Goal: Task Accomplishment & Management: Use online tool/utility

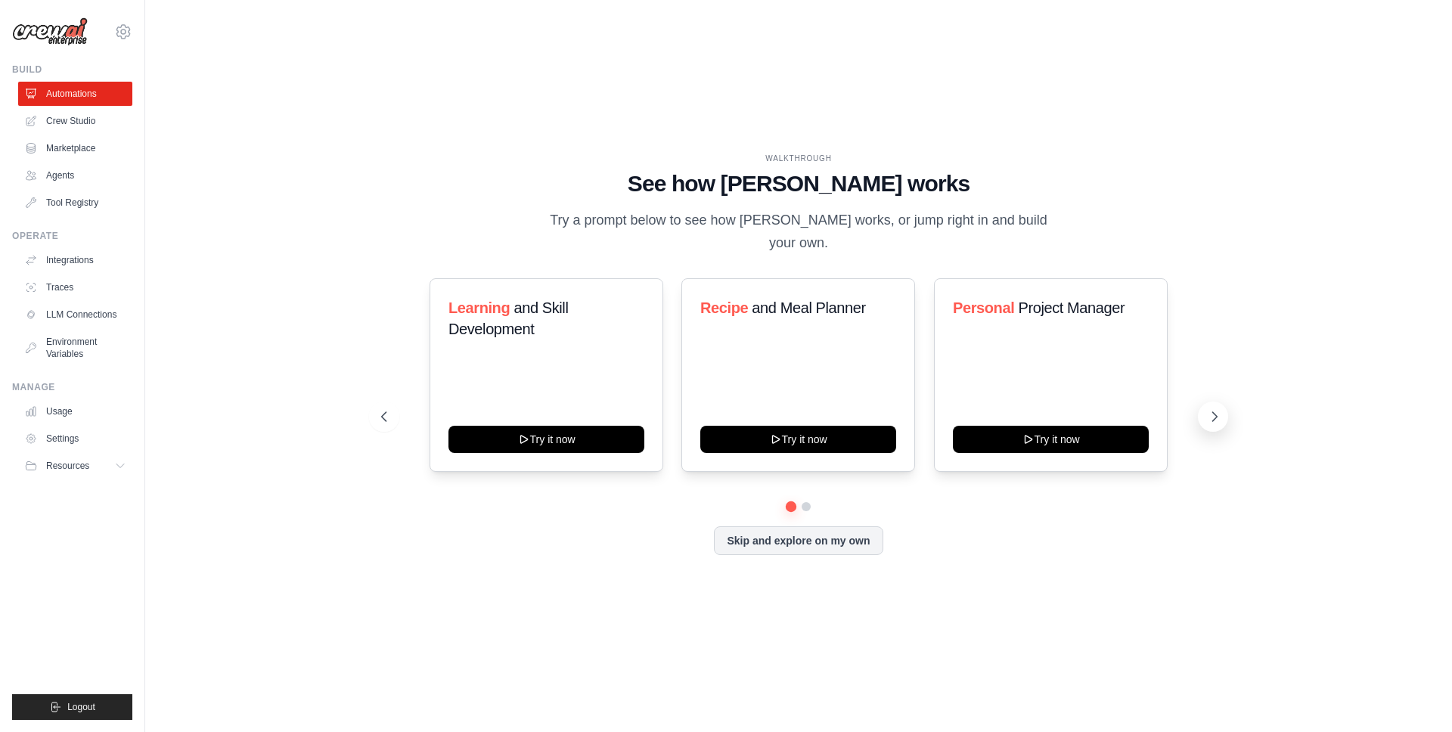
click at [1213, 415] on icon at bounding box center [1214, 416] width 15 height 15
click at [585, 367] on div "Content Curator Try it now" at bounding box center [547, 375] width 234 height 194
click at [518, 309] on span "Curator" at bounding box center [532, 308] width 48 height 17
click at [483, 303] on span "Content" at bounding box center [476, 308] width 55 height 17
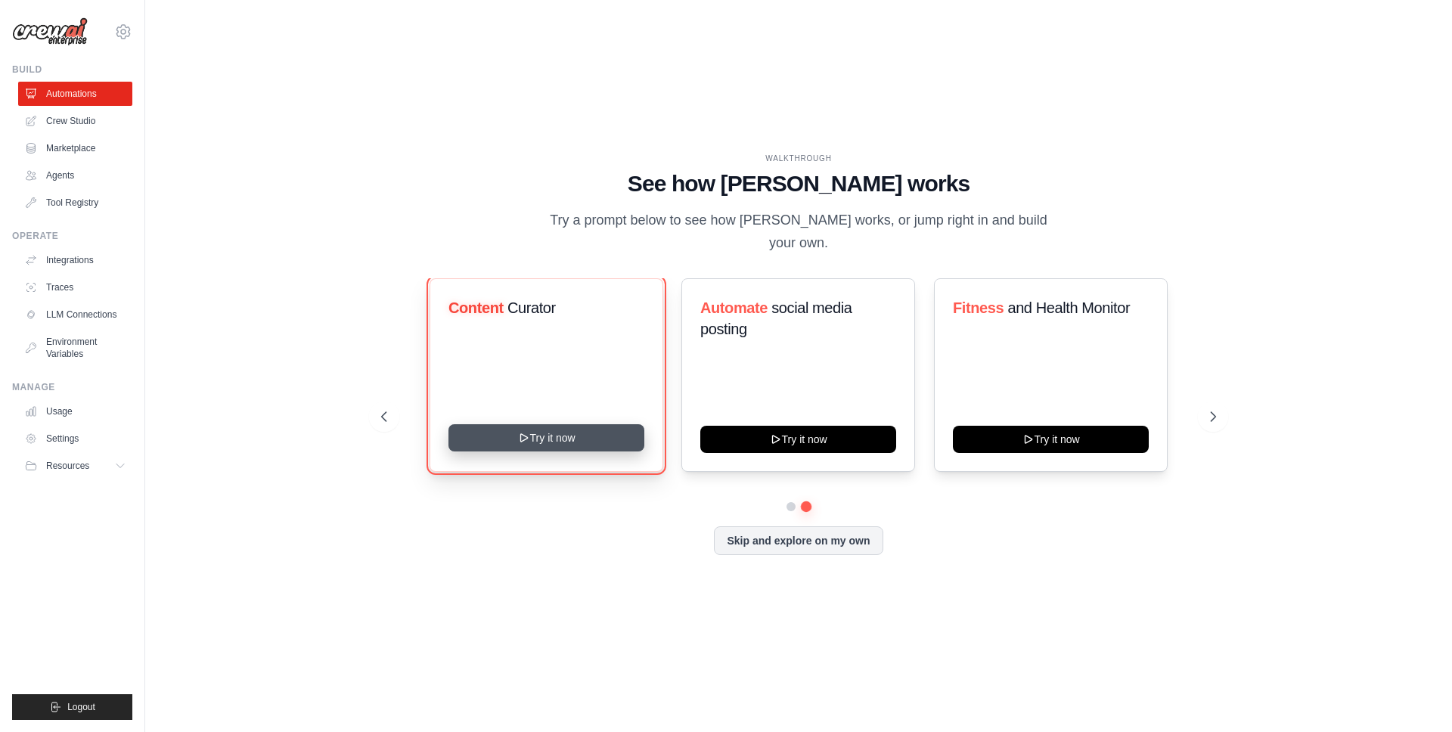
click at [547, 433] on button "Try it now" at bounding box center [547, 437] width 196 height 27
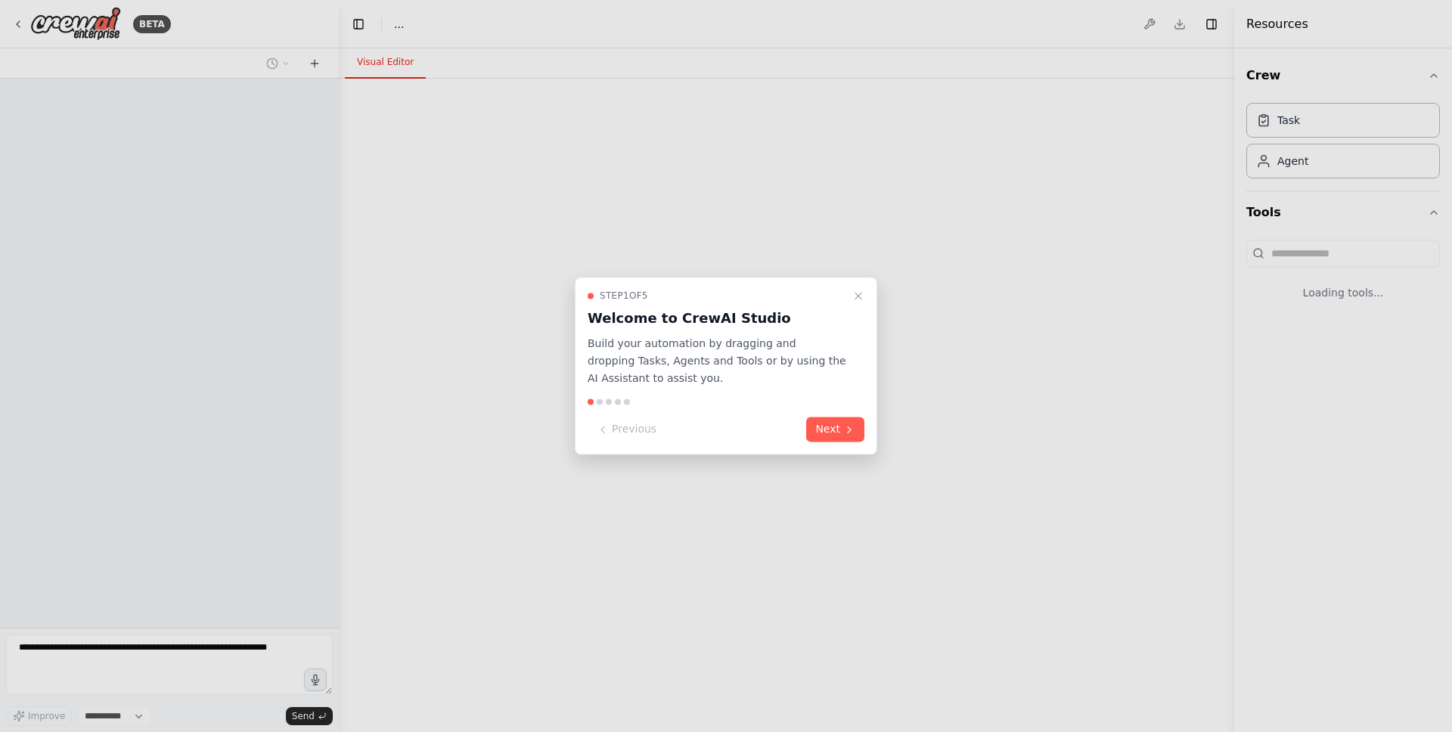
select select "****"
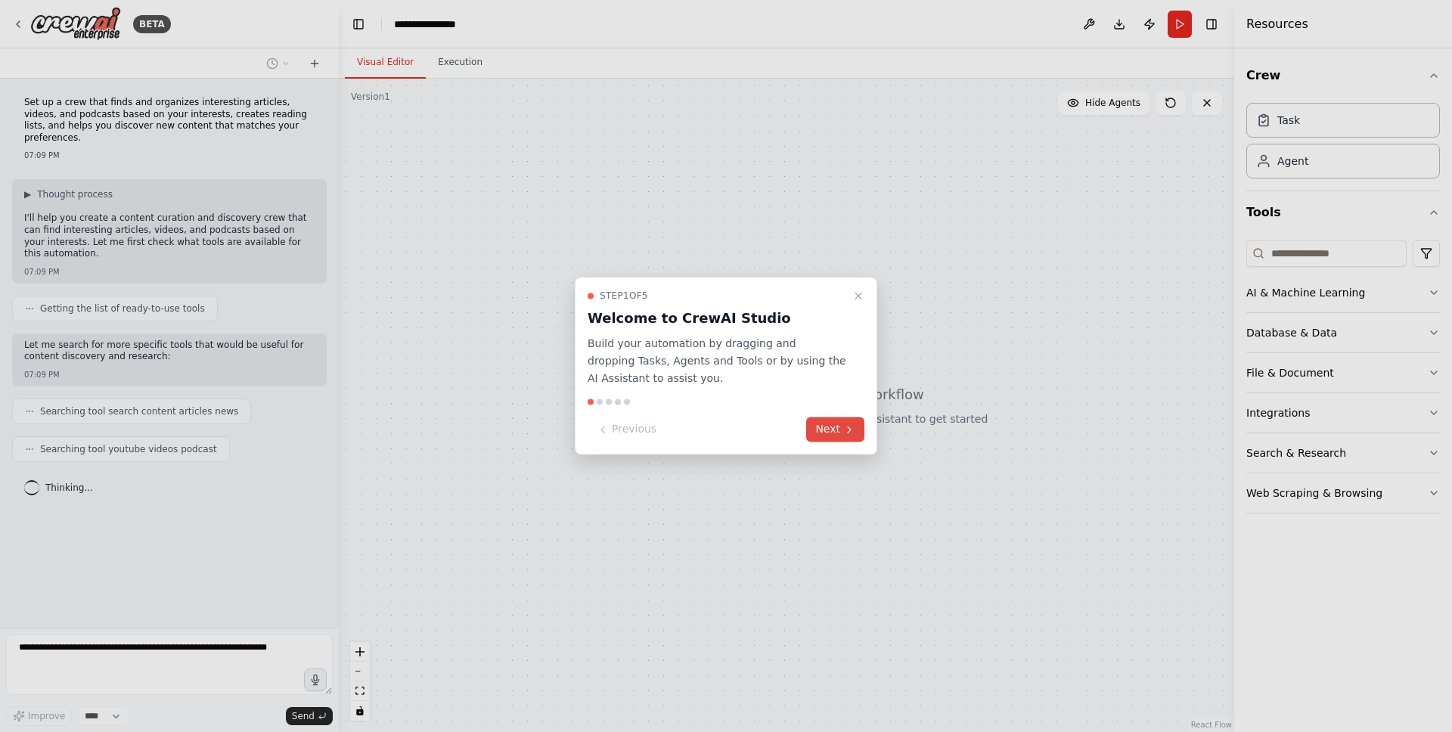
click at [836, 430] on button "Next" at bounding box center [835, 430] width 58 height 25
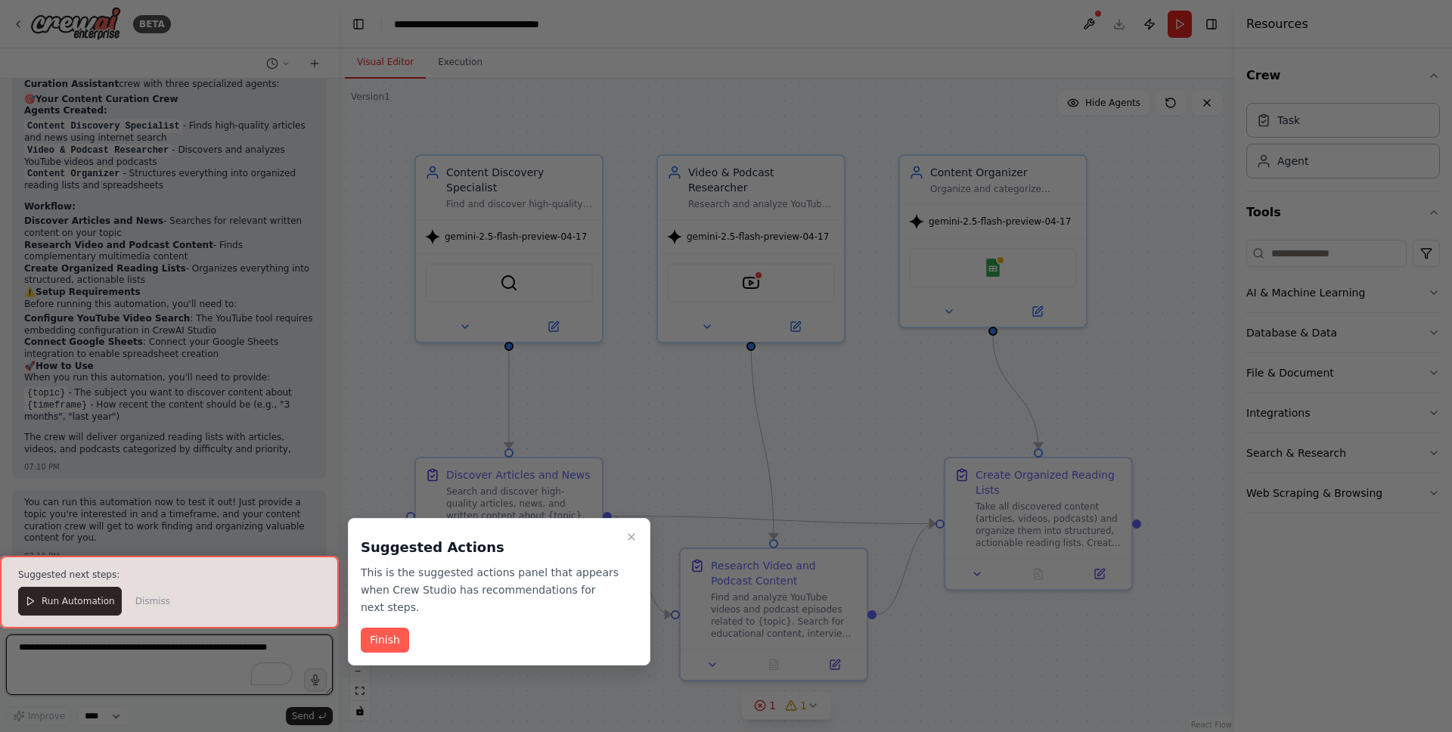
scroll to position [1430, 0]
click at [395, 647] on button "Finish" at bounding box center [385, 640] width 48 height 25
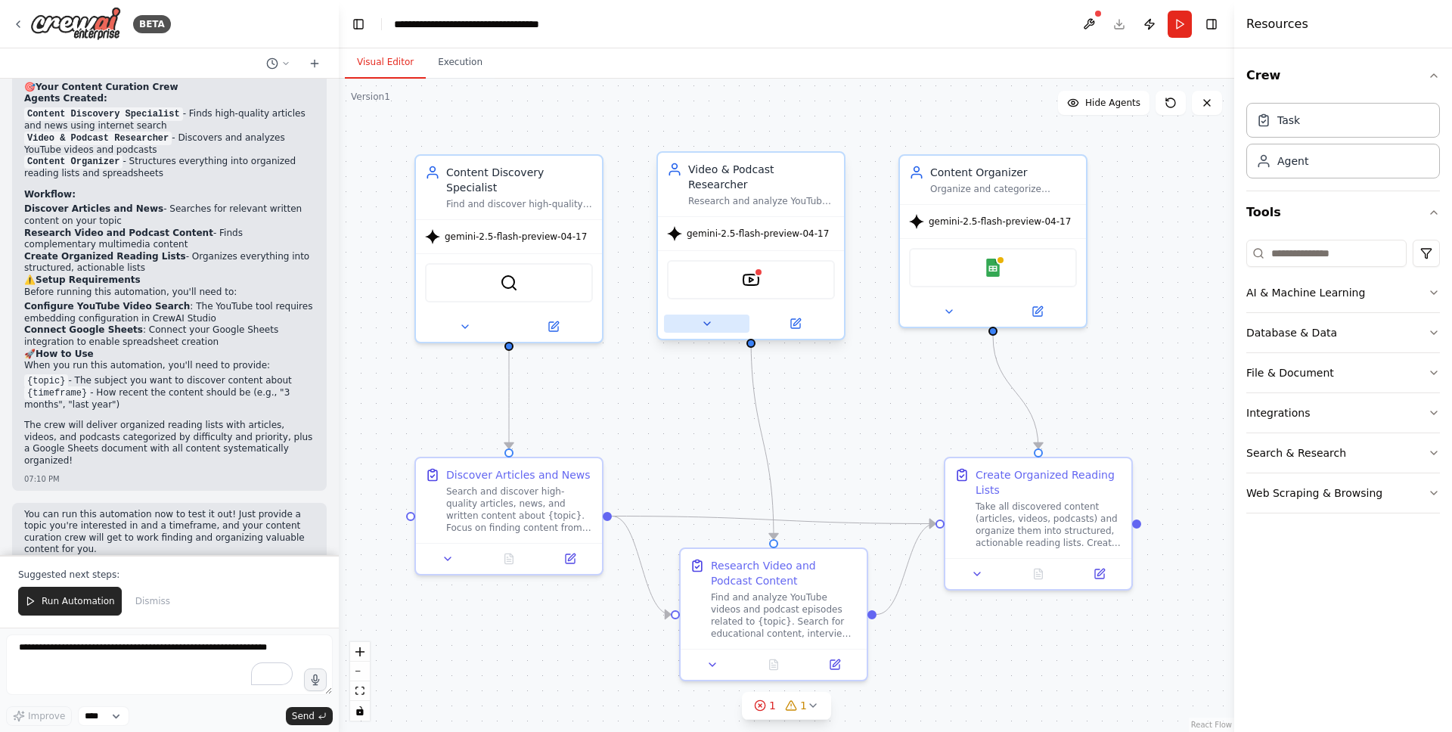
click at [707, 318] on icon at bounding box center [707, 324] width 12 height 12
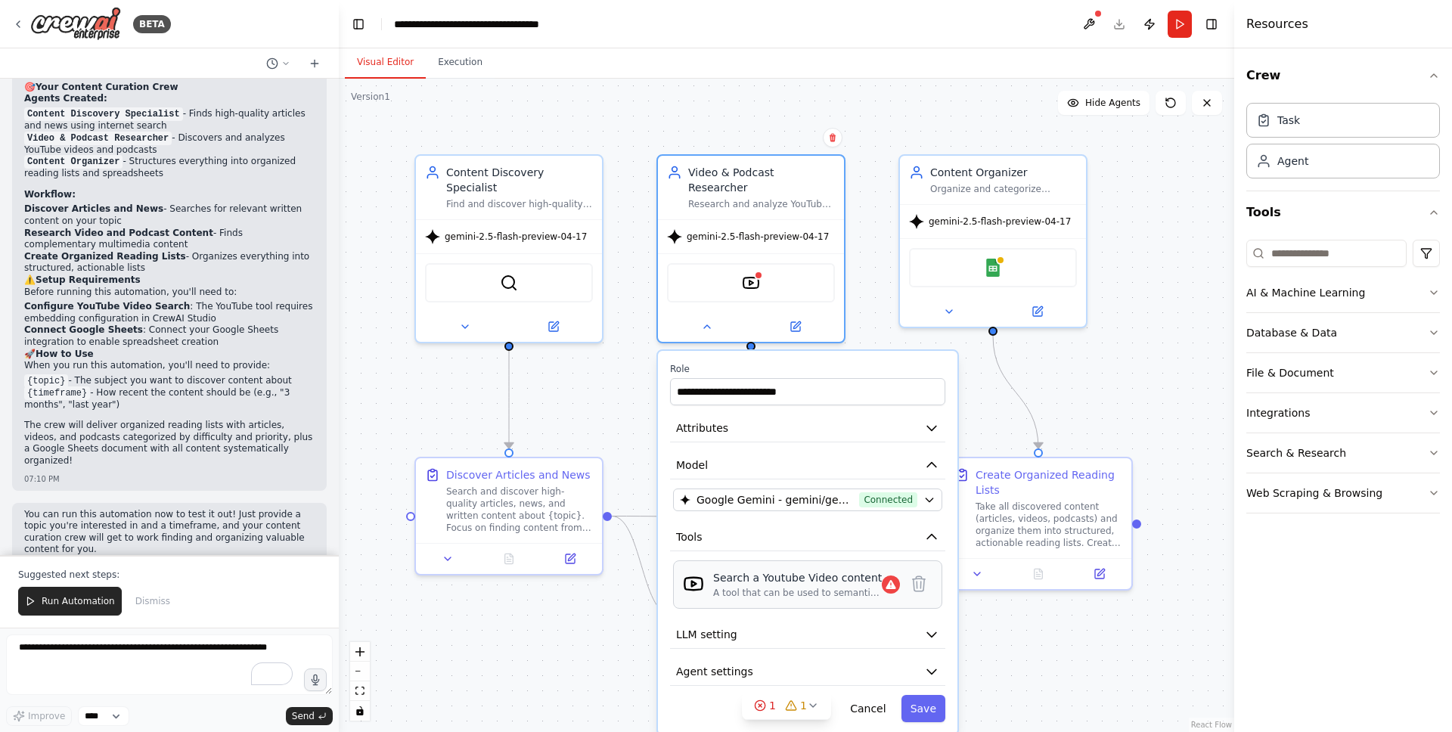
click at [809, 587] on div "A tool that can be used to semantic search a query from a Youtube Video content." at bounding box center [797, 593] width 169 height 12
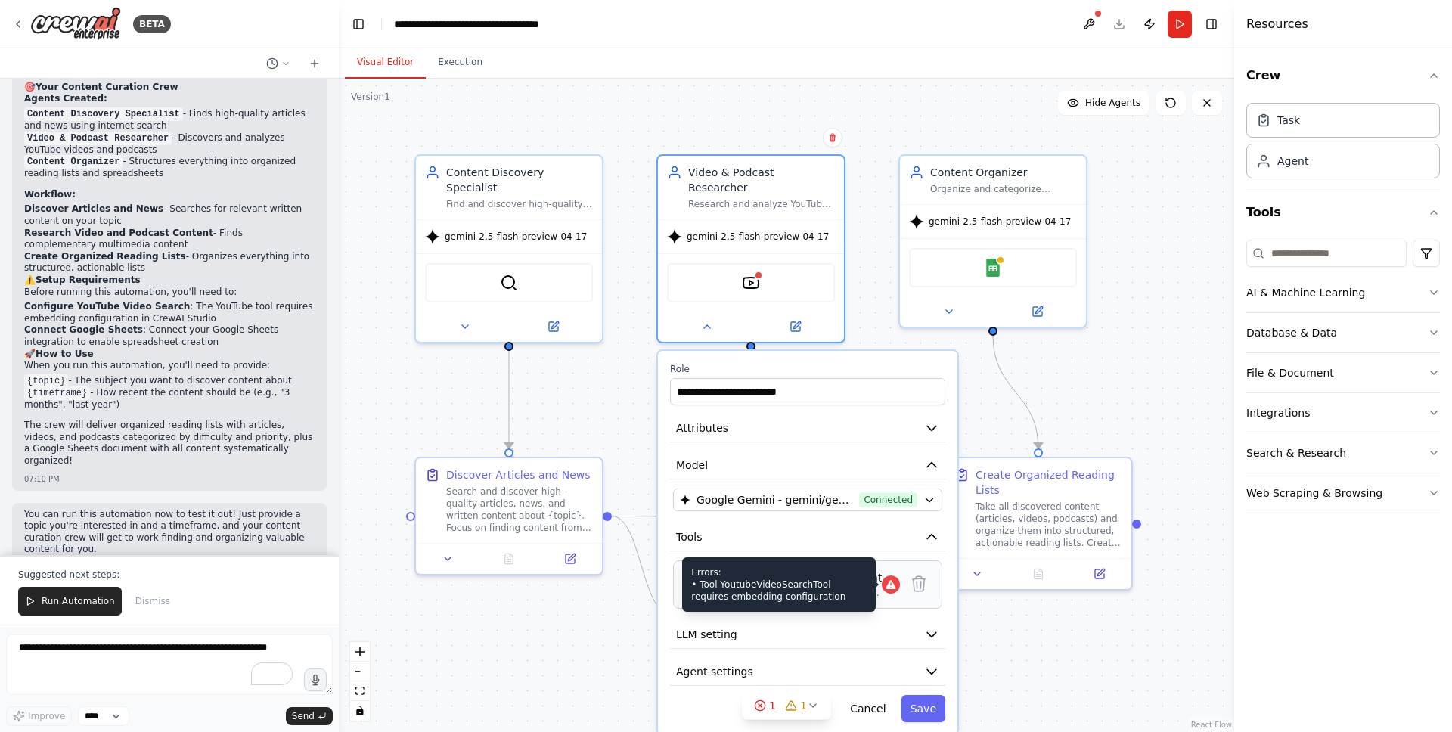
click at [891, 576] on div "Errors: • Tool YoutubeVideoSearchTool requires embedding configuration" at bounding box center [891, 585] width 18 height 18
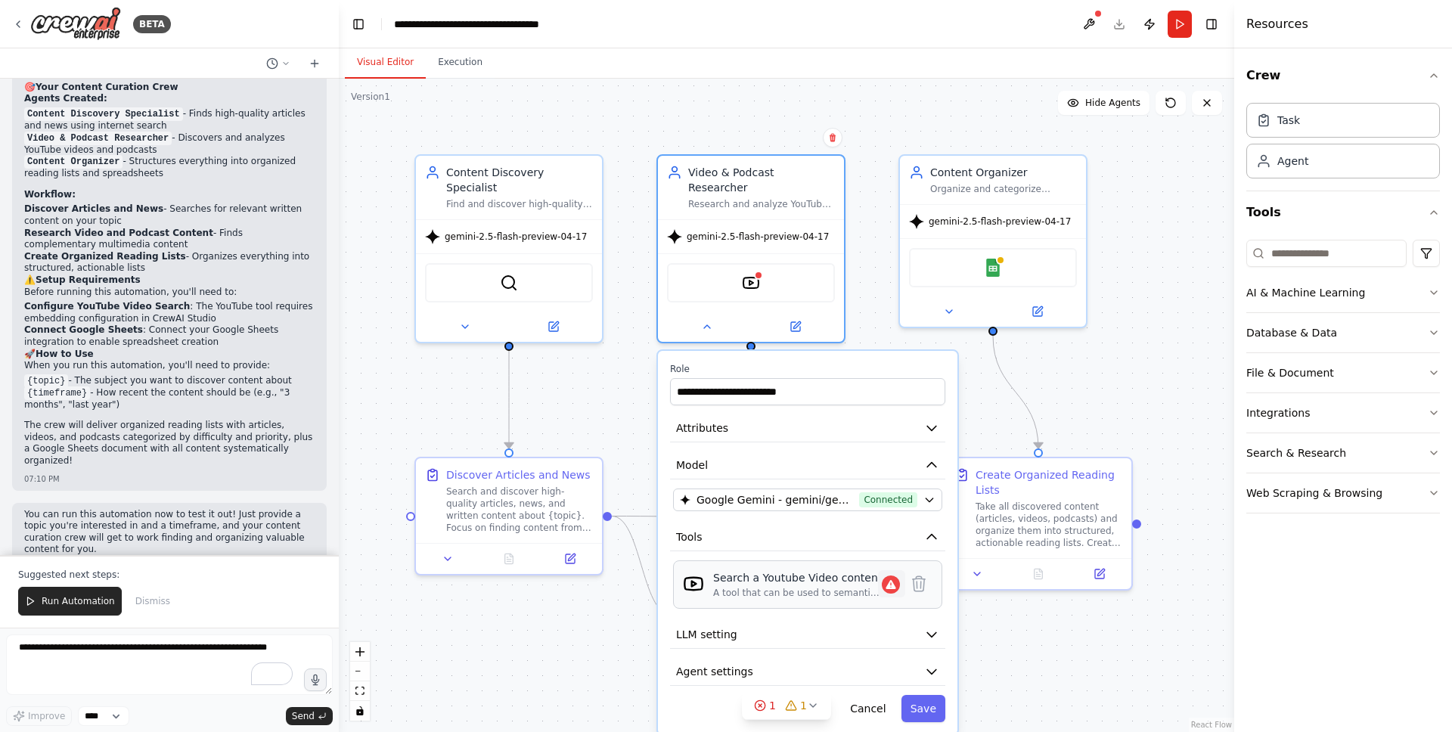
click at [898, 577] on icon at bounding box center [891, 584] width 13 height 14
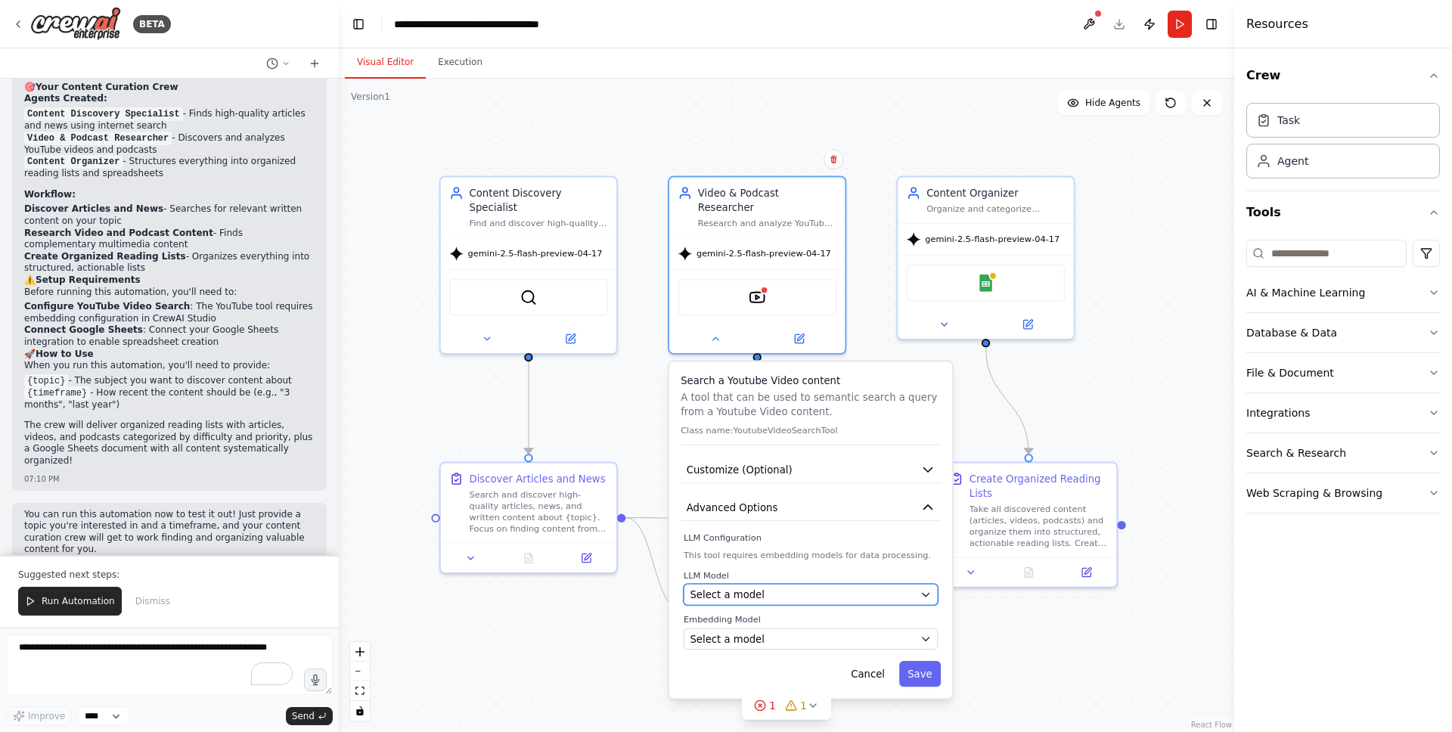
click at [921, 589] on icon "button" at bounding box center [926, 594] width 11 height 11
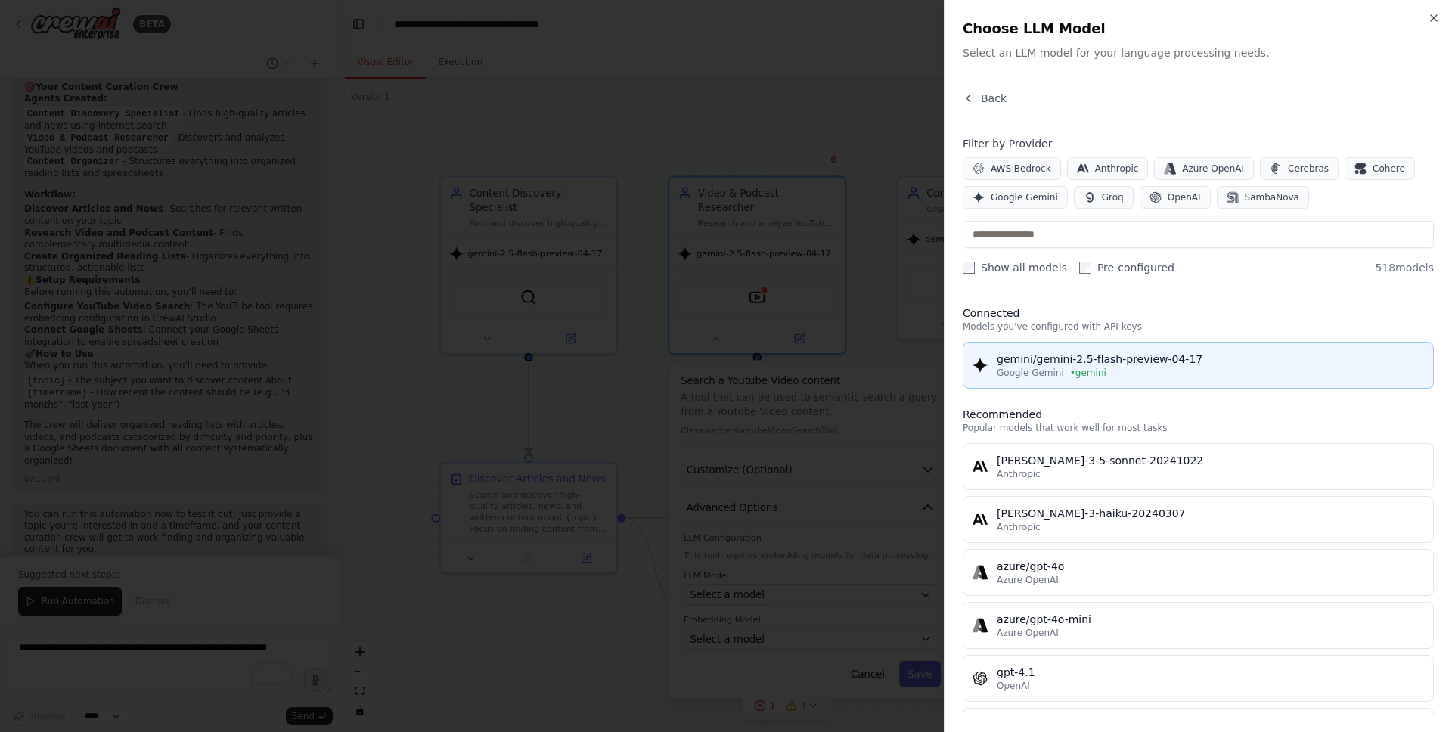
click at [1008, 368] on span "Google Gemini" at bounding box center [1030, 373] width 67 height 12
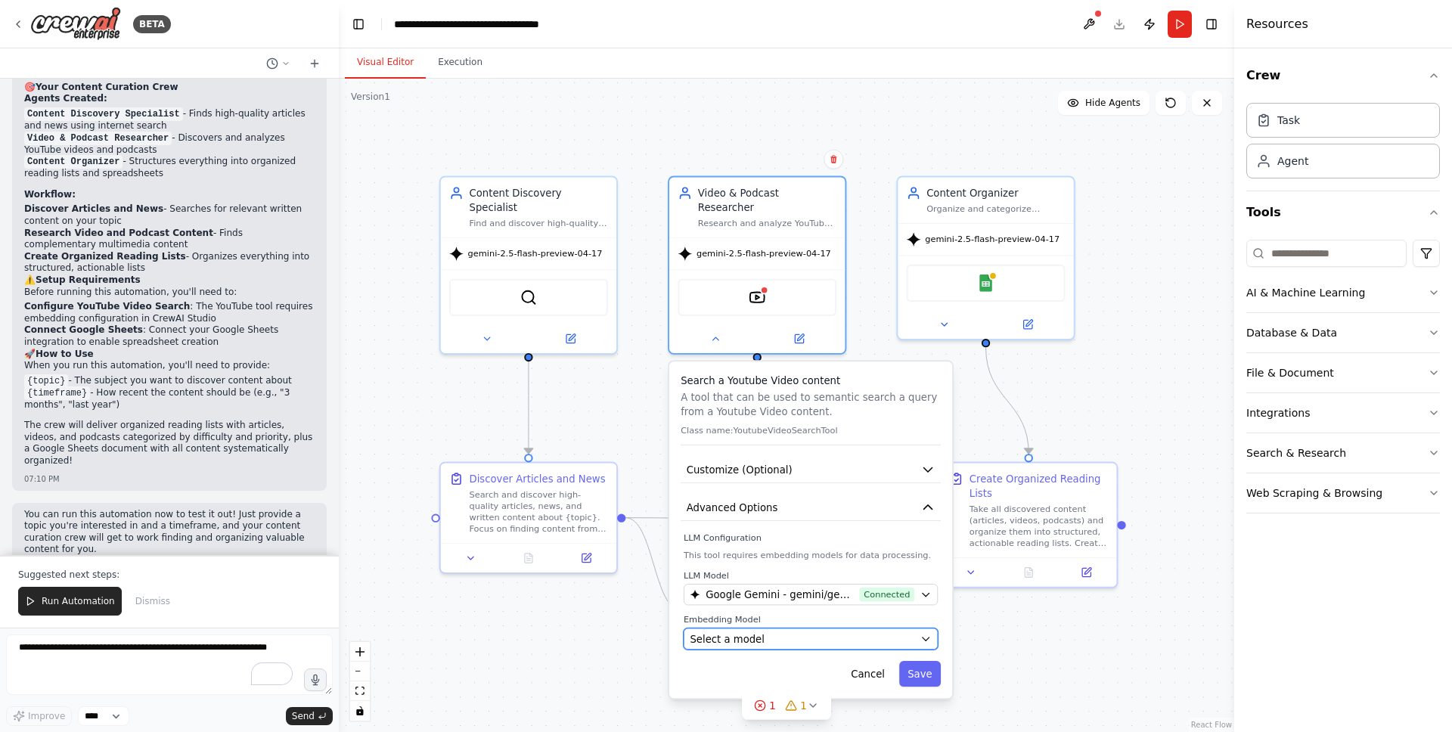
click at [924, 633] on icon "button" at bounding box center [926, 638] width 11 height 11
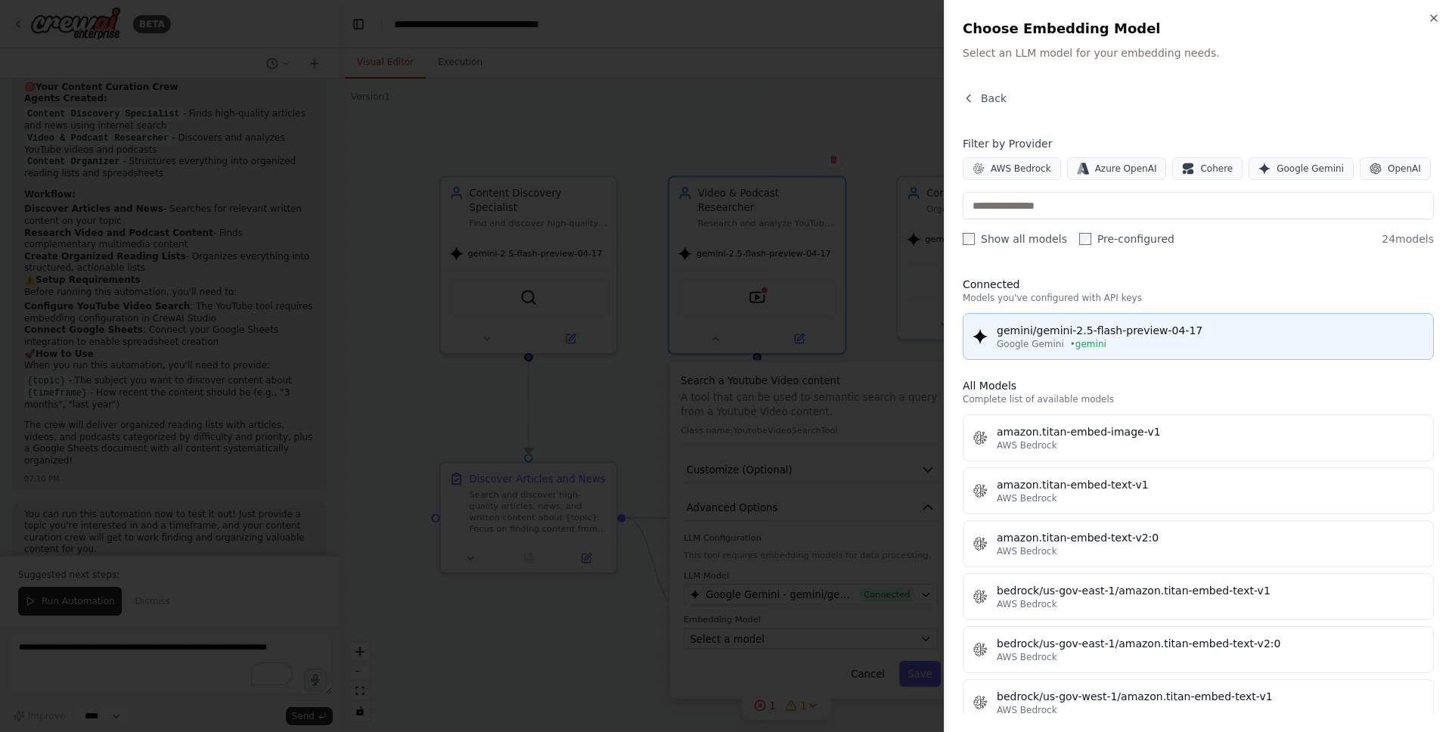
click at [1034, 339] on span "Google Gemini" at bounding box center [1030, 344] width 67 height 12
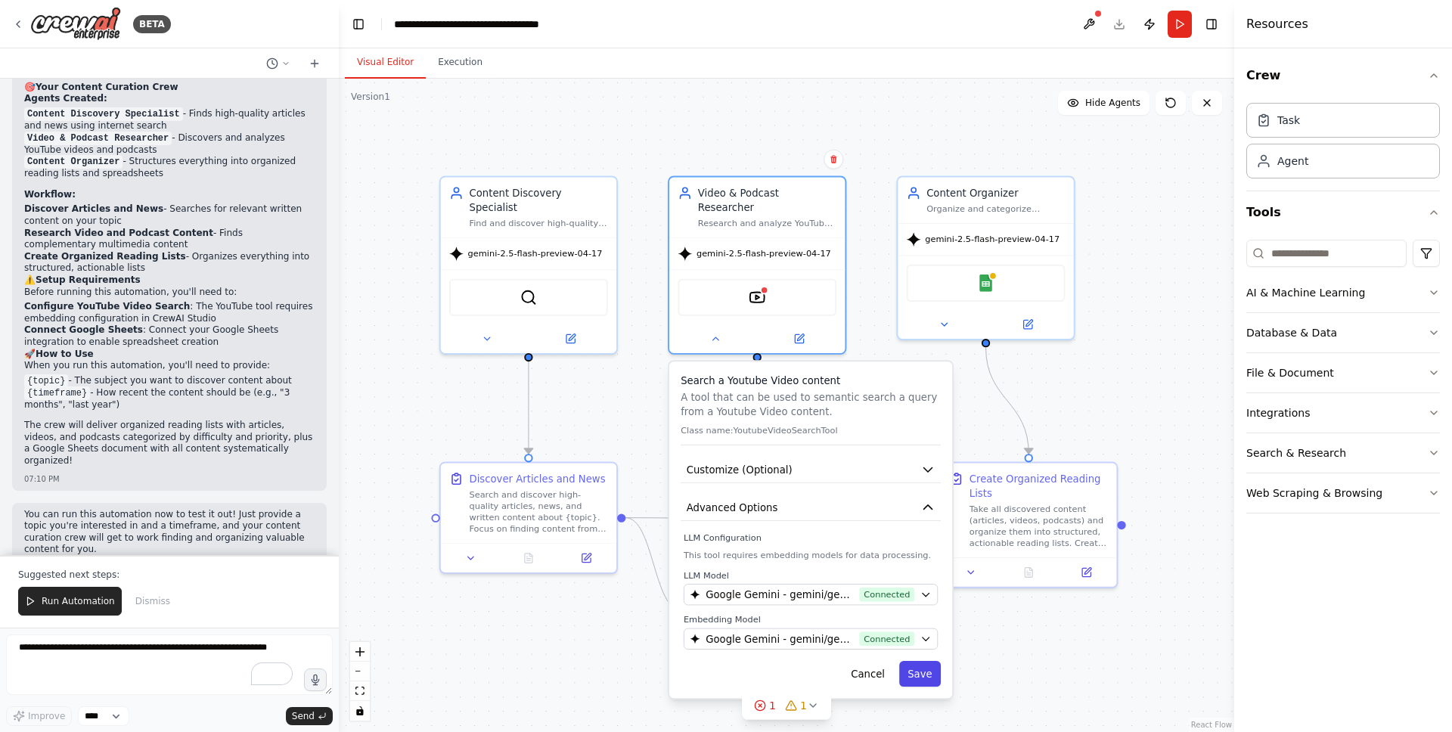
click at [925, 666] on button "Save" at bounding box center [920, 674] width 42 height 26
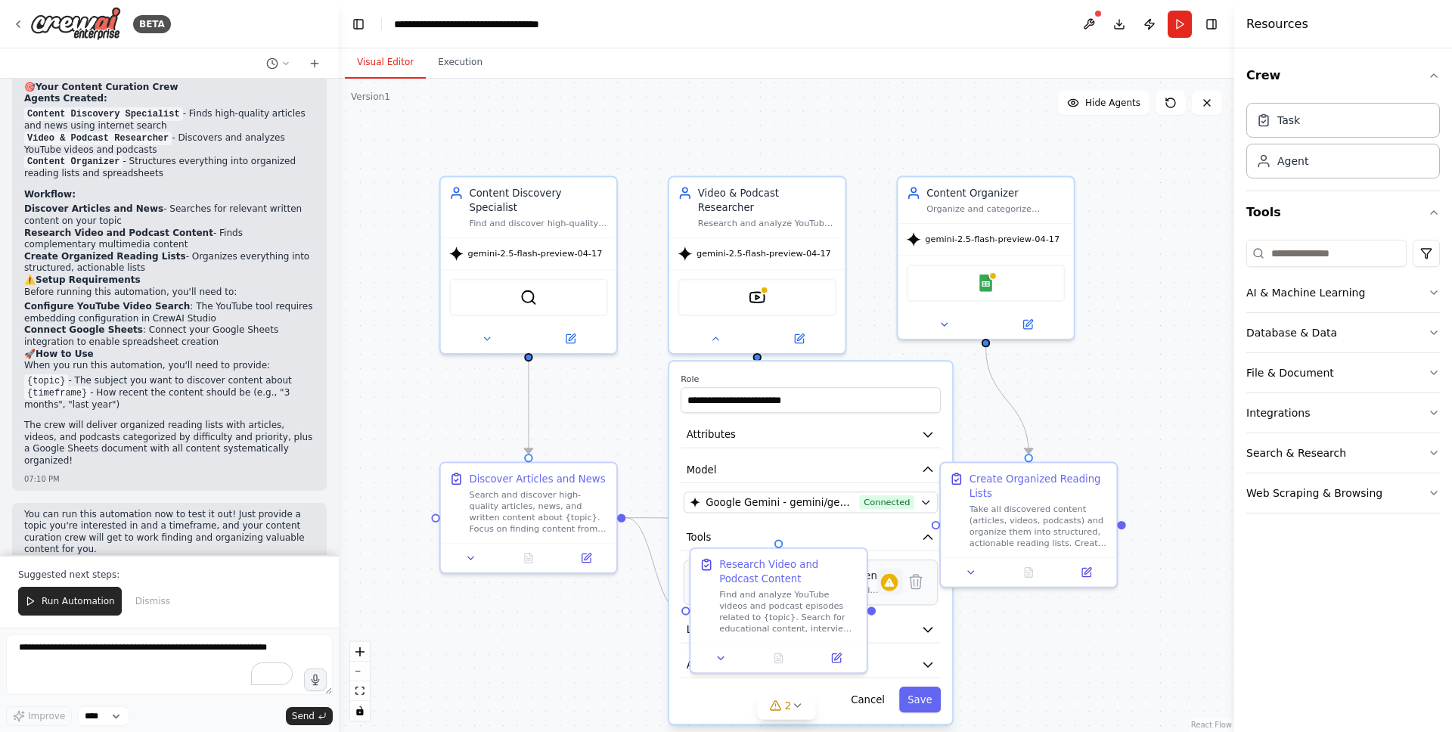
click at [894, 576] on icon at bounding box center [890, 582] width 12 height 13
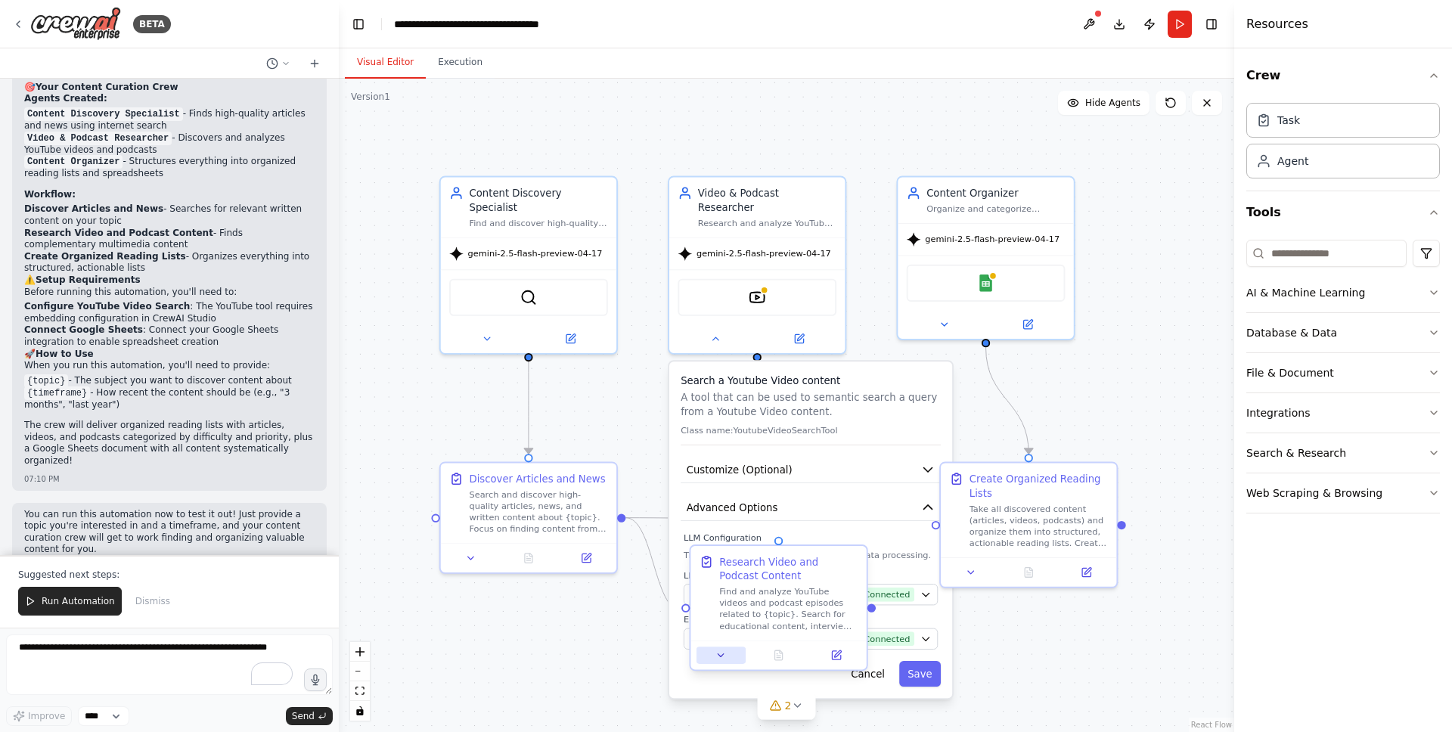
click at [719, 656] on icon at bounding box center [721, 655] width 11 height 11
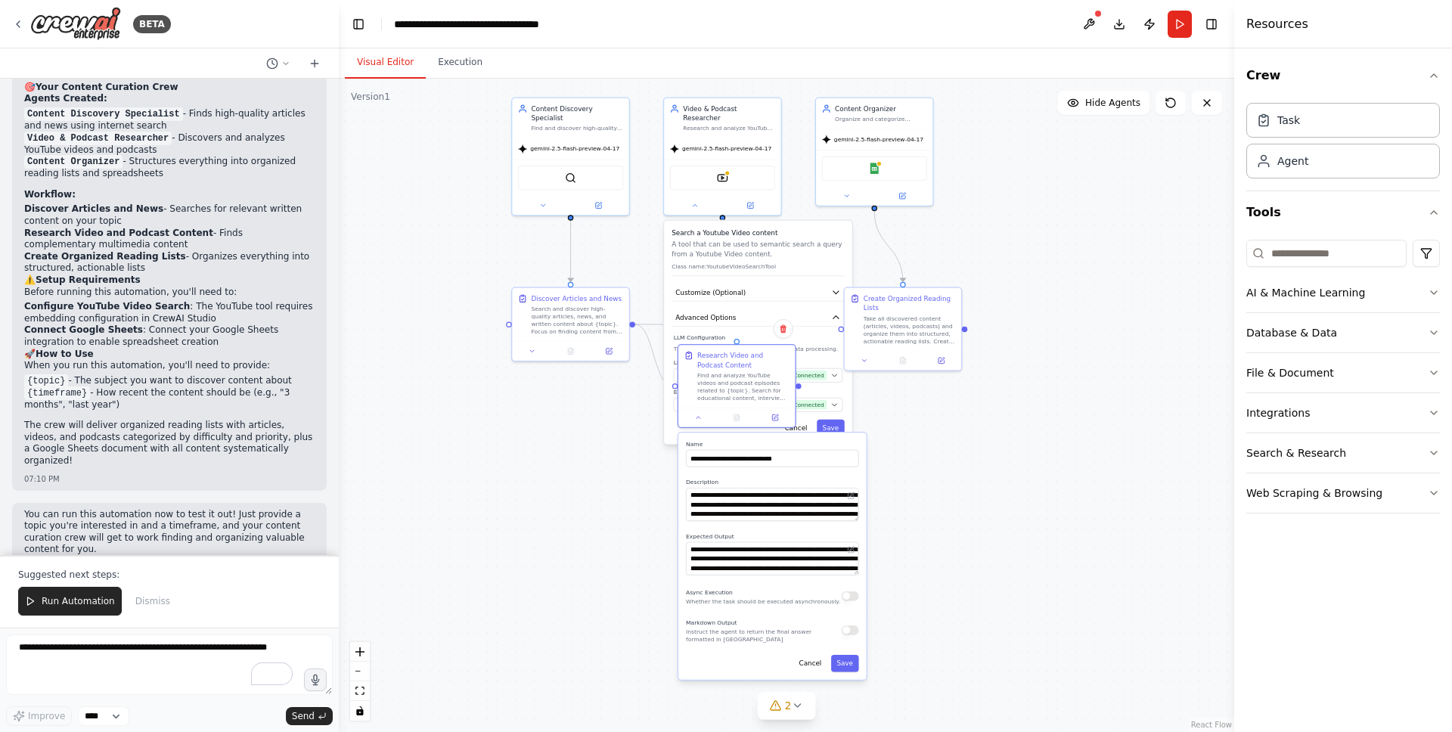
drag, startPoint x: 654, startPoint y: 682, endPoint x: 635, endPoint y: 405, distance: 277.5
click at [635, 406] on div ".deletable-edge-delete-btn { width: 20px; height: 20px; border: 0px solid #ffff…" at bounding box center [787, 406] width 896 height 654
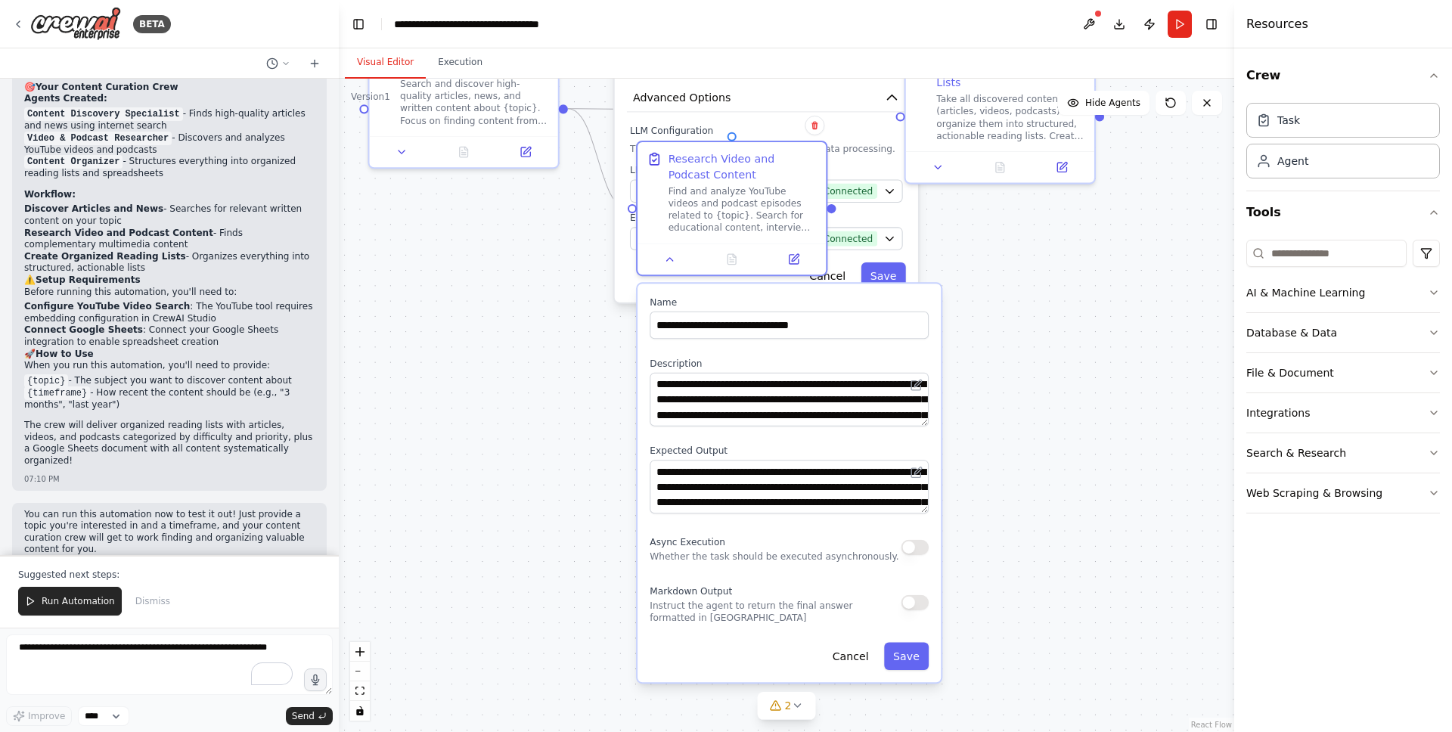
drag, startPoint x: 640, startPoint y: 515, endPoint x: 567, endPoint y: 406, distance: 131.3
click at [567, 405] on div ".deletable-edge-delete-btn { width: 20px; height: 20px; border: 0px solid #ffff…" at bounding box center [787, 406] width 896 height 654
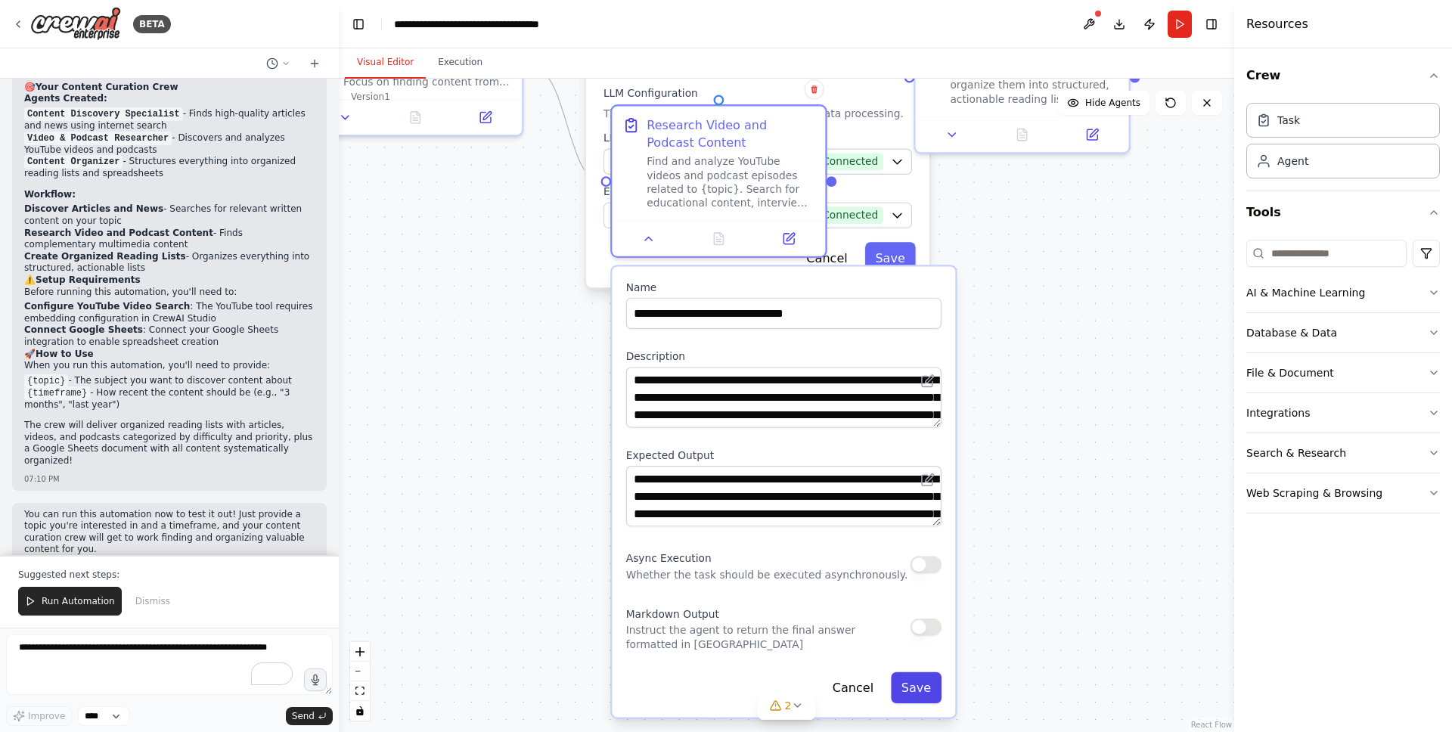
click at [922, 692] on button "Save" at bounding box center [916, 687] width 51 height 31
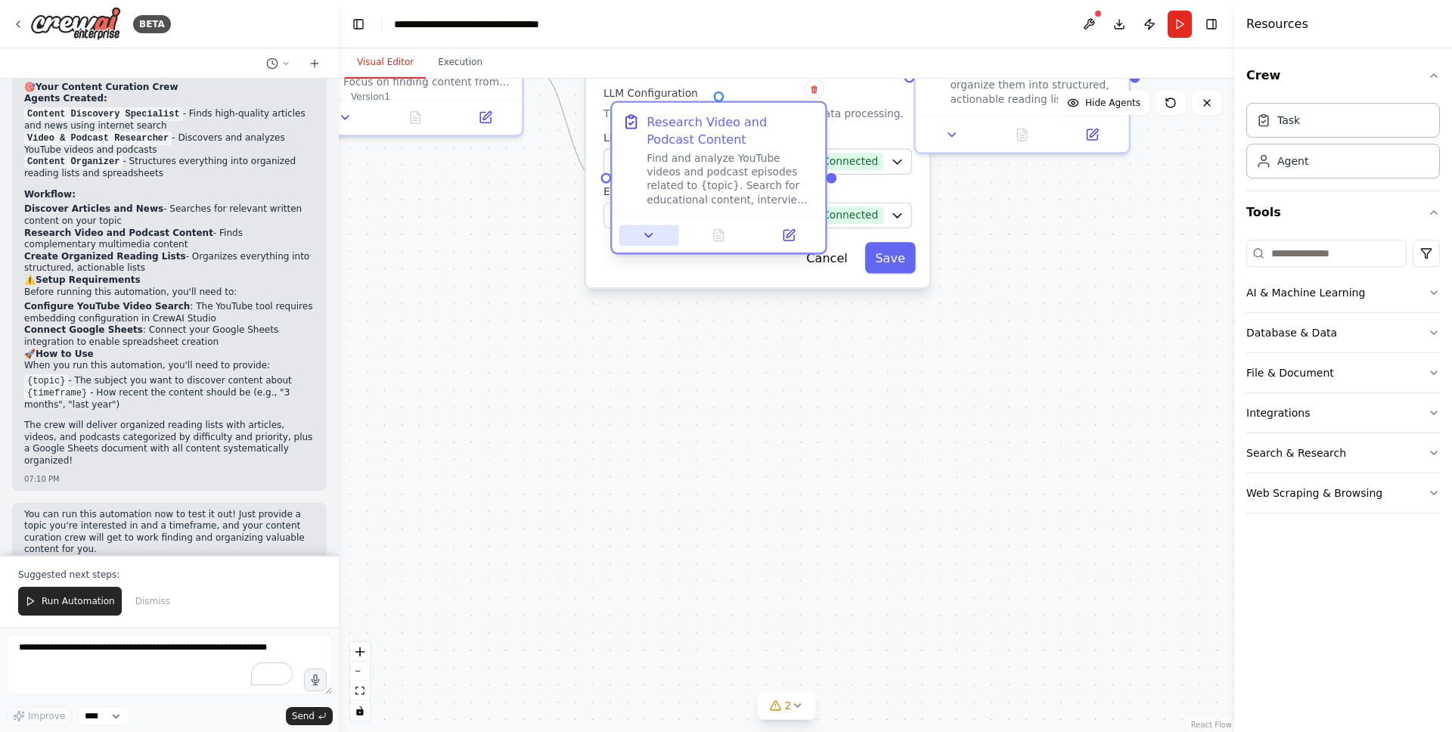
click at [653, 241] on icon at bounding box center [649, 235] width 14 height 14
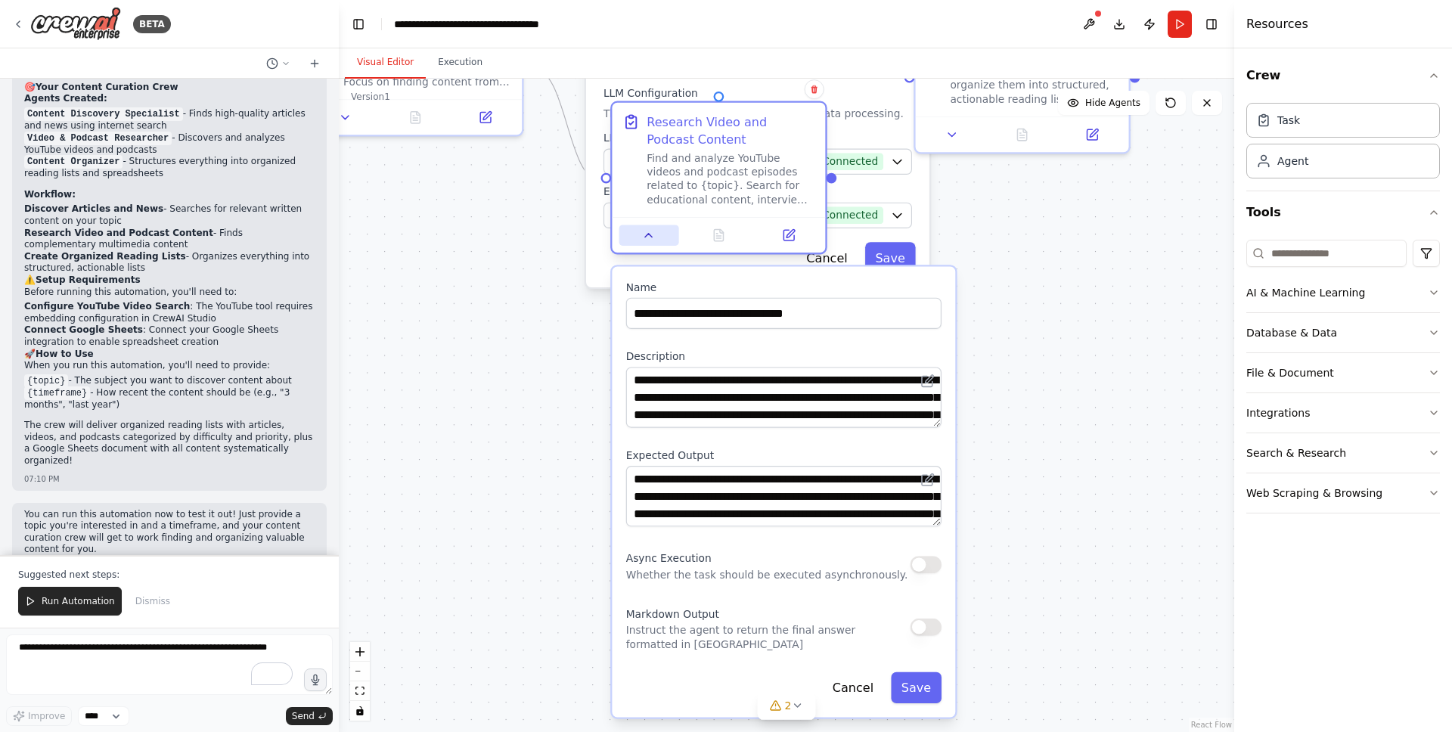
click at [653, 241] on icon at bounding box center [649, 235] width 14 height 14
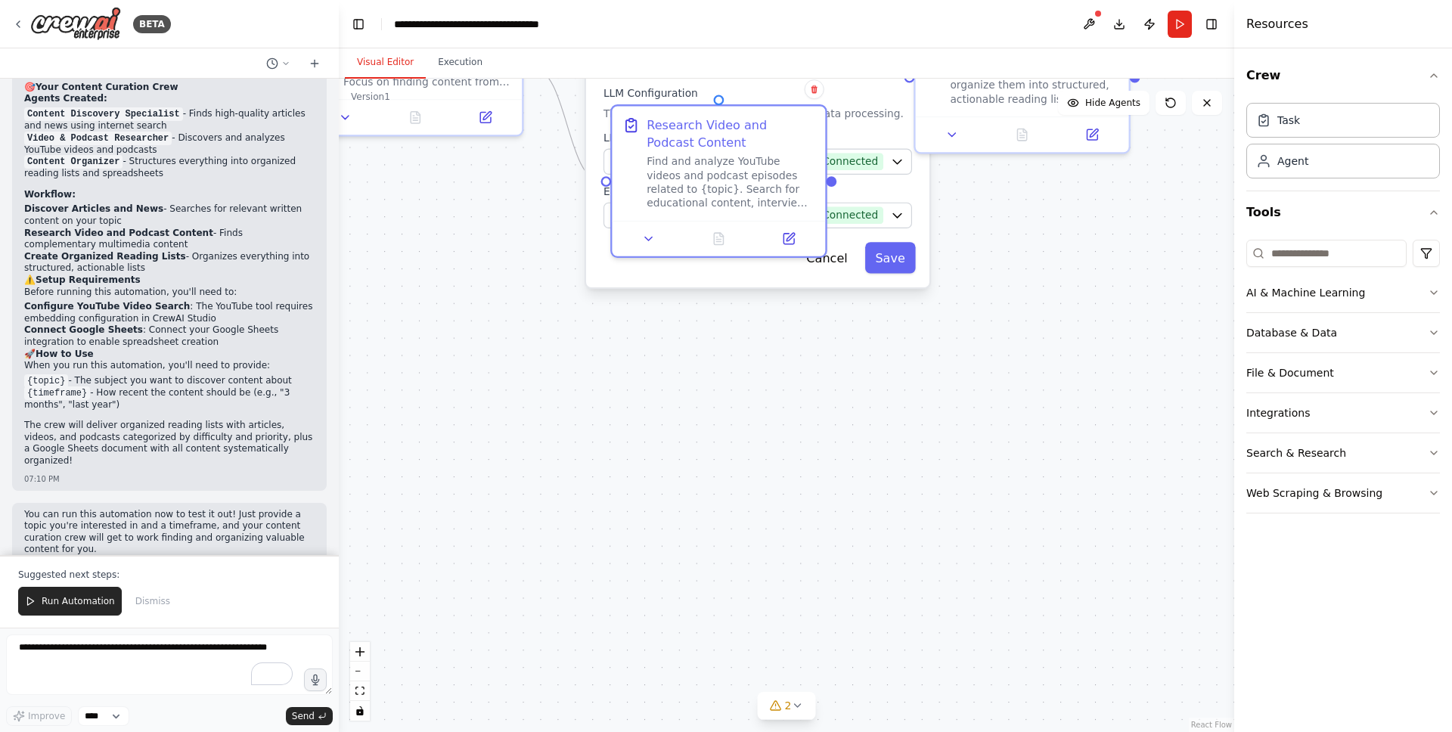
click at [840, 268] on div "Search a Youtube Video content A tool that can be used to semantic search a que…" at bounding box center [757, 83] width 343 height 408
click at [843, 266] on div "Search a Youtube Video content A tool that can be used to semantic search a que…" at bounding box center [757, 83] width 343 height 408
click at [956, 251] on div ".deletable-edge-delete-btn { width: 20px; height: 20px; border: 0px solid #ffff…" at bounding box center [787, 406] width 896 height 654
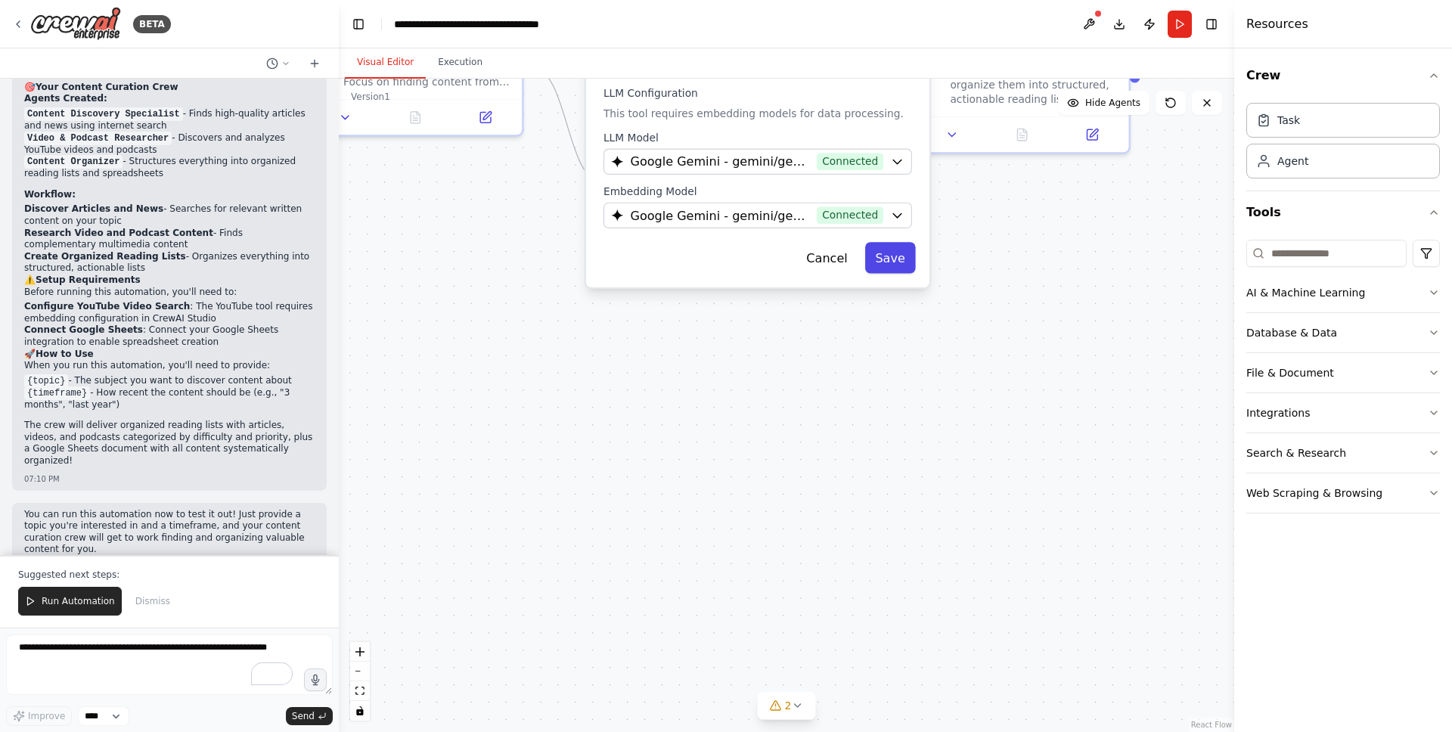
click at [903, 247] on button "Save" at bounding box center [890, 257] width 51 height 31
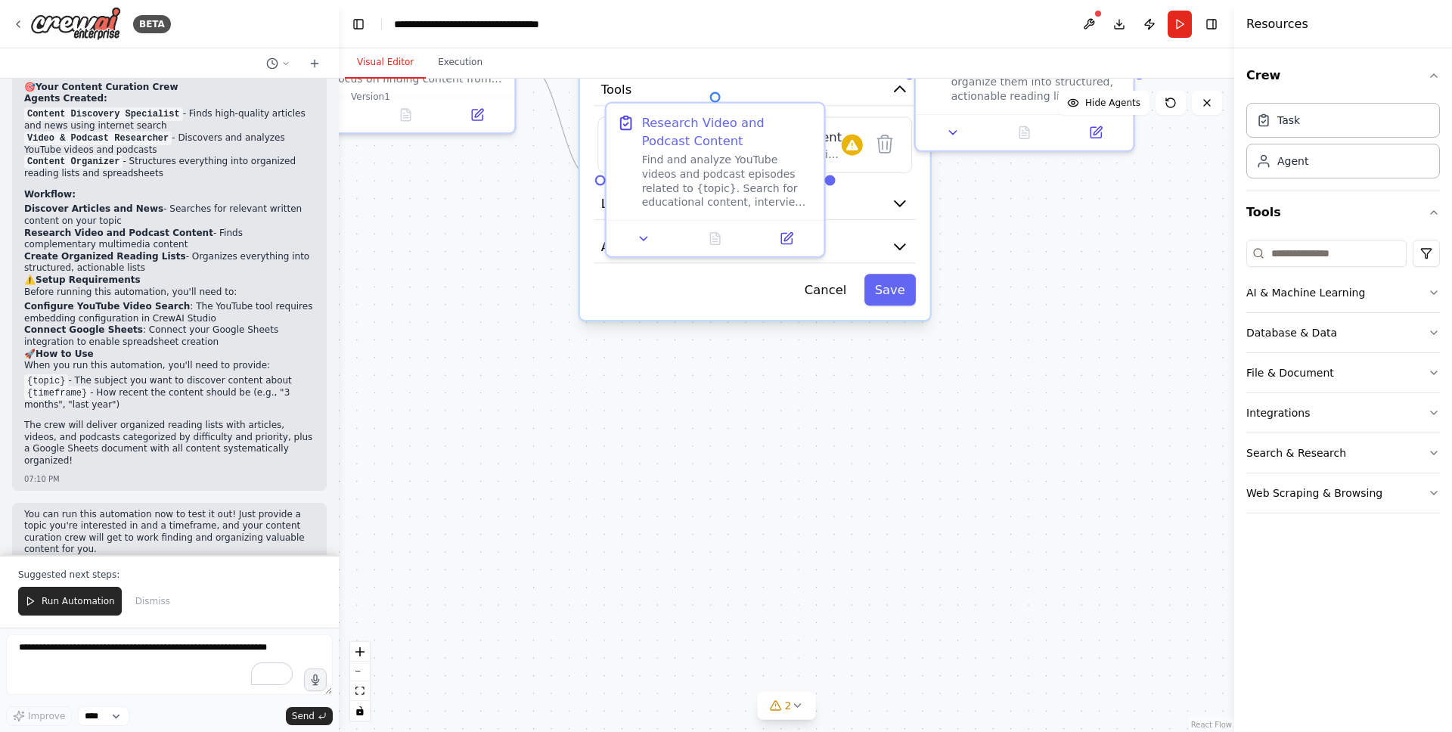
click at [998, 205] on div ".deletable-edge-delete-btn { width: 20px; height: 20px; border: 0px solid #ffff…" at bounding box center [787, 406] width 896 height 654
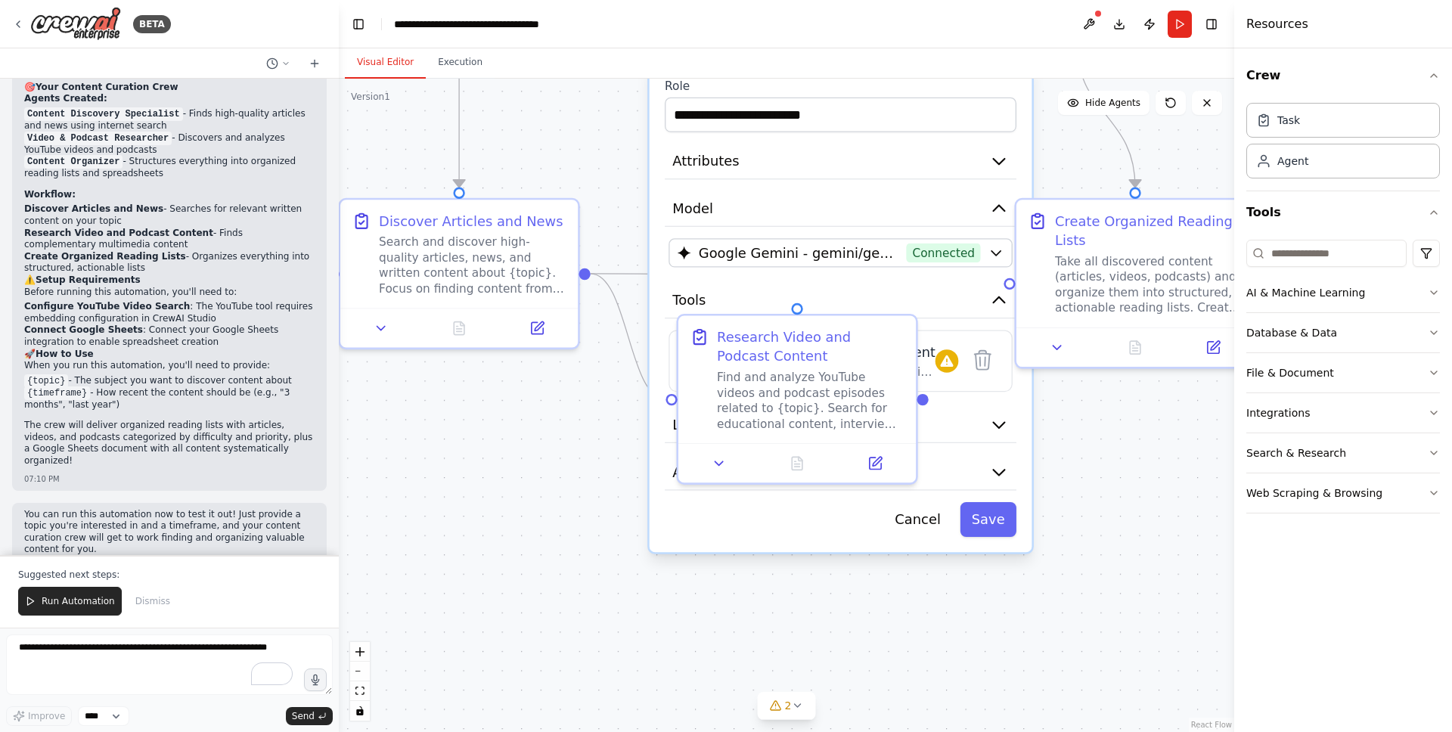
drag, startPoint x: 996, startPoint y: 215, endPoint x: 1104, endPoint y: 438, distance: 248.0
click at [1104, 438] on div ".deletable-edge-delete-btn { width: 20px; height: 20px; border: 0px solid #ffff…" at bounding box center [787, 406] width 896 height 654
click at [953, 352] on icon at bounding box center [947, 360] width 17 height 17
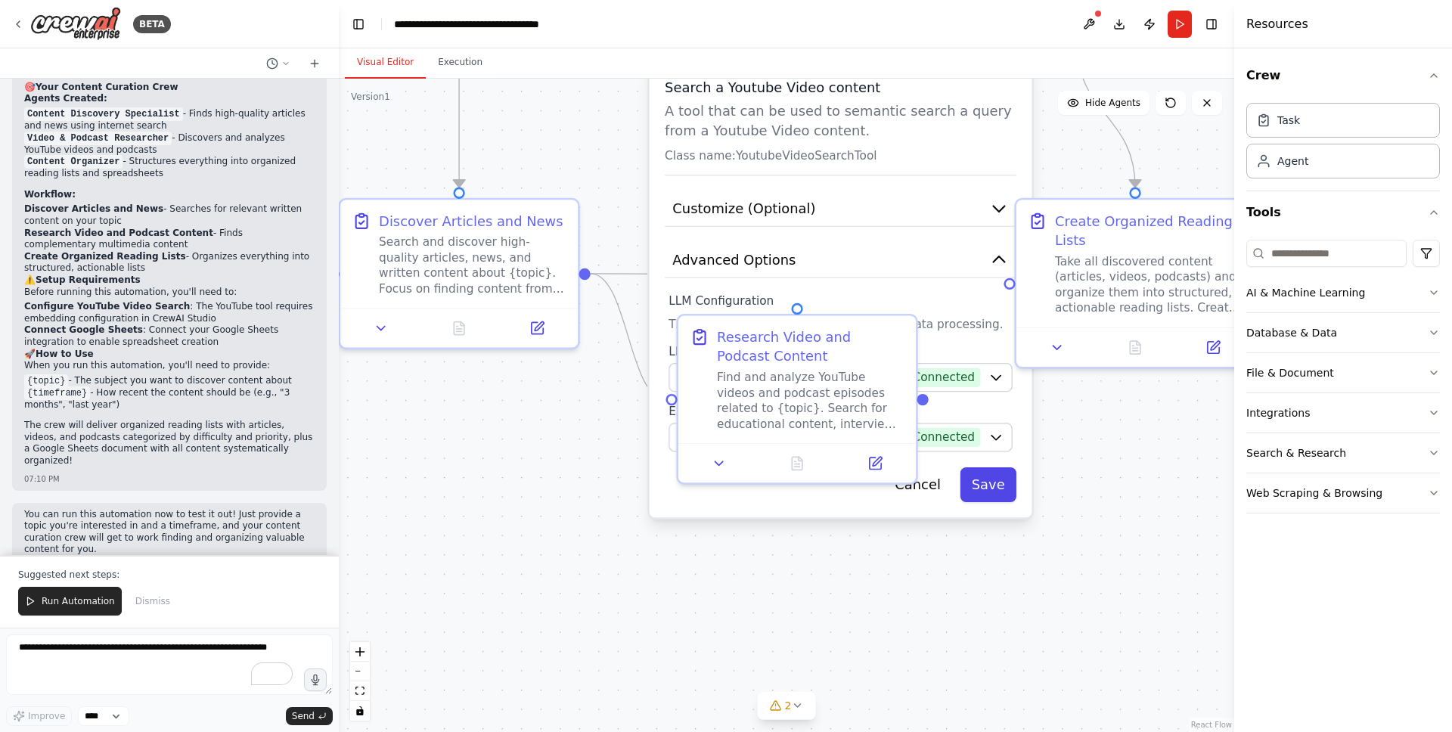
click at [995, 467] on button "Save" at bounding box center [988, 484] width 57 height 35
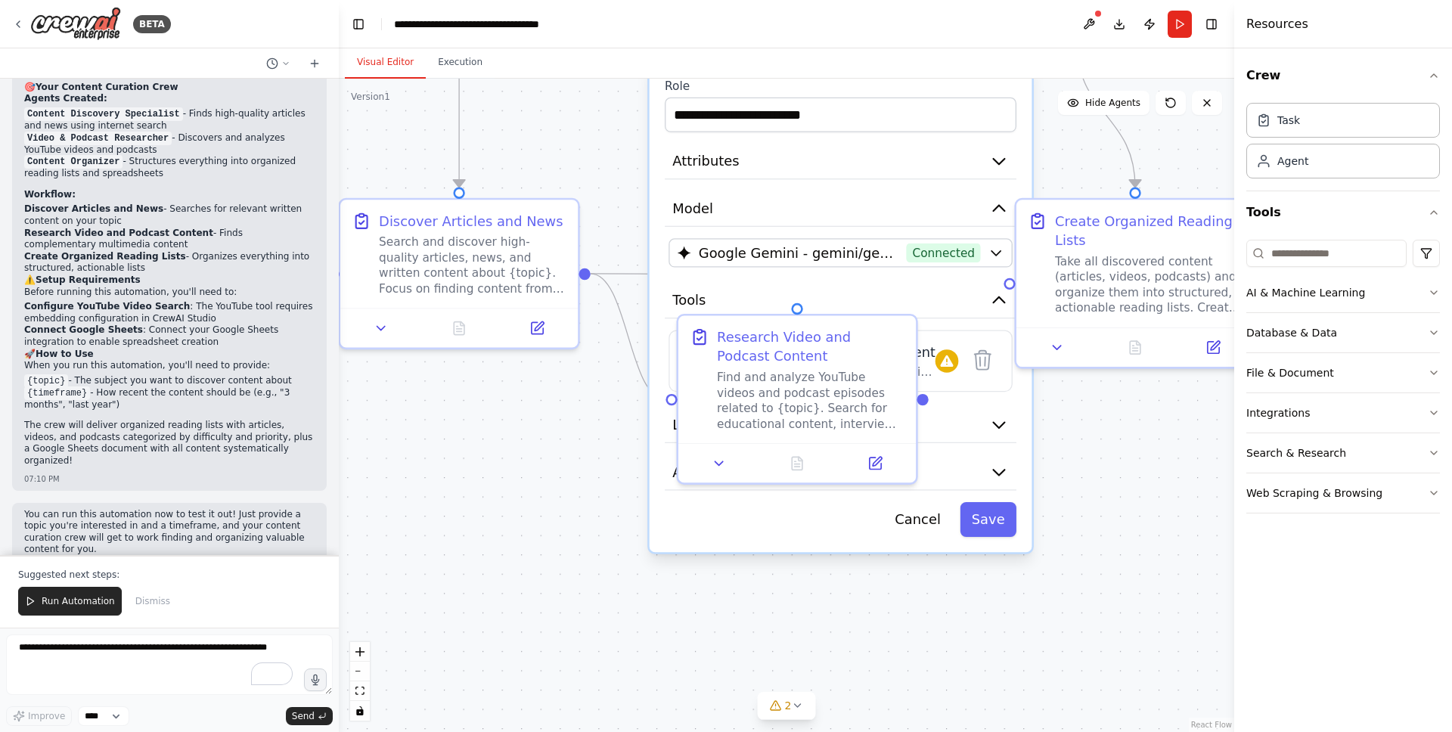
click at [566, 466] on div ".deletable-edge-delete-btn { width: 20px; height: 20px; border: 0px solid #ffff…" at bounding box center [787, 406] width 896 height 654
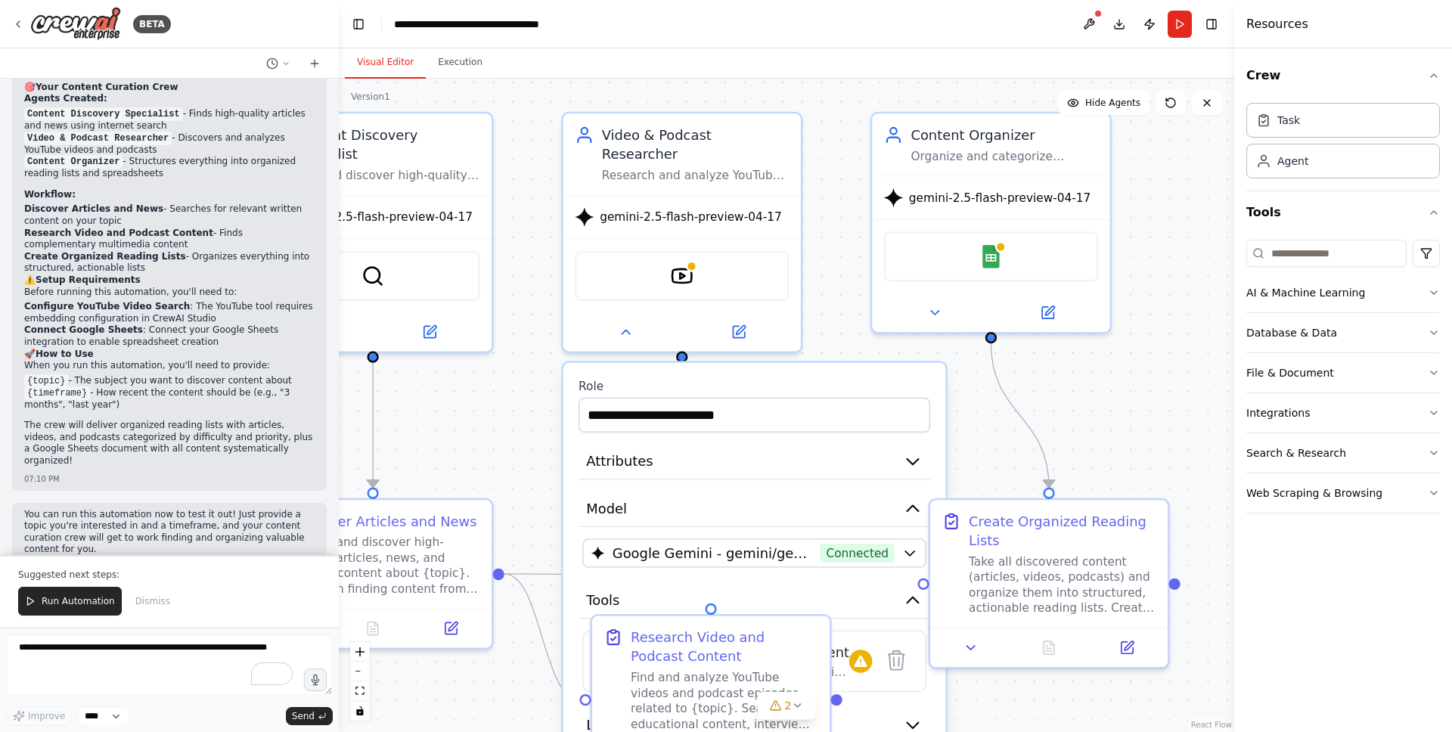
drag, startPoint x: 514, startPoint y: 425, endPoint x: 415, endPoint y: 731, distance: 321.5
click at [415, 731] on div ".deletable-edge-delete-btn { width: 20px; height: 20px; border: 0px solid #ffff…" at bounding box center [787, 406] width 896 height 654
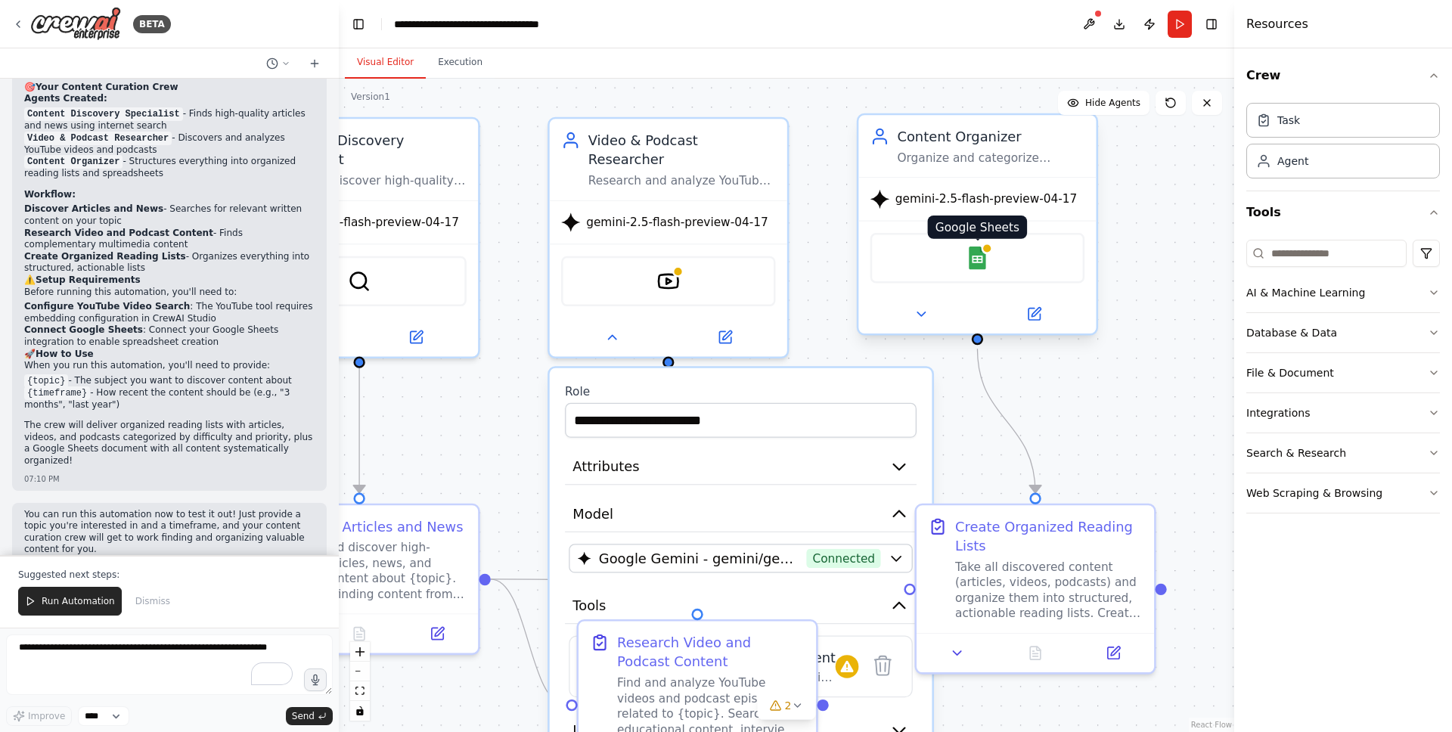
click at [977, 260] on img at bounding box center [977, 258] width 23 height 23
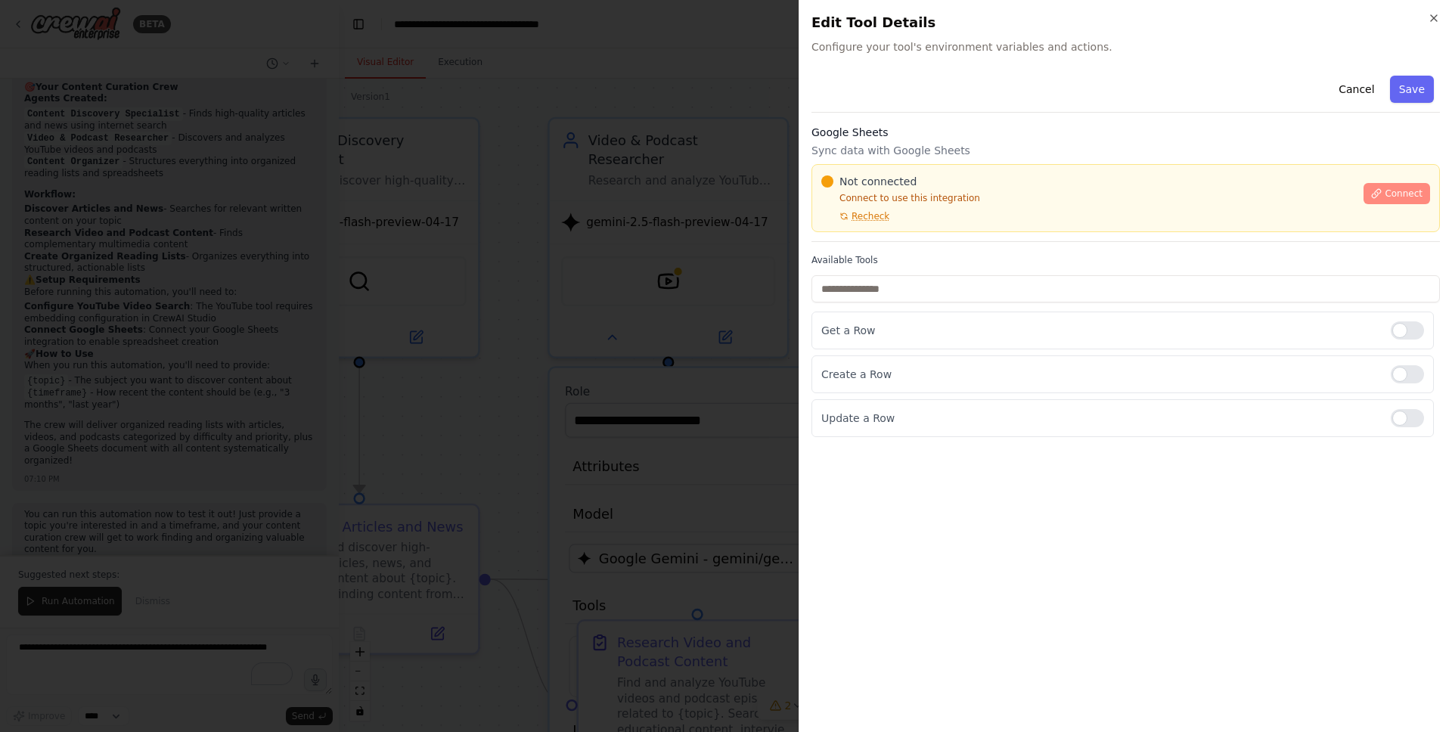
click at [1394, 188] on span "Connect" at bounding box center [1404, 194] width 38 height 12
click at [1395, 195] on span "Connect" at bounding box center [1404, 194] width 38 height 12
click at [889, 239] on div "Google Sheets Sync data with Google Sheets Not connected Connect to use this in…" at bounding box center [1126, 183] width 629 height 117
click at [864, 241] on div "Google Sheets Sync data with Google Sheets Not connected Connect to use this in…" at bounding box center [1126, 183] width 629 height 117
click at [620, 310] on div at bounding box center [726, 366] width 1452 height 732
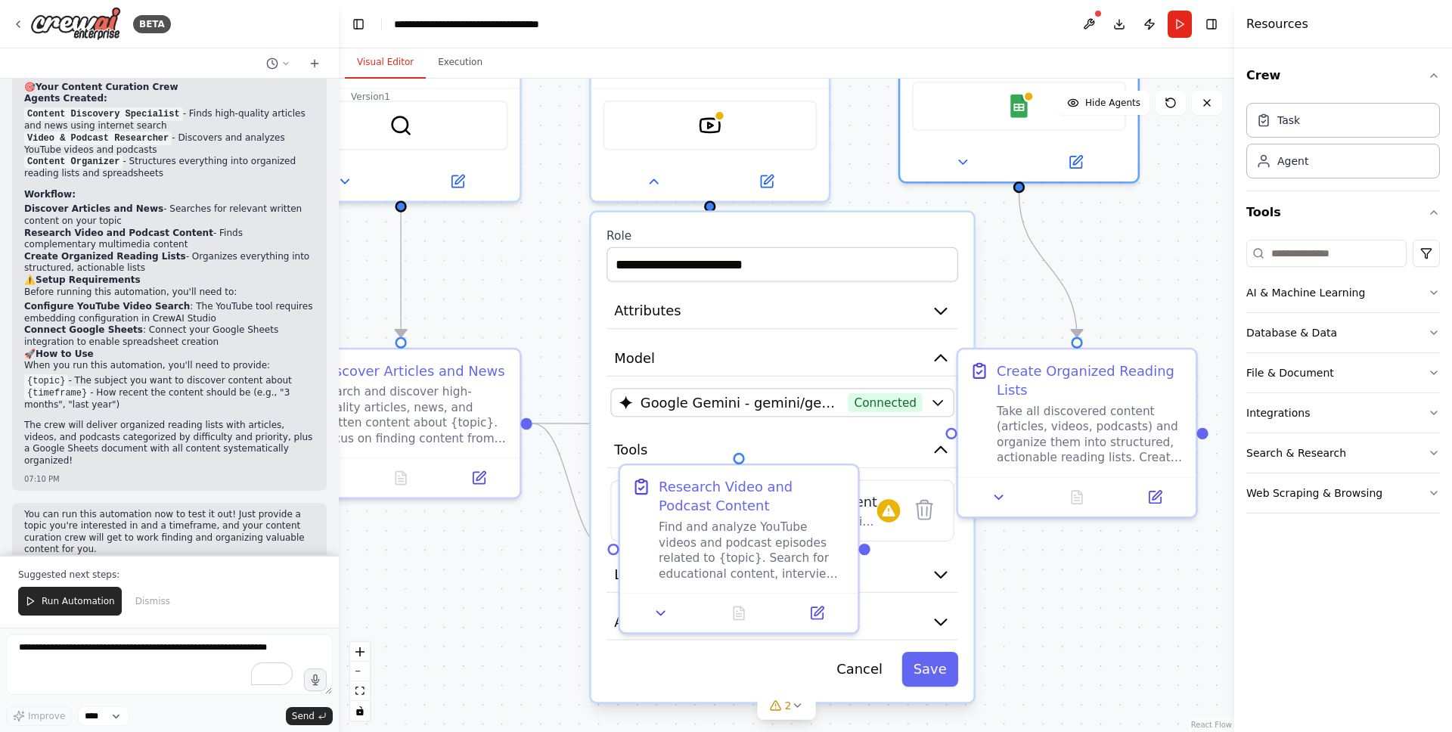
drag, startPoint x: 1068, startPoint y: 384, endPoint x: 1110, endPoint y: 228, distance: 161.3
click at [1110, 228] on div ".deletable-edge-delete-btn { width: 20px; height: 20px; border: 0px solid #ffff…" at bounding box center [787, 406] width 896 height 654
click at [1112, 238] on div ".deletable-edge-delete-btn { width: 20px; height: 20px; border: 0px solid #ffff…" at bounding box center [787, 406] width 896 height 654
click at [937, 657] on button "Save" at bounding box center [930, 669] width 57 height 35
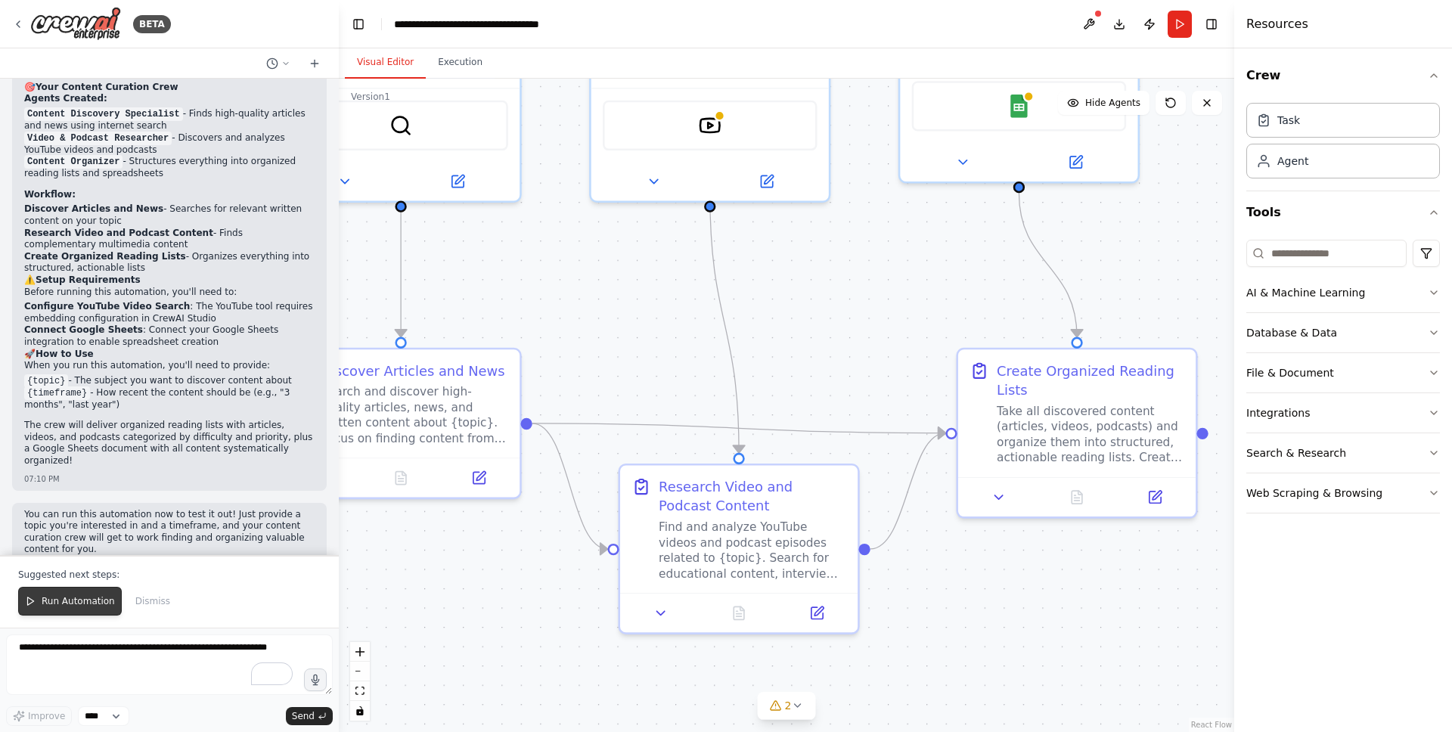
click at [93, 599] on span "Run Automation" at bounding box center [78, 601] width 73 height 12
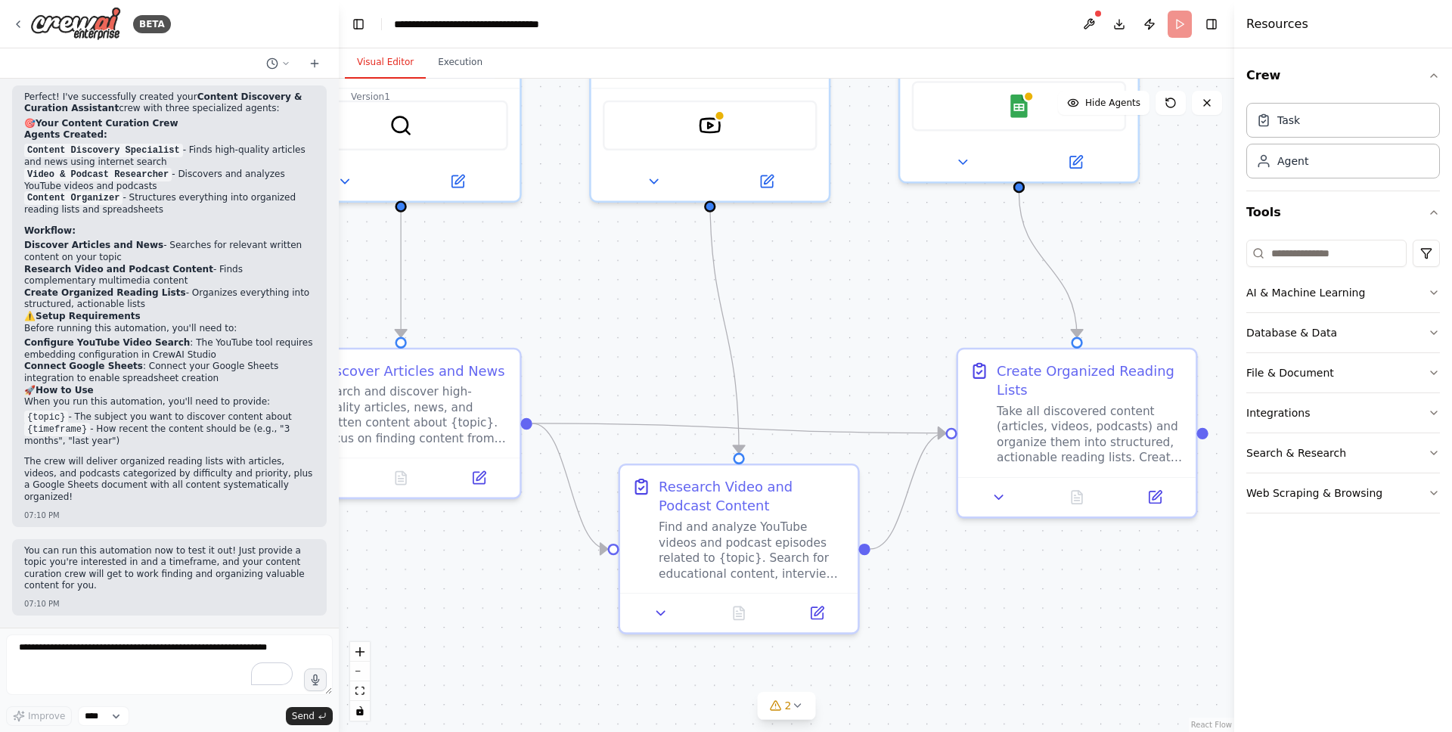
scroll to position [1357, 0]
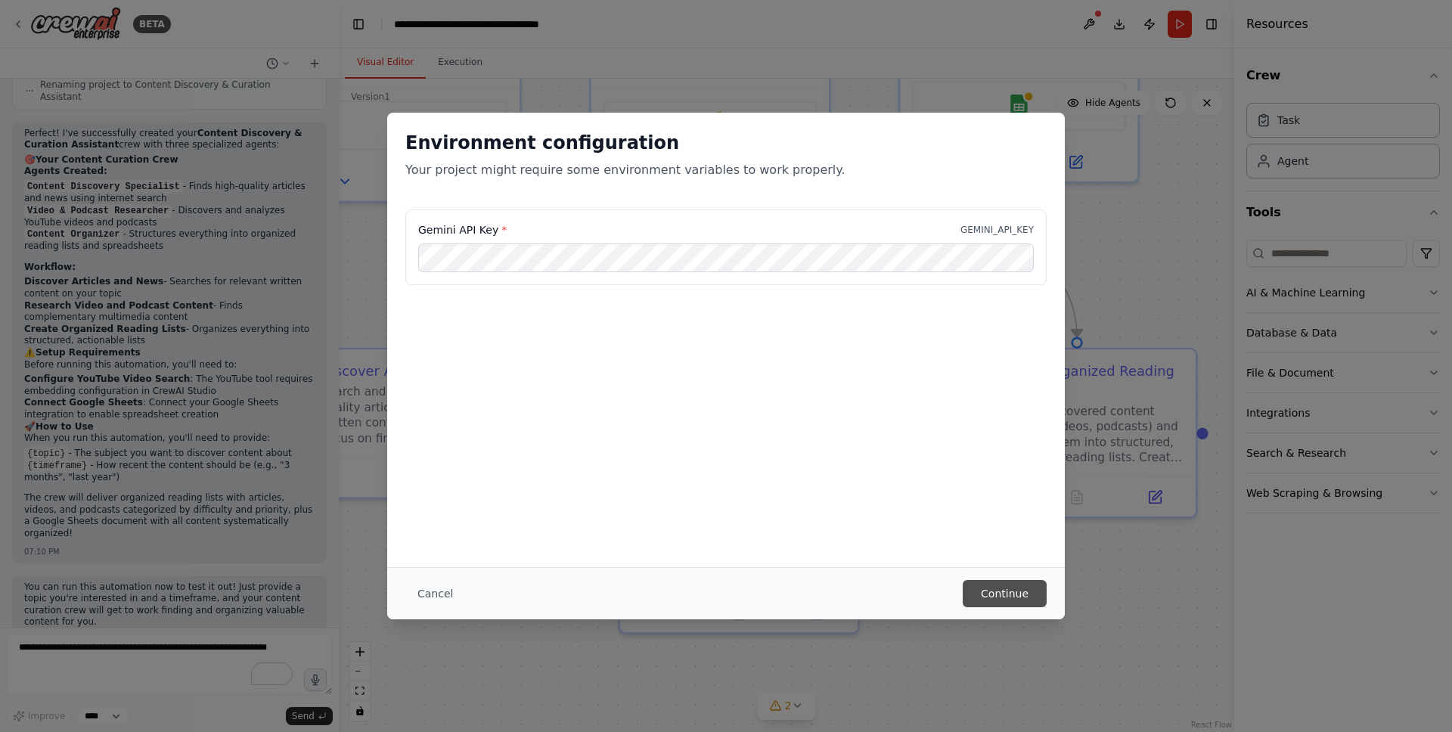
click at [995, 589] on button "Continue" at bounding box center [1005, 593] width 84 height 27
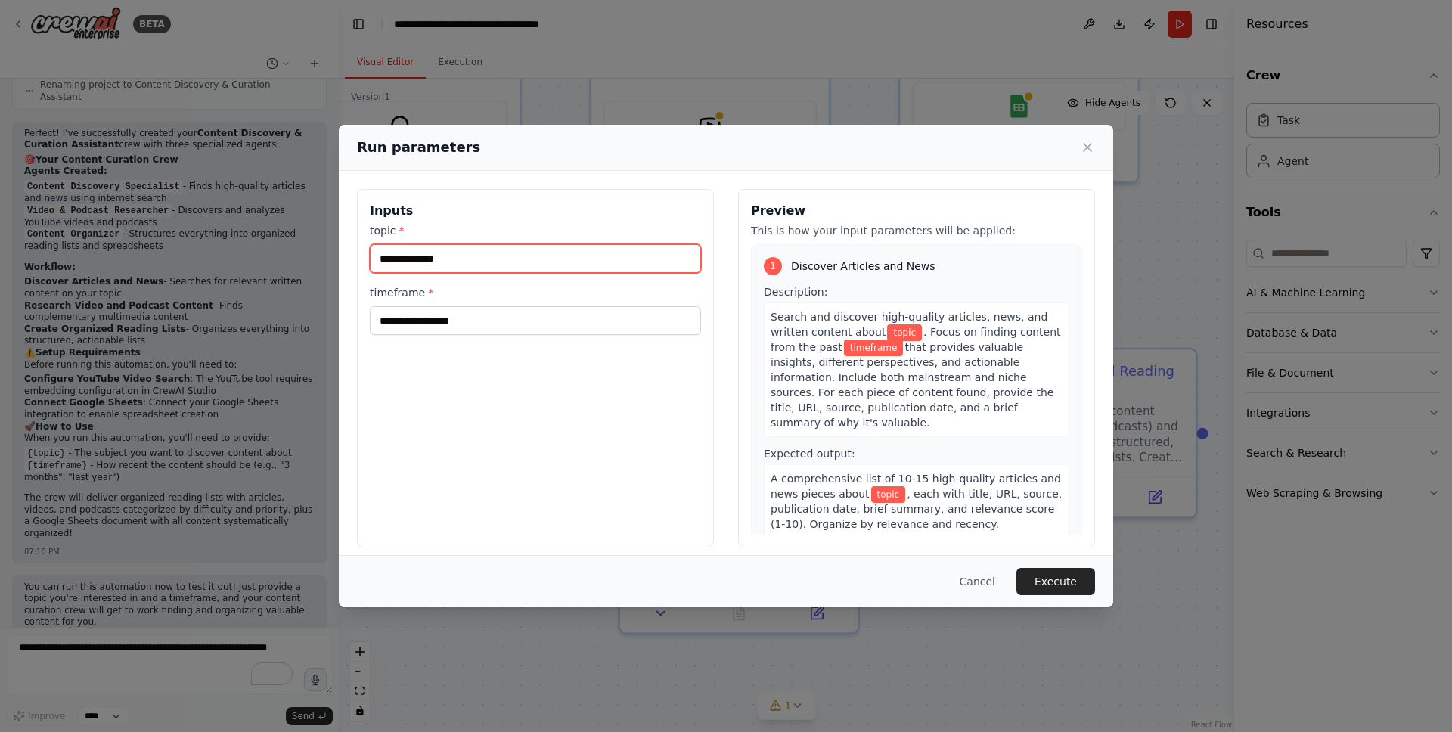
click at [450, 255] on input "topic *" at bounding box center [535, 258] width 331 height 29
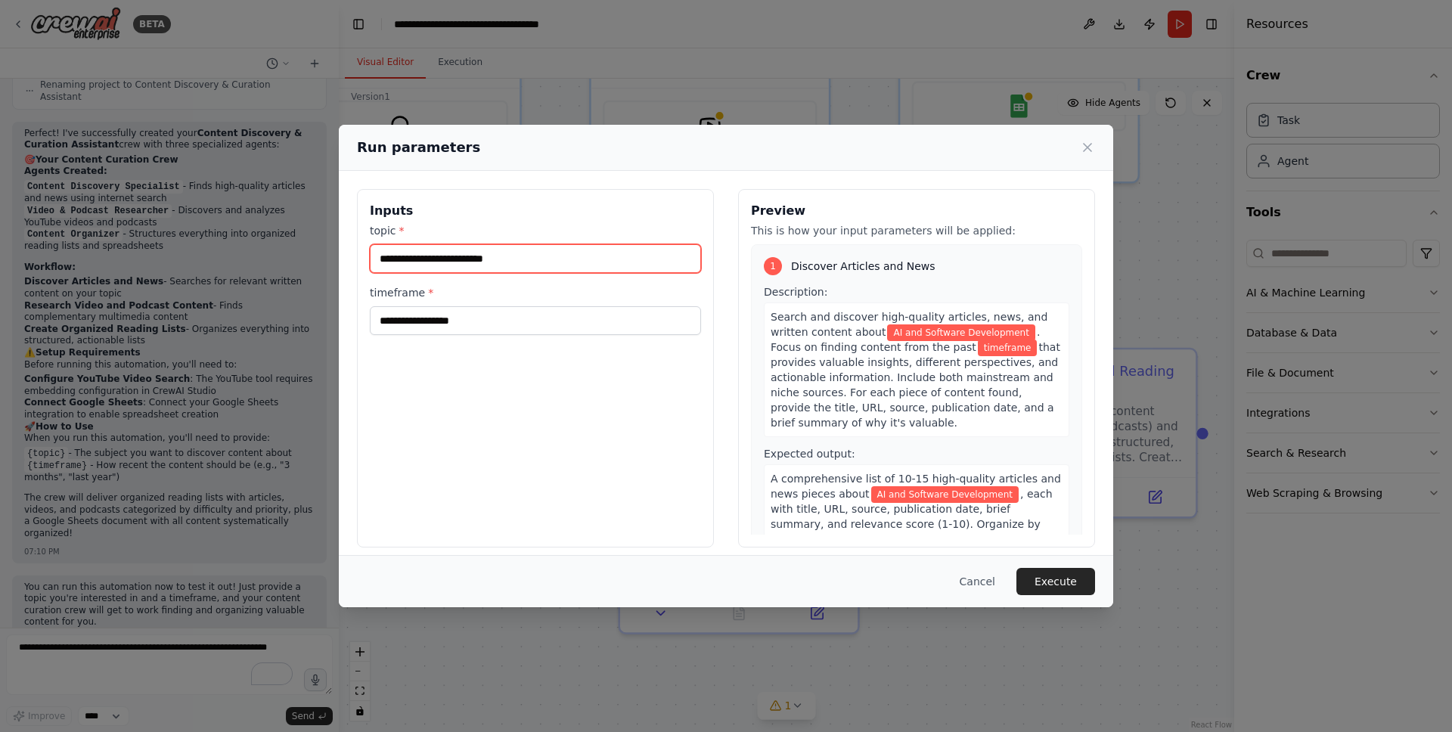
type input "**********"
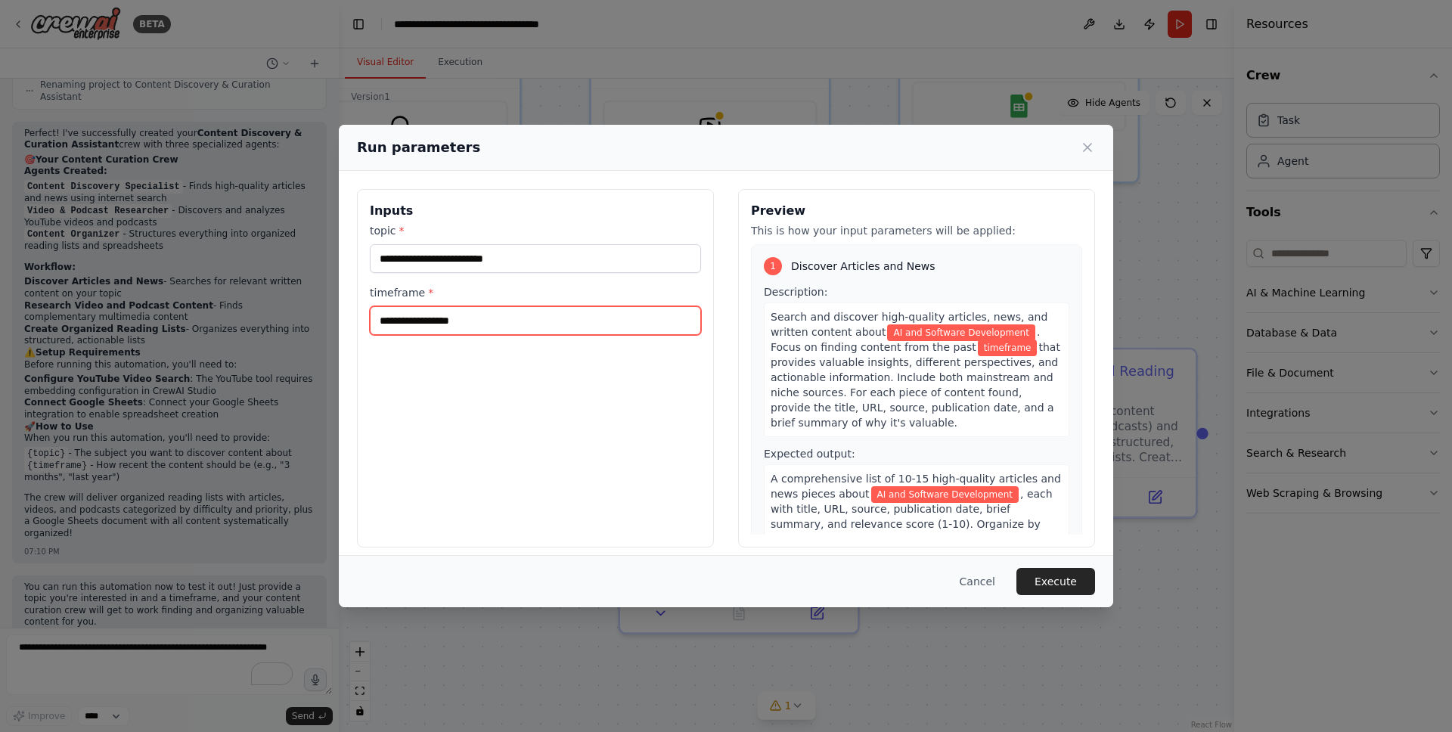
click at [435, 324] on input "timeframe *" at bounding box center [535, 320] width 331 height 29
type input "*"
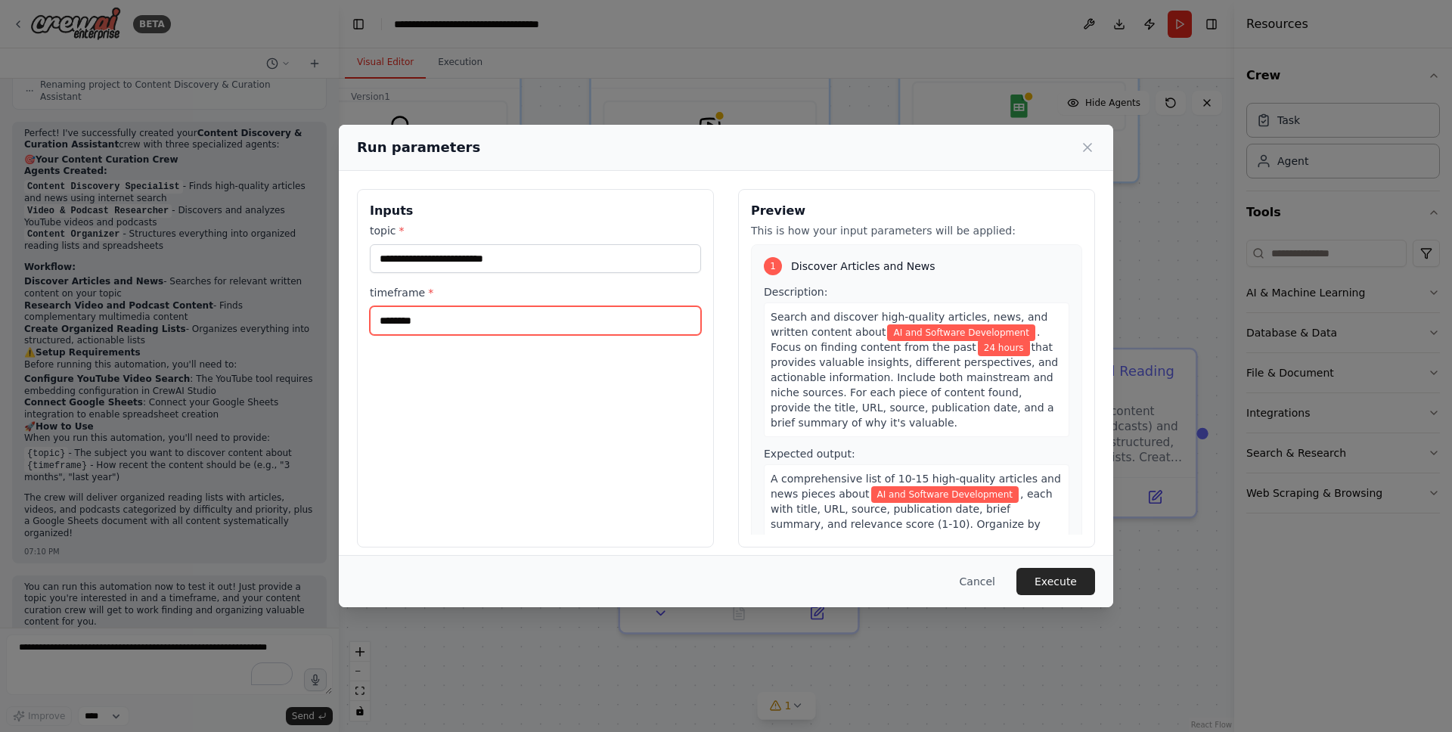
drag, startPoint x: 390, startPoint y: 322, endPoint x: 370, endPoint y: 322, distance: 19.7
click at [370, 322] on input "********" at bounding box center [535, 320] width 331 height 29
drag, startPoint x: 440, startPoint y: 323, endPoint x: 371, endPoint y: 318, distance: 69.0
click at [371, 318] on input "********" at bounding box center [535, 320] width 331 height 29
type input "****"
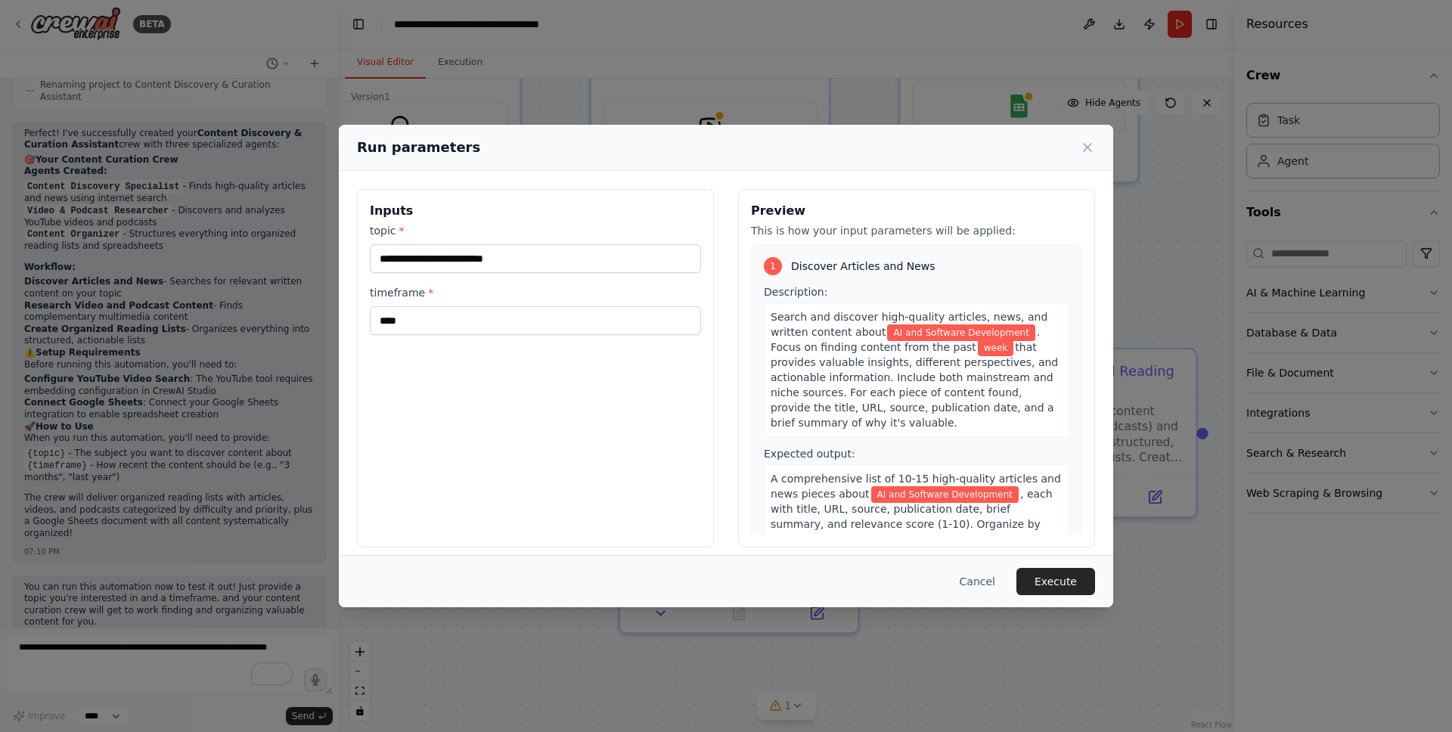
click at [843, 483] on span "A comprehensive list of 10-15 high-quality articles and news pieces about" at bounding box center [916, 486] width 290 height 27
click at [1061, 582] on button "Execute" at bounding box center [1056, 581] width 79 height 27
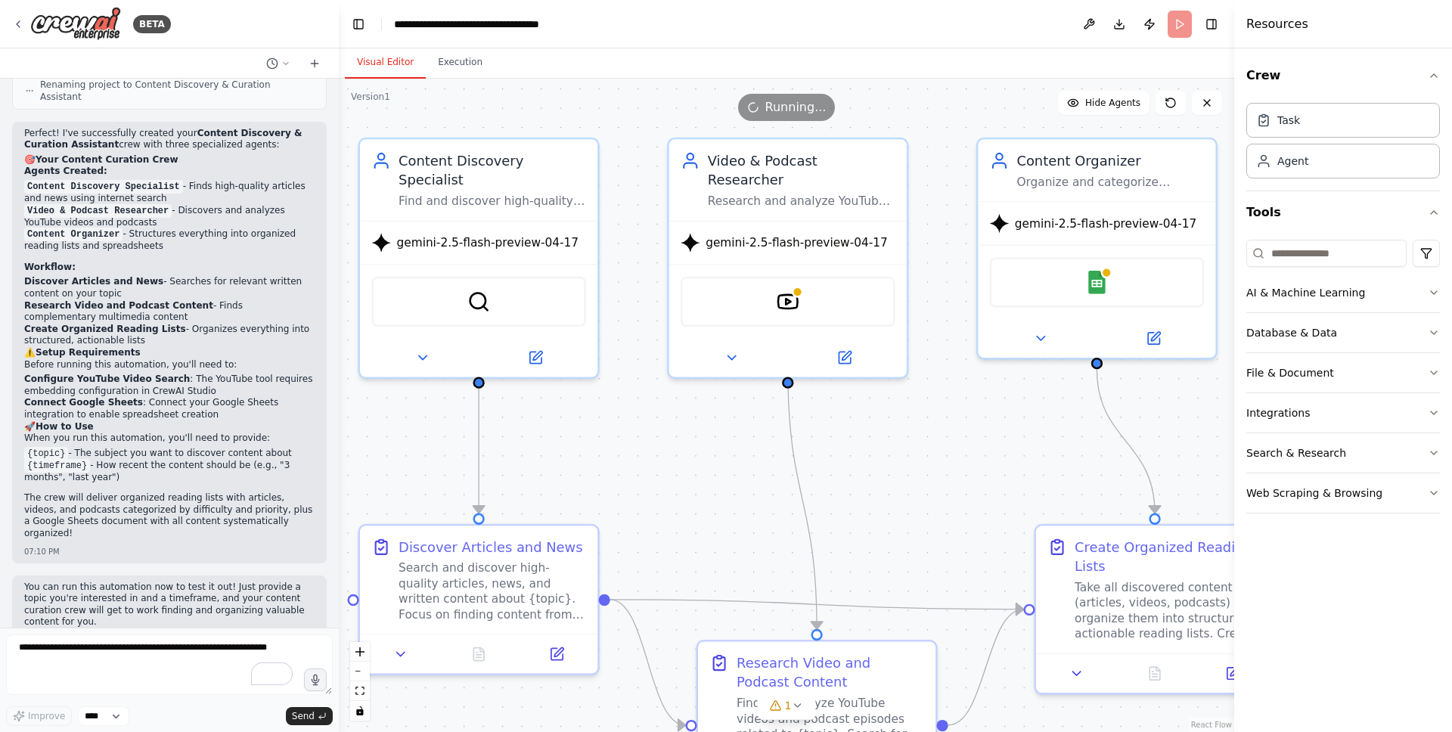
drag, startPoint x: 896, startPoint y: 318, endPoint x: 966, endPoint y: 500, distance: 195.1
click at [966, 500] on div ".deletable-edge-delete-btn { width: 20px; height: 20px; border: 0px solid #ffff…" at bounding box center [787, 406] width 896 height 654
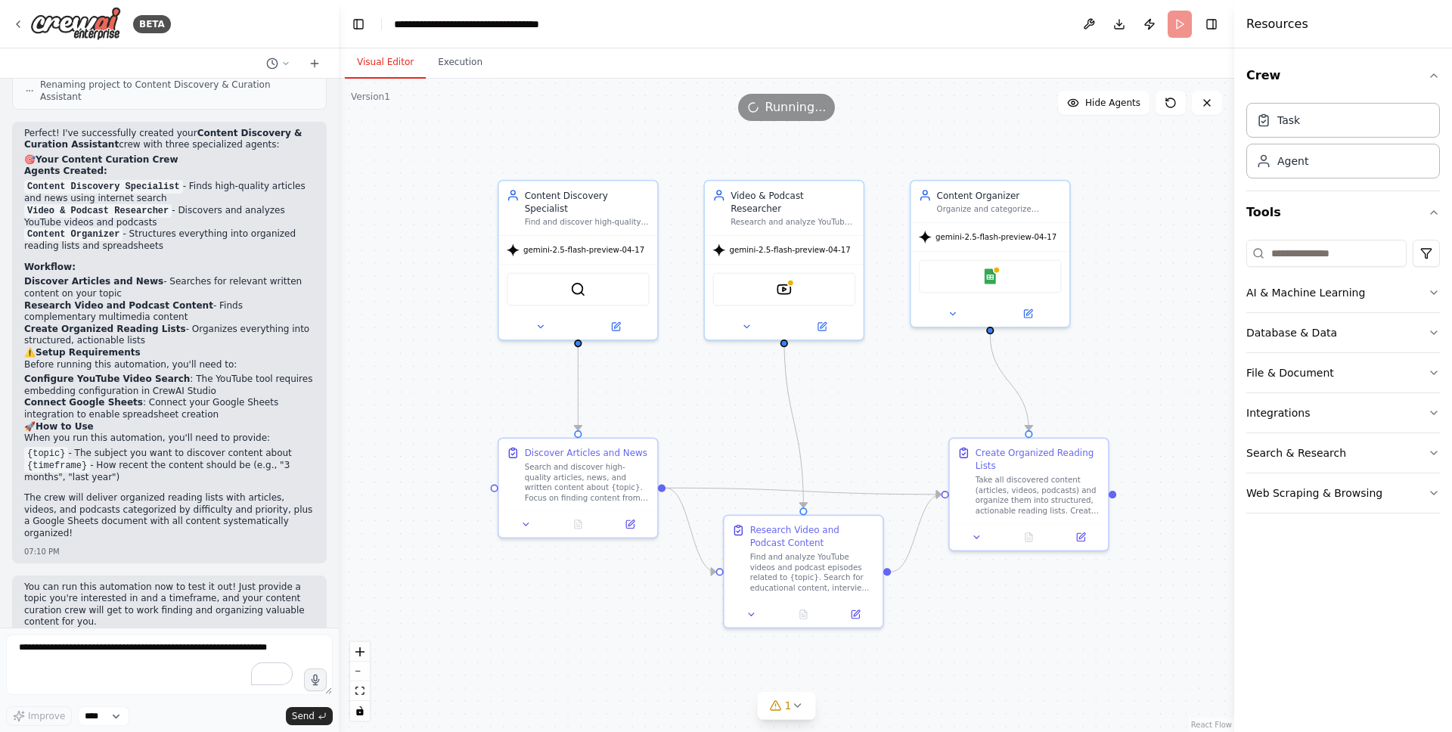
scroll to position [1430, 0]
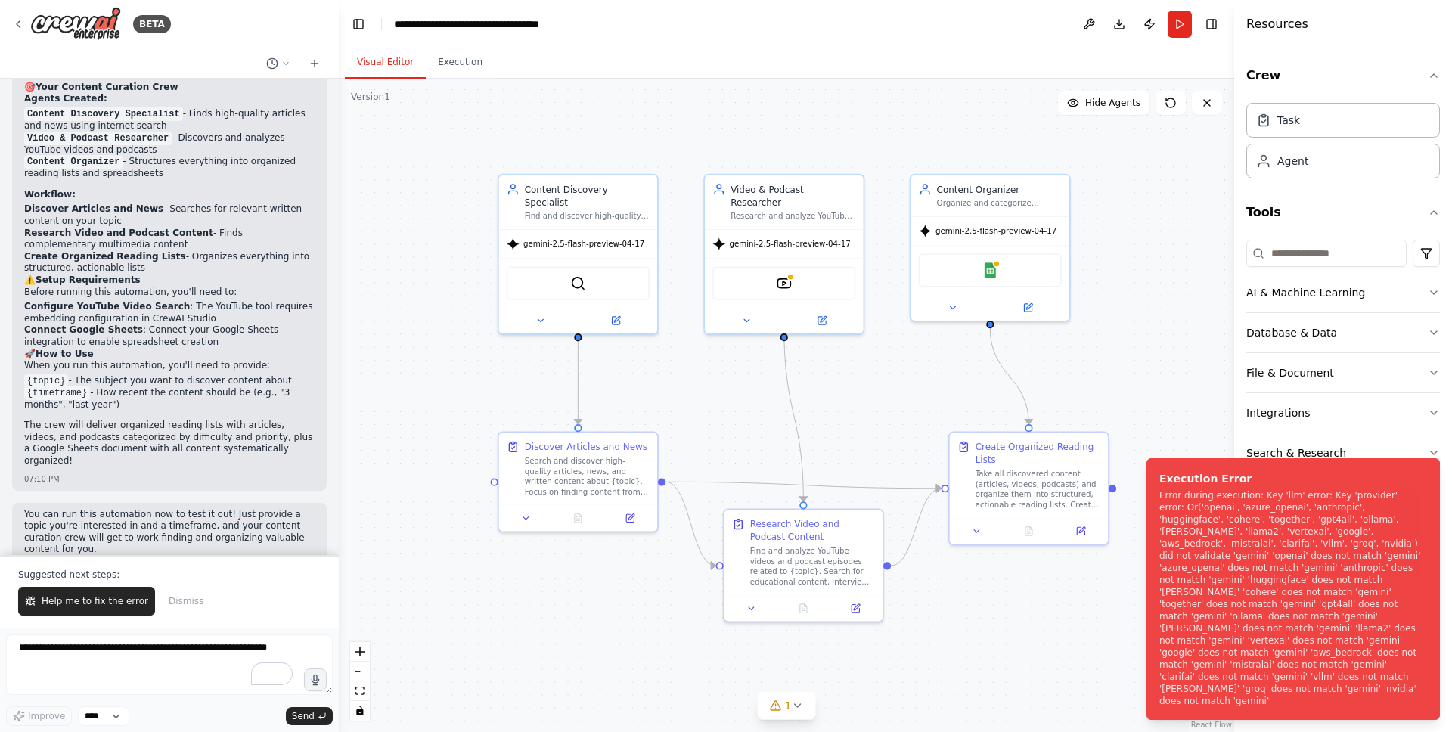
drag, startPoint x: 966, startPoint y: 500, endPoint x: 908, endPoint y: 411, distance: 105.5
click at [908, 411] on div ".deletable-edge-delete-btn { width: 20px; height: 20px; border: 0px solid #ffff…" at bounding box center [787, 406] width 896 height 654
click at [113, 598] on span "Help me to fix the error" at bounding box center [95, 601] width 107 height 12
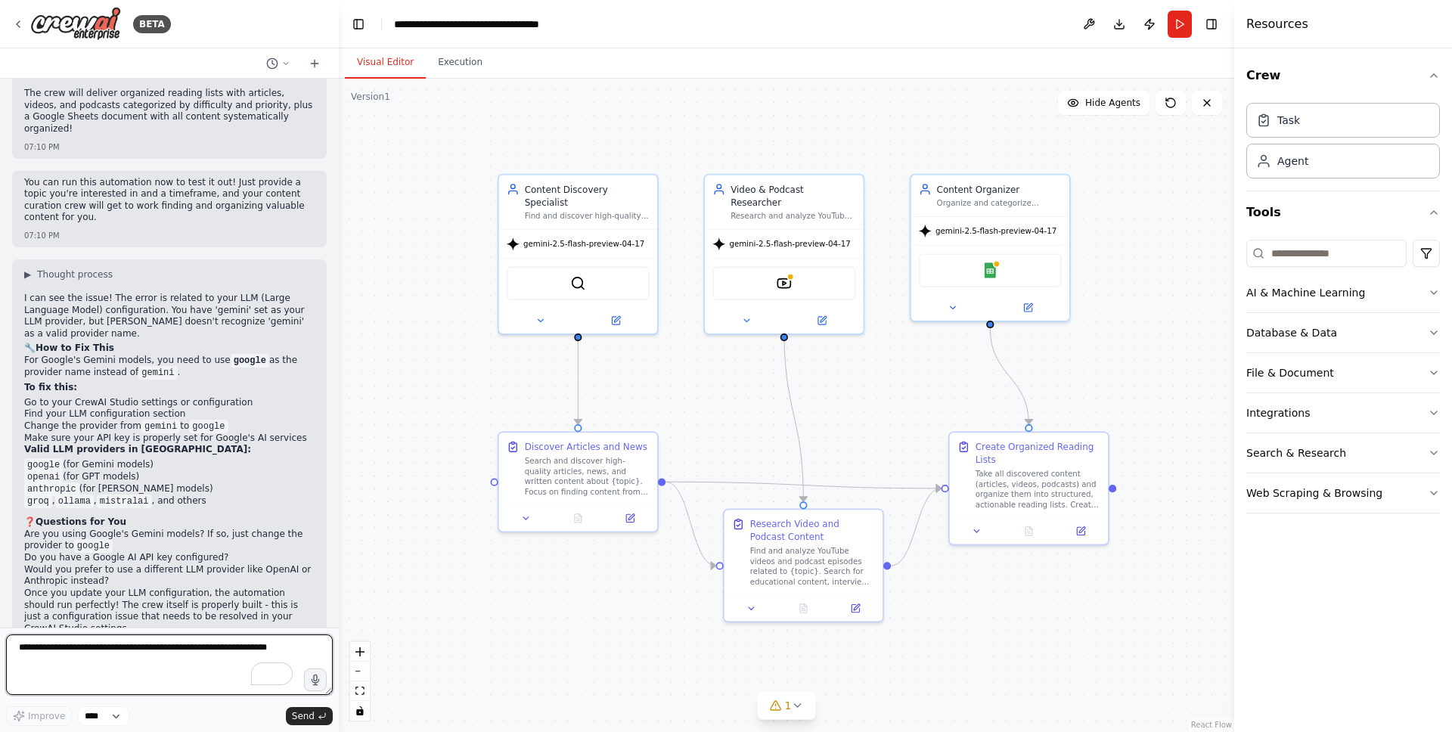
scroll to position [1768, 0]
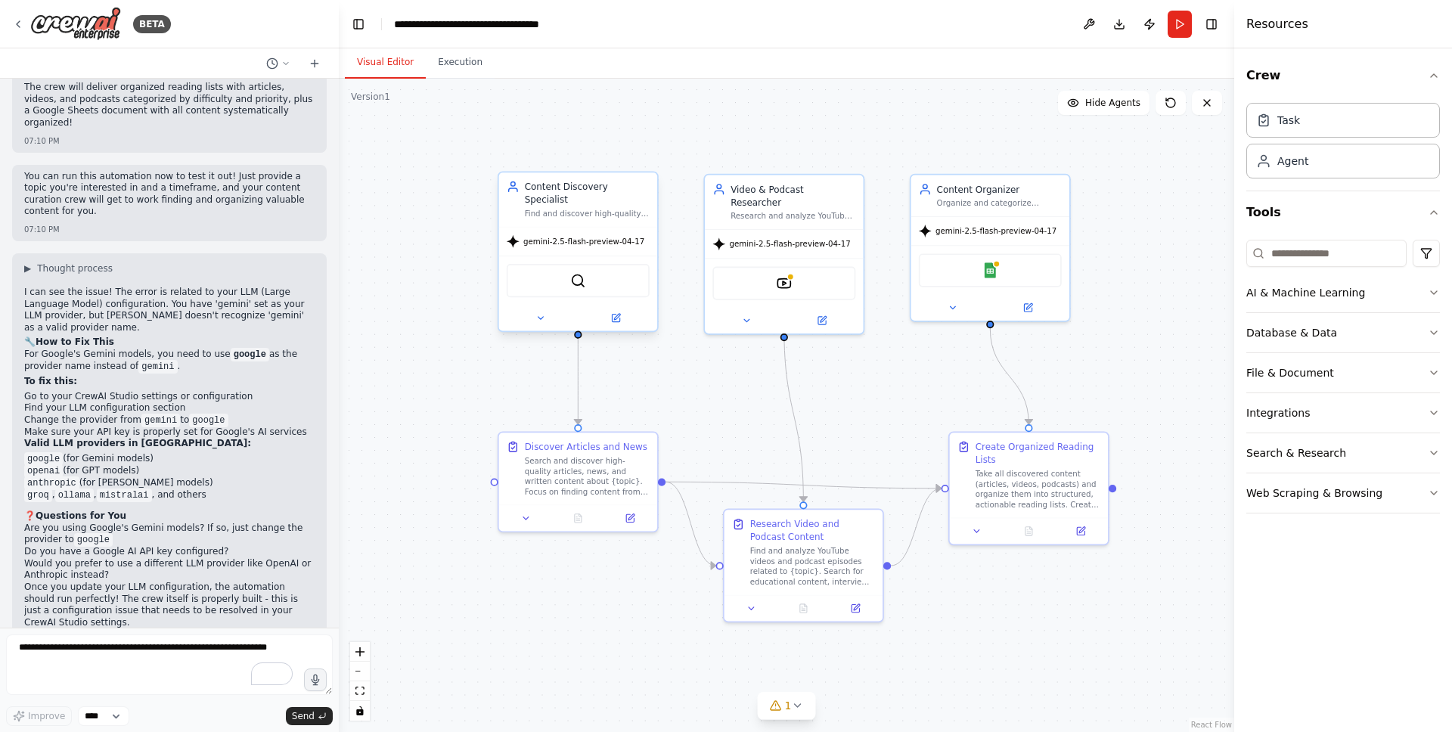
click at [595, 236] on span "gemini-2.5-flash-preview-04-17" at bounding box center [583, 241] width 121 height 11
click at [615, 314] on icon at bounding box center [616, 318] width 8 height 8
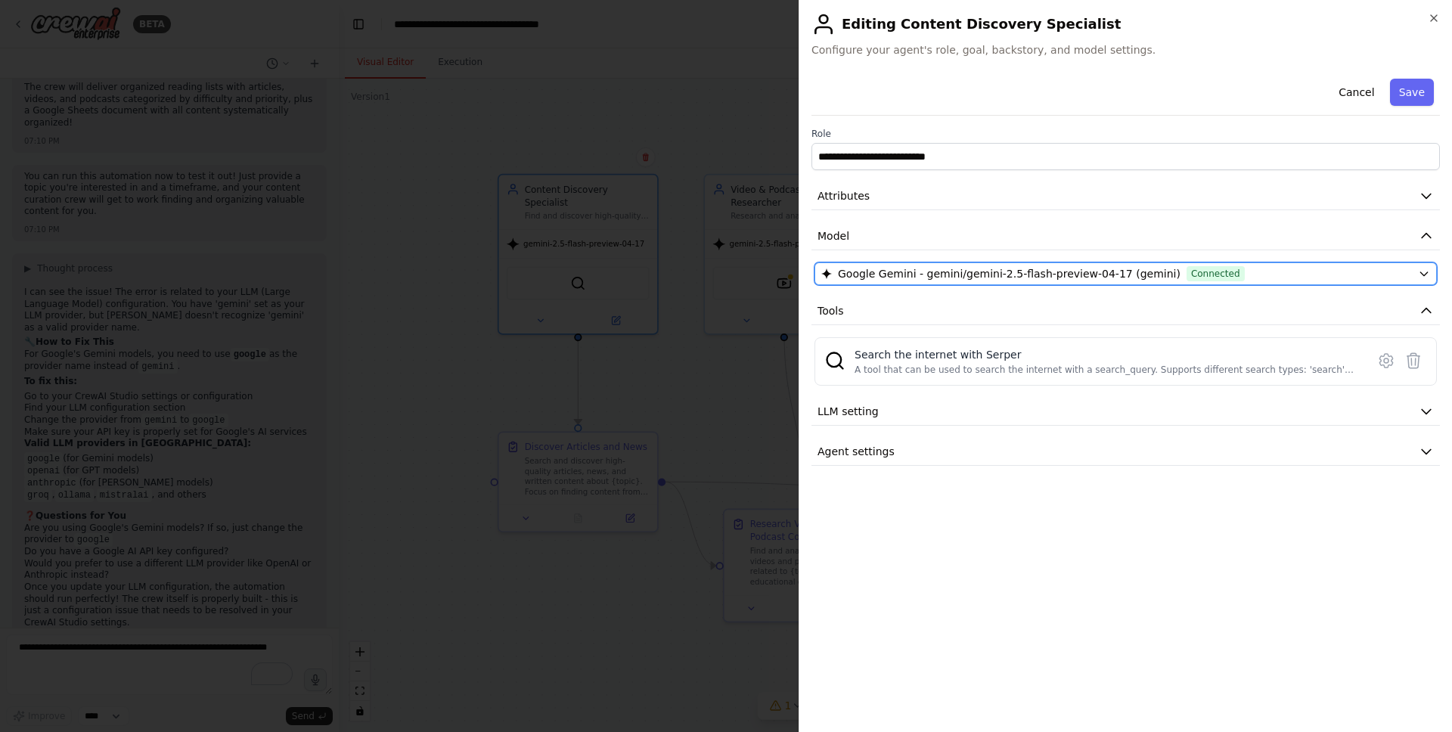
click at [897, 270] on span "Google Gemini - gemini/gemini-2.5-flash-preview-04-17 (gemini)" at bounding box center [1009, 273] width 343 height 15
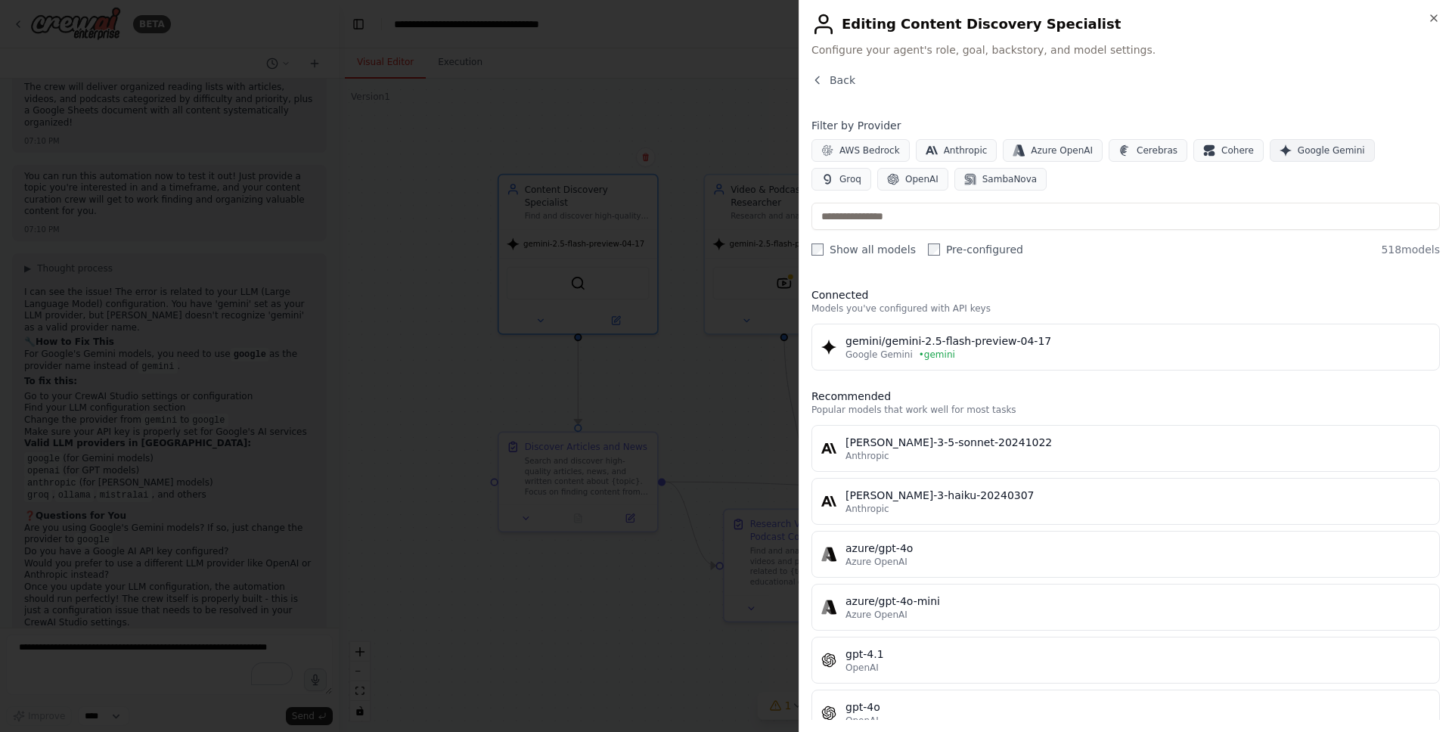
click at [1318, 154] on span "Google Gemini" at bounding box center [1331, 150] width 67 height 12
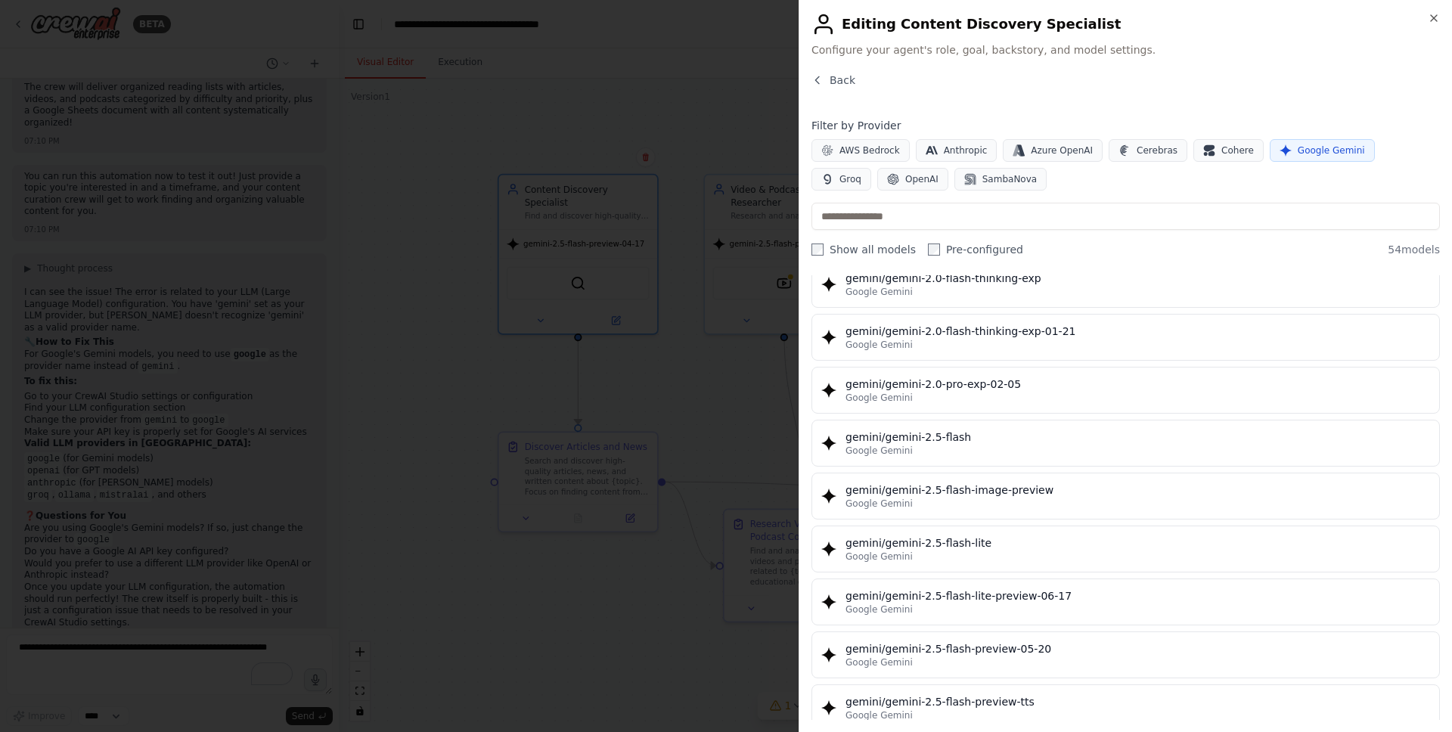
scroll to position [0, 0]
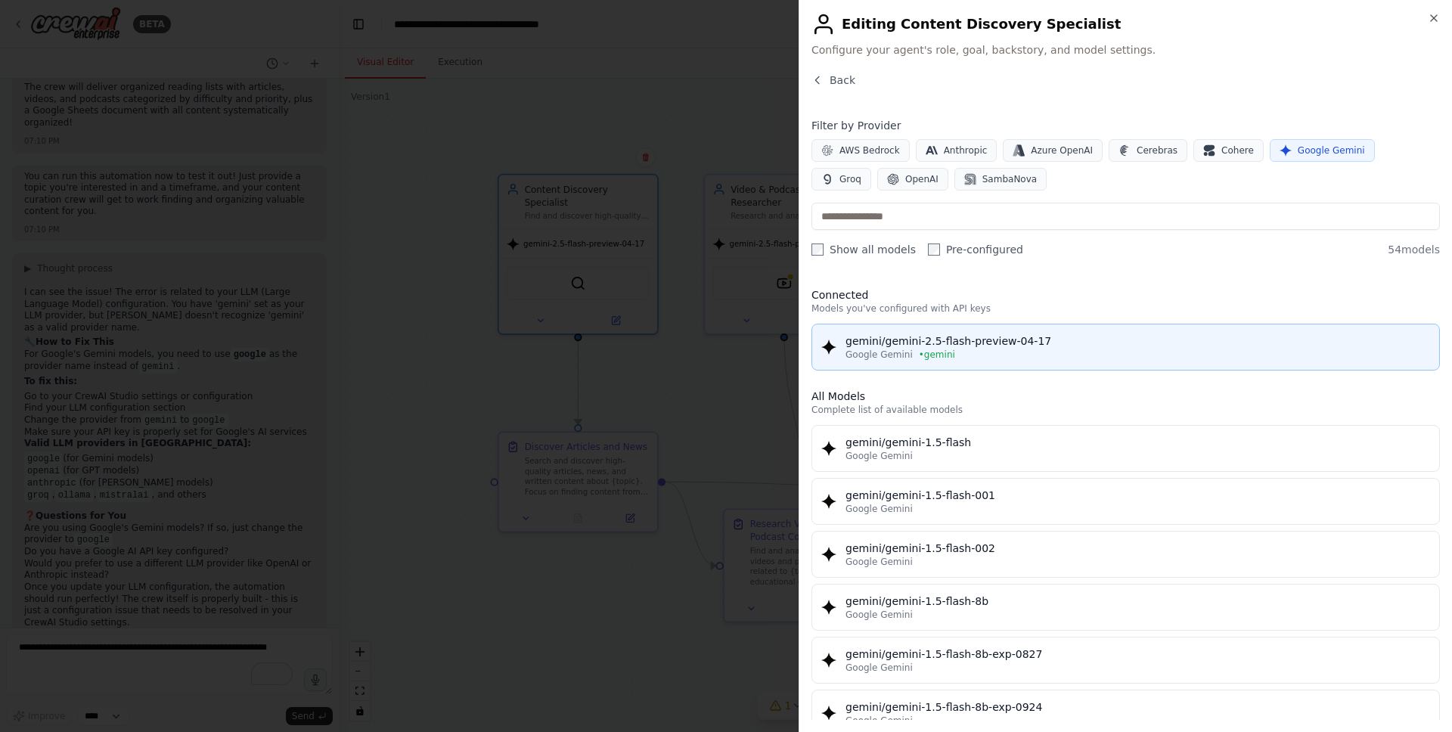
click at [913, 344] on div "gemini/gemini-2.5-flash-preview-04-17" at bounding box center [1138, 341] width 585 height 15
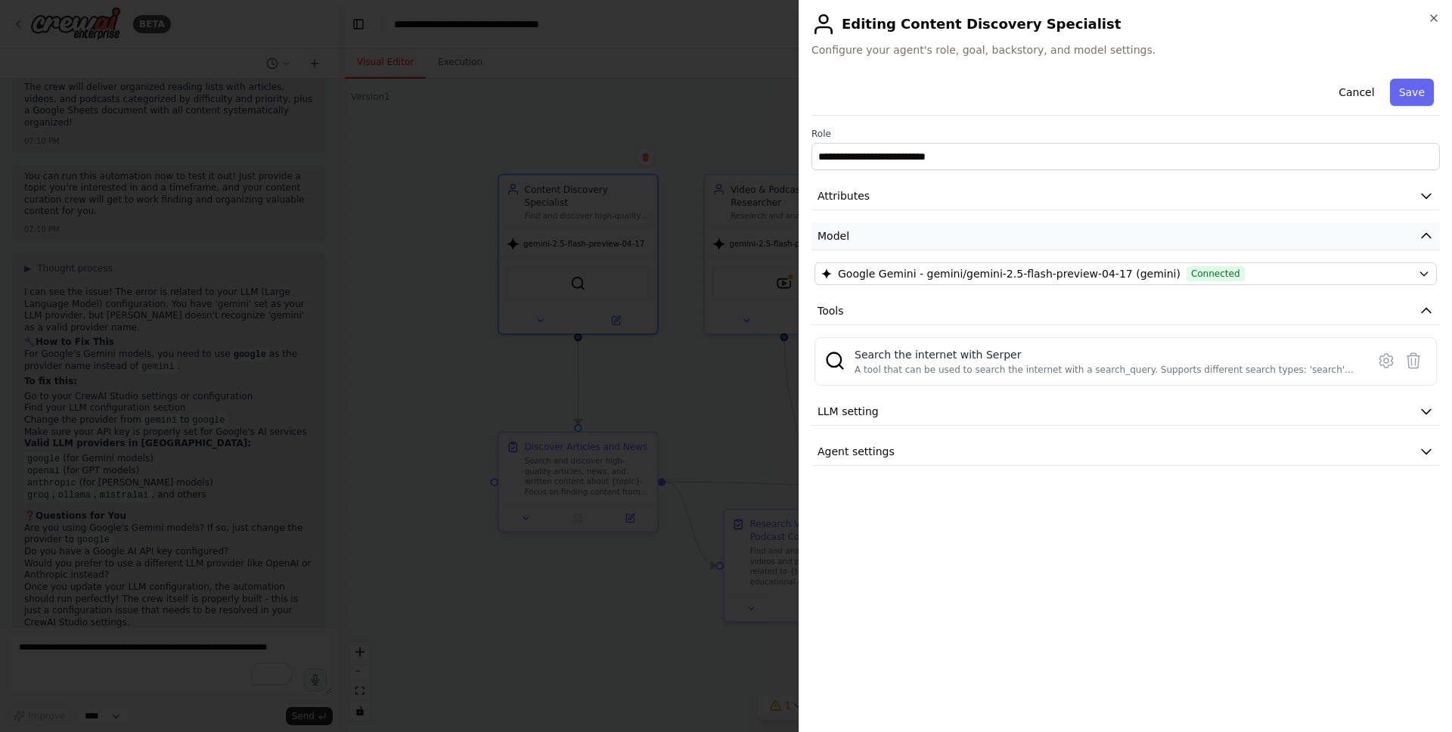
drag, startPoint x: 1421, startPoint y: 90, endPoint x: 1245, endPoint y: 223, distance: 220.3
click at [1245, 223] on div "**********" at bounding box center [1126, 269] width 629 height 393
click at [1425, 411] on icon "button" at bounding box center [1426, 412] width 9 height 5
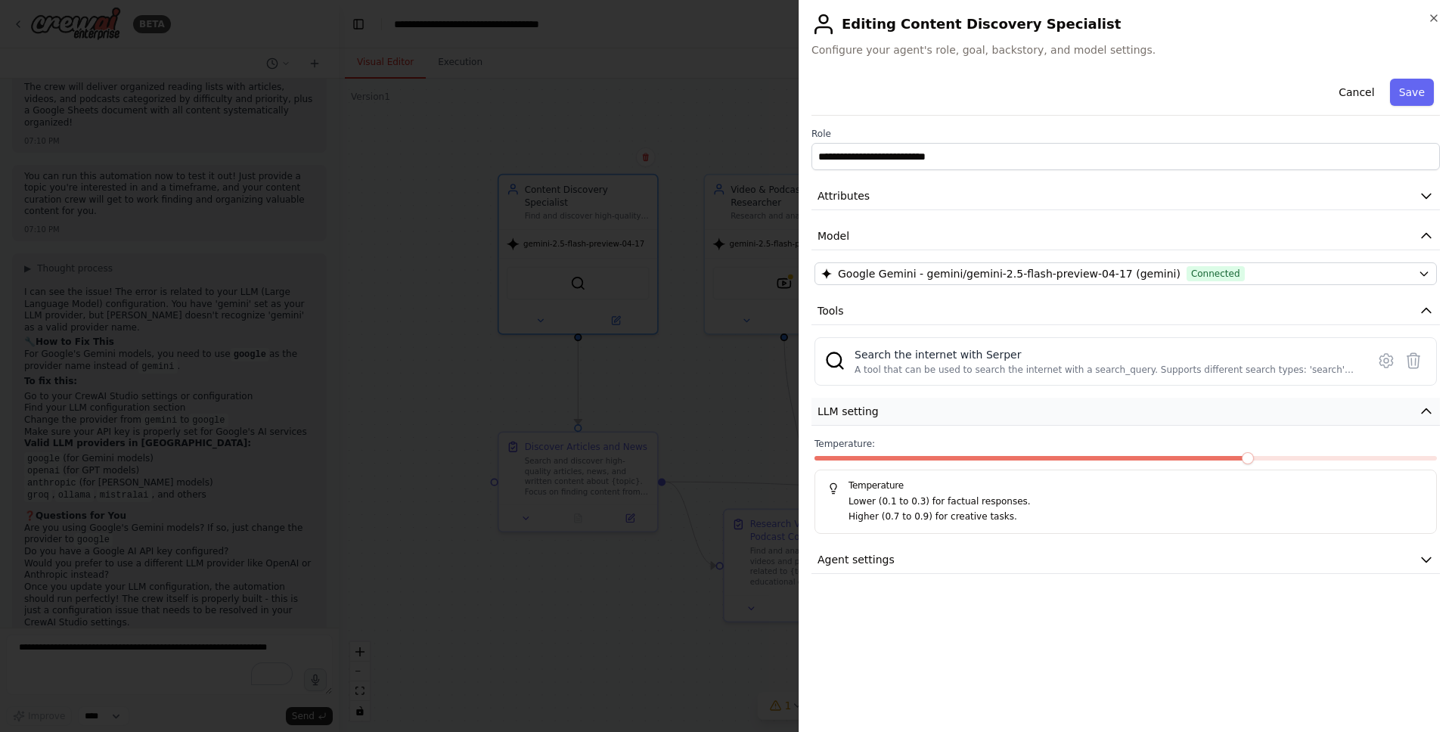
click at [1430, 411] on icon "button" at bounding box center [1426, 411] width 15 height 15
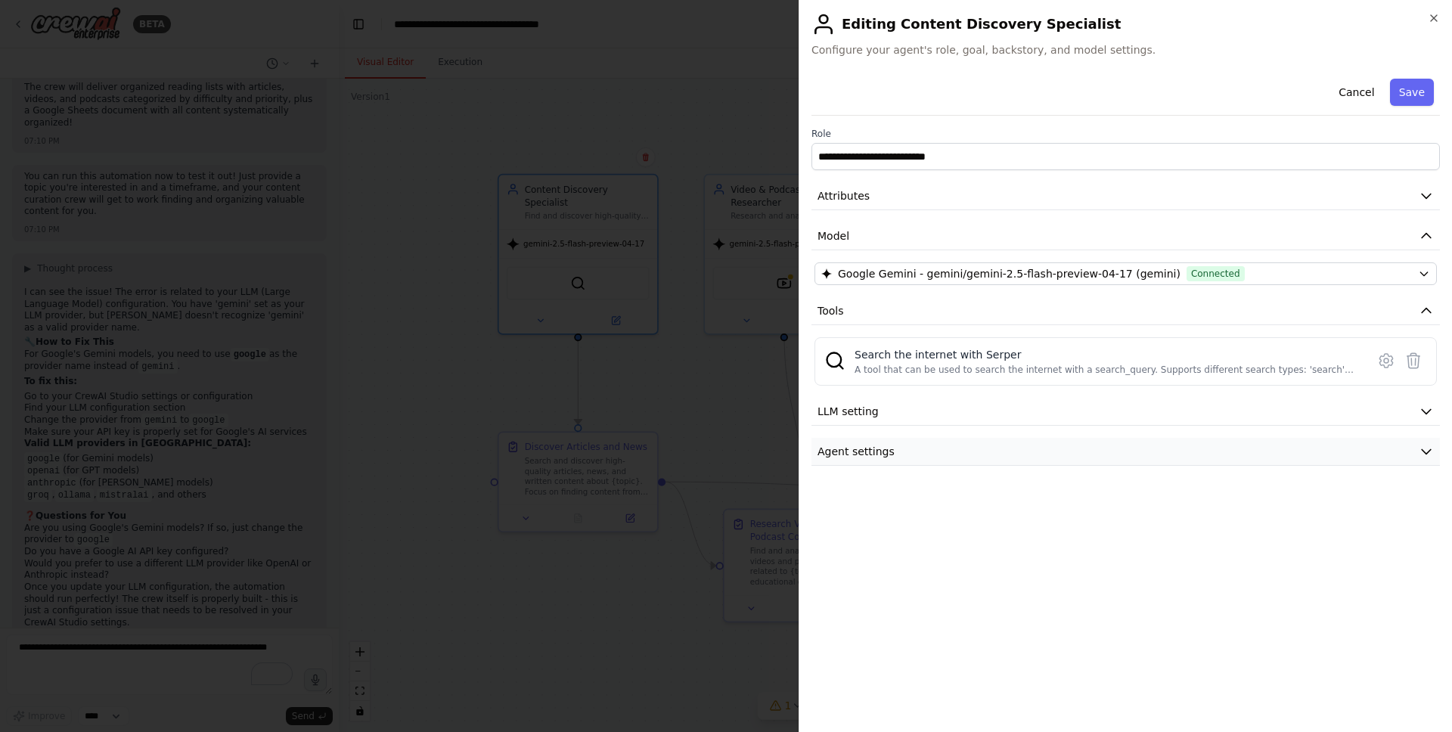
click at [1424, 448] on icon "button" at bounding box center [1426, 451] width 15 height 15
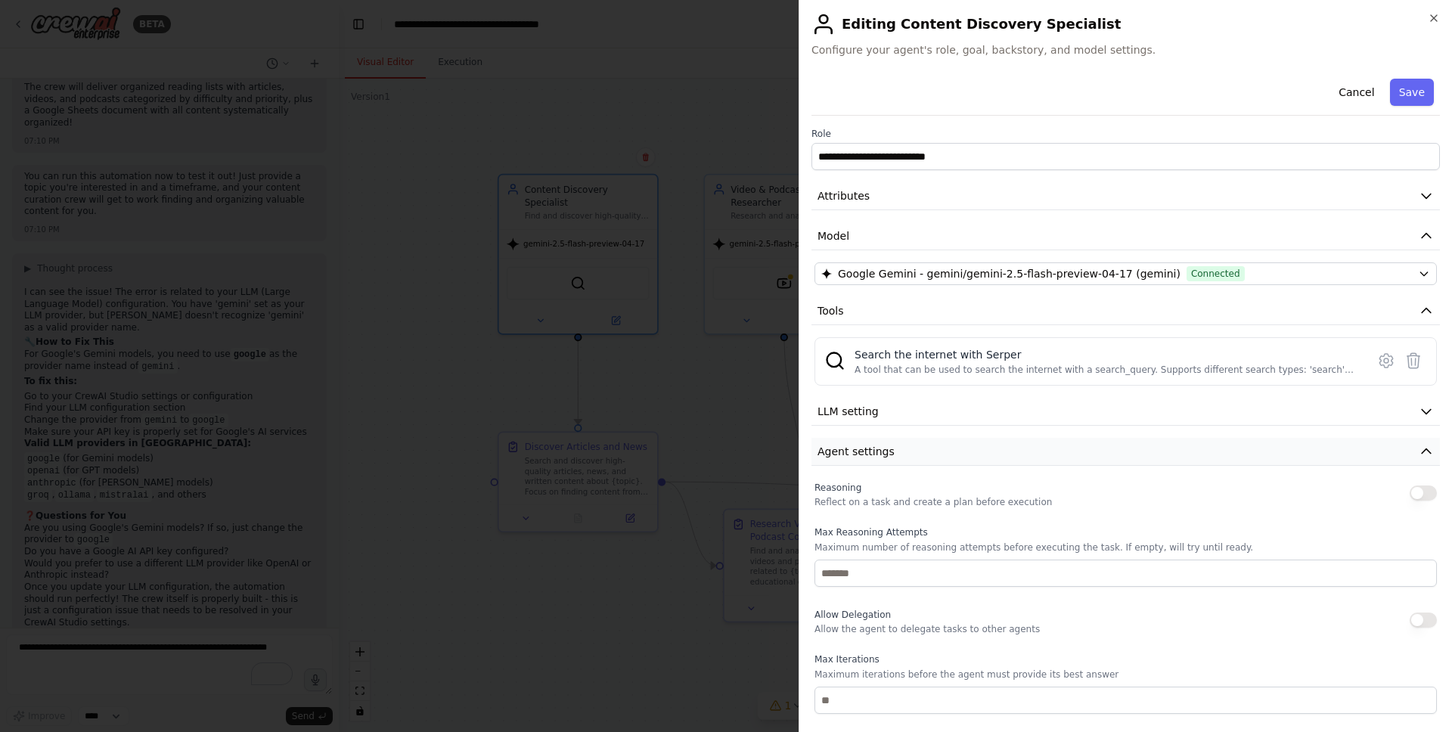
click at [1424, 448] on icon "button" at bounding box center [1426, 451] width 15 height 15
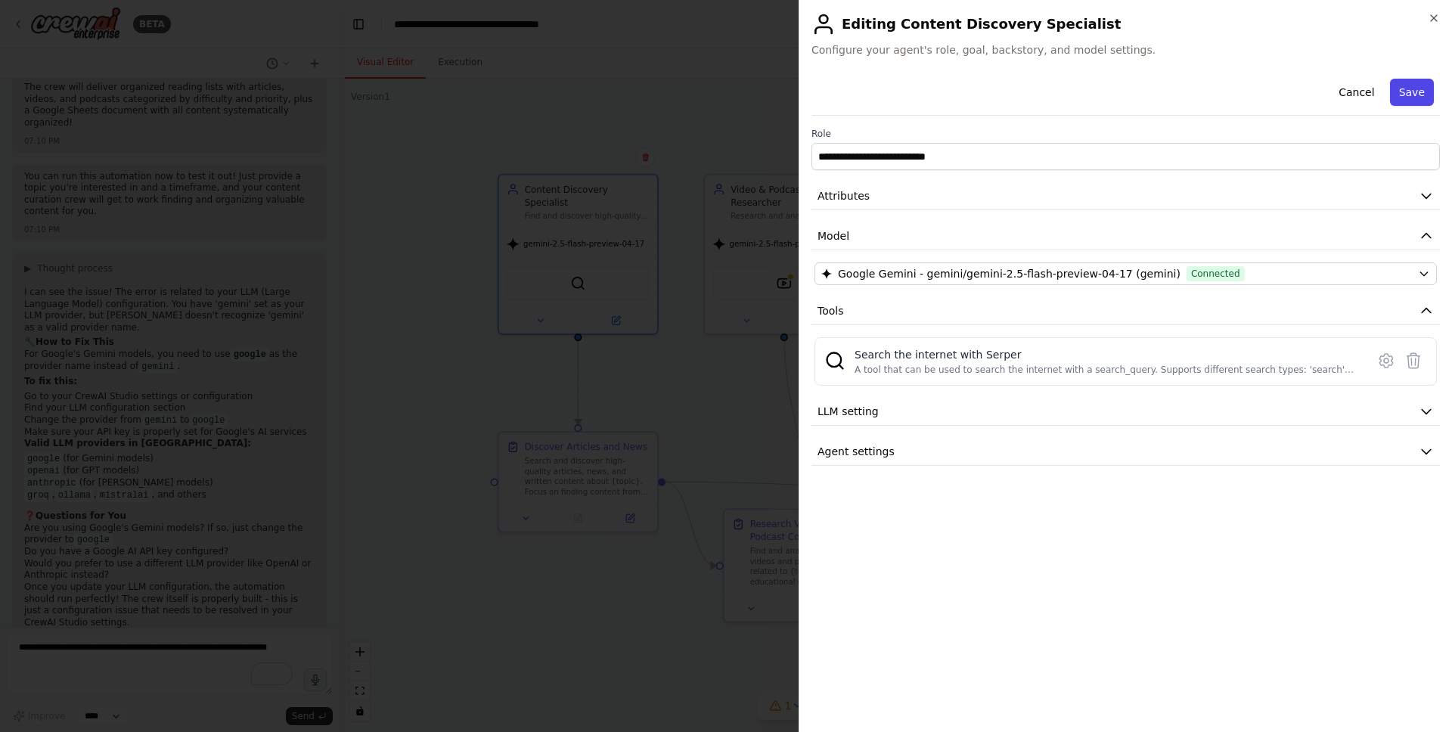
click at [1418, 92] on button "Save" at bounding box center [1412, 92] width 44 height 27
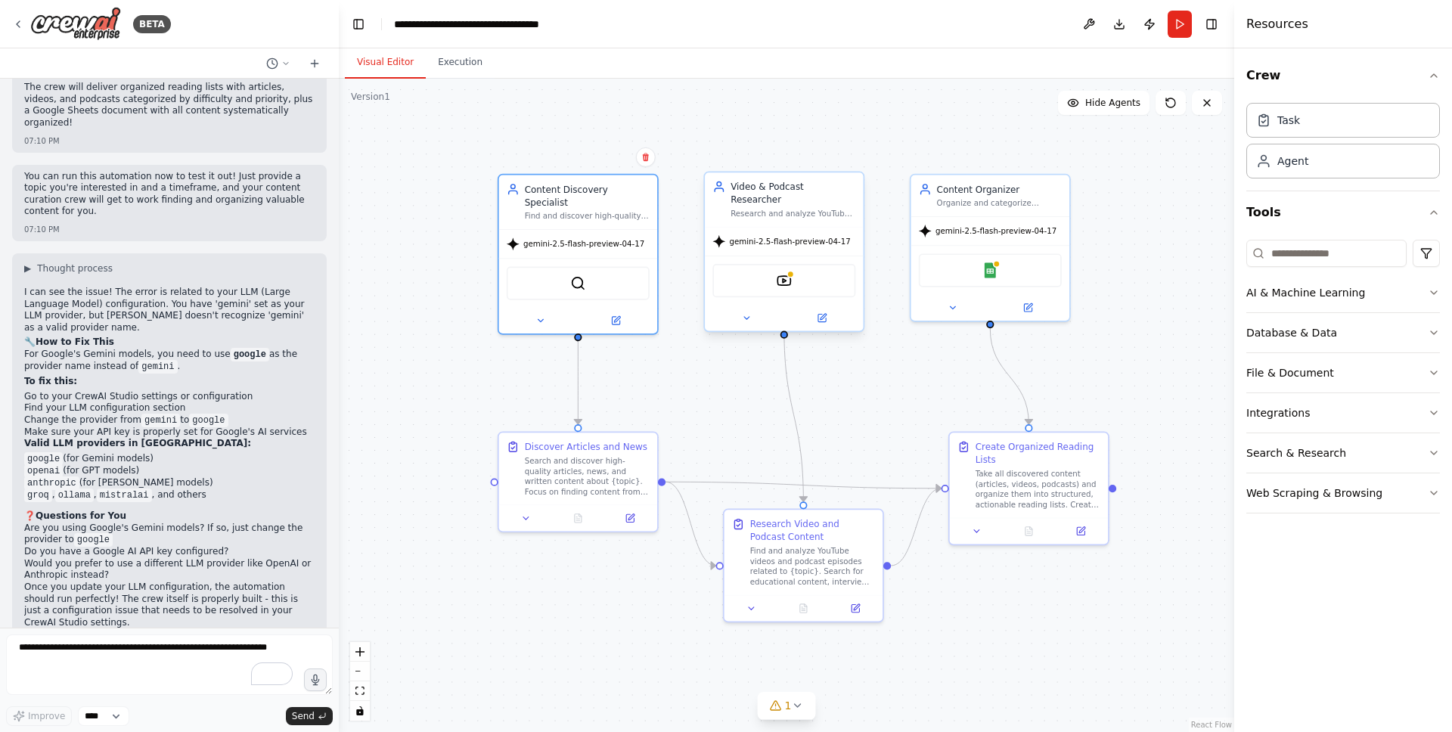
click at [781, 236] on span "gemini-2.5-flash-preview-04-17" at bounding box center [789, 241] width 121 height 11
click at [820, 312] on button at bounding box center [822, 317] width 73 height 15
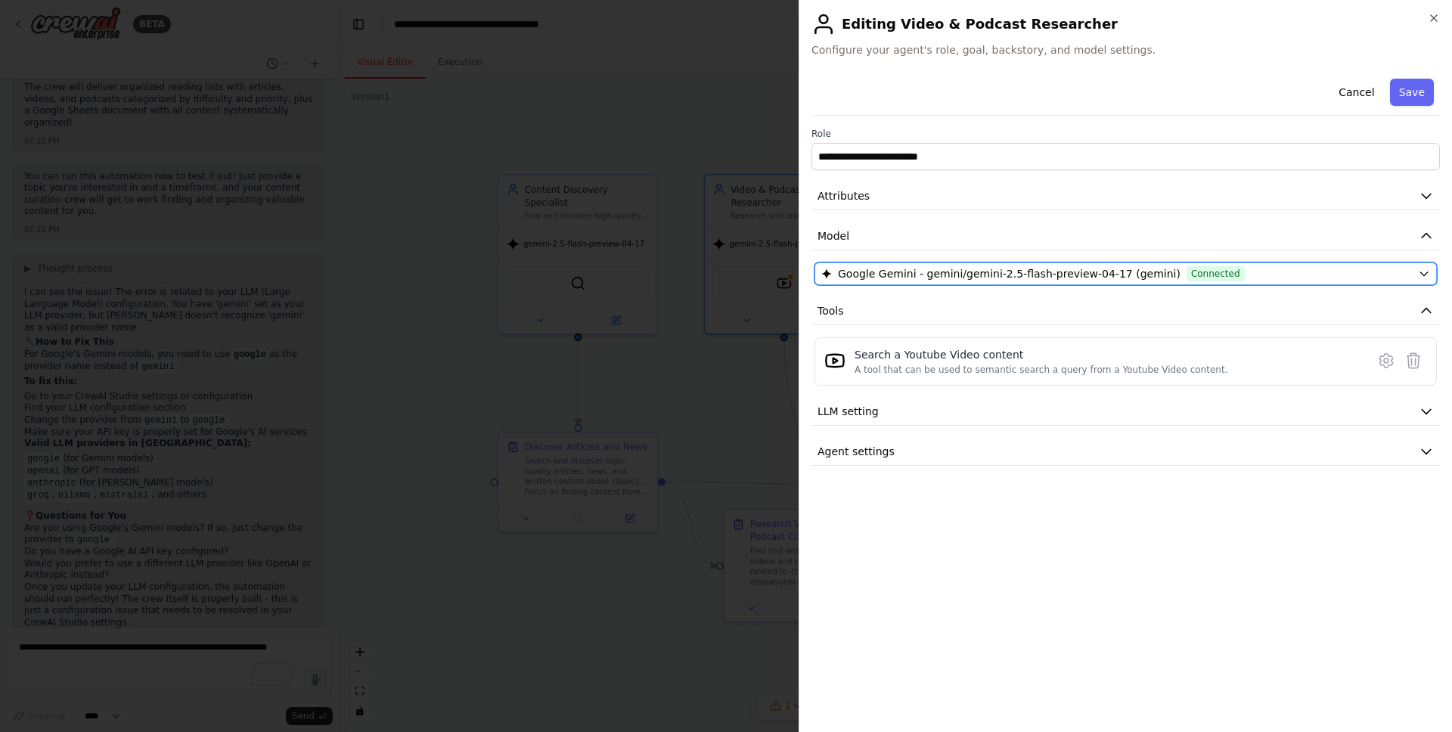
click at [1187, 272] on span "Connected" at bounding box center [1216, 273] width 58 height 15
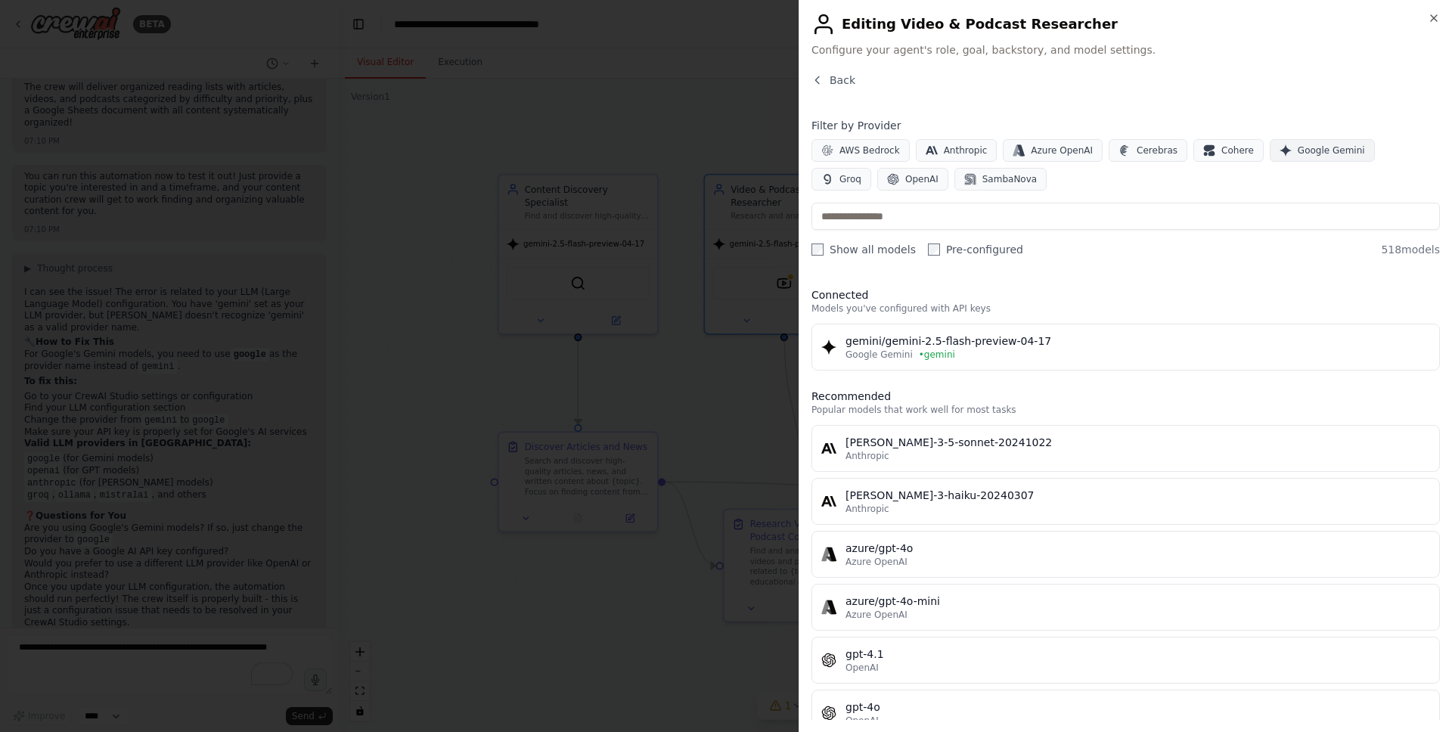
click at [1328, 146] on span "Google Gemini" at bounding box center [1331, 150] width 67 height 12
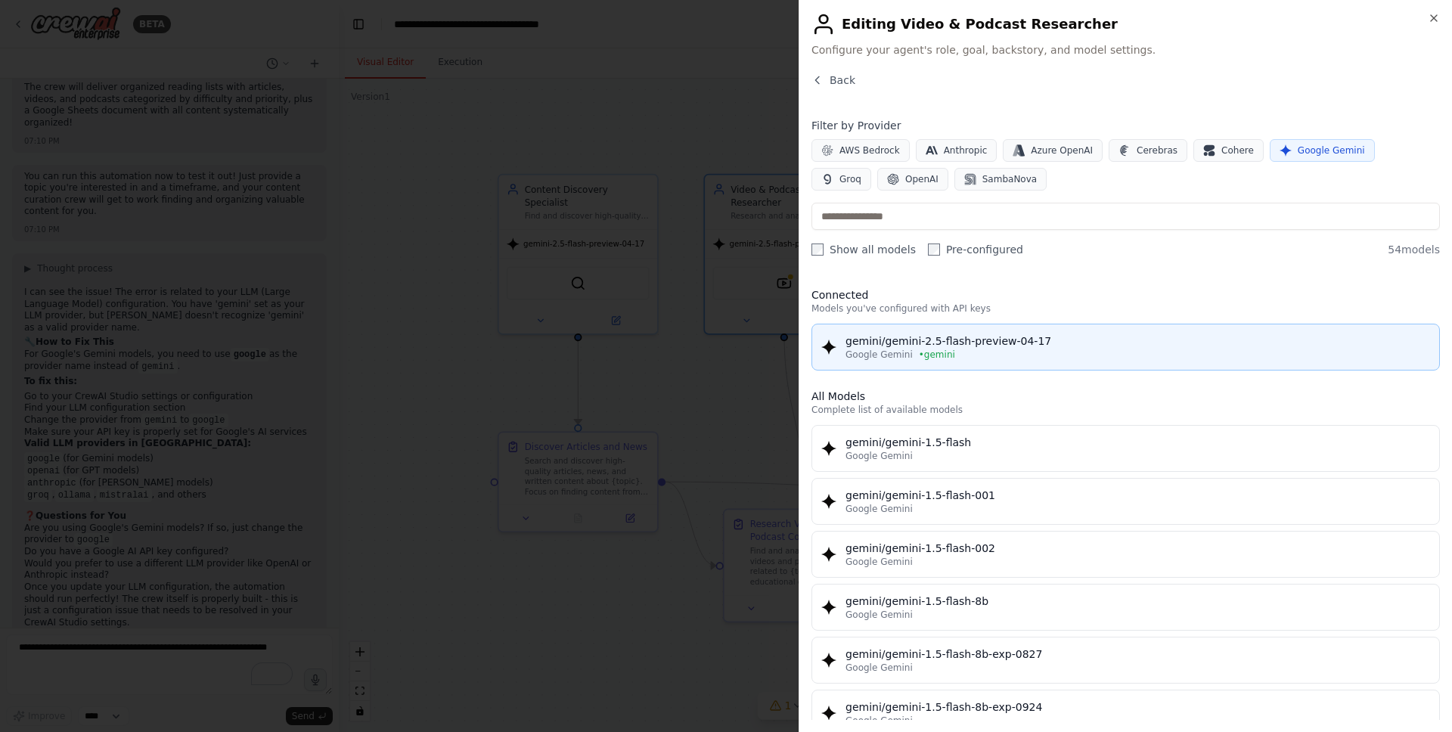
click at [900, 344] on div "gemini/gemini-2.5-flash-preview-04-17" at bounding box center [1138, 341] width 585 height 15
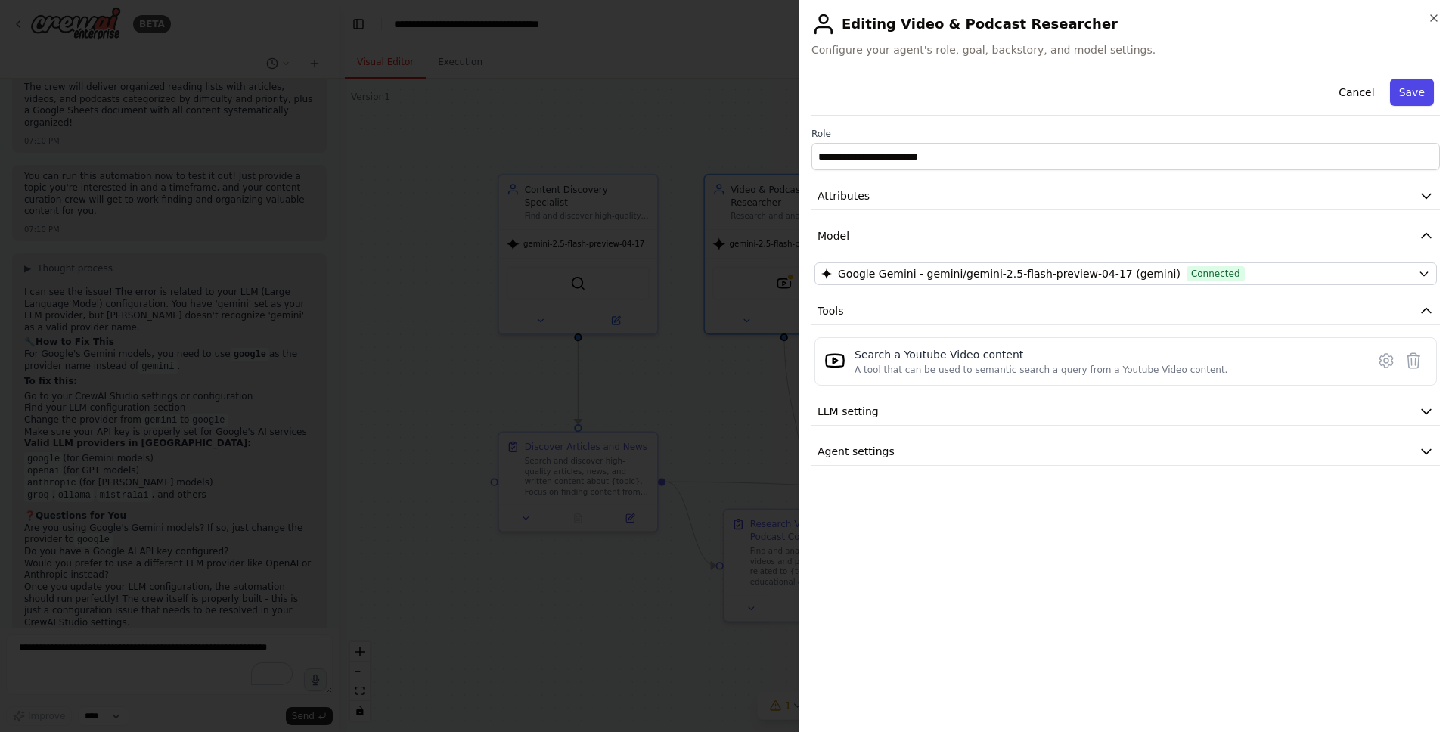
click at [1414, 96] on button "Save" at bounding box center [1412, 92] width 44 height 27
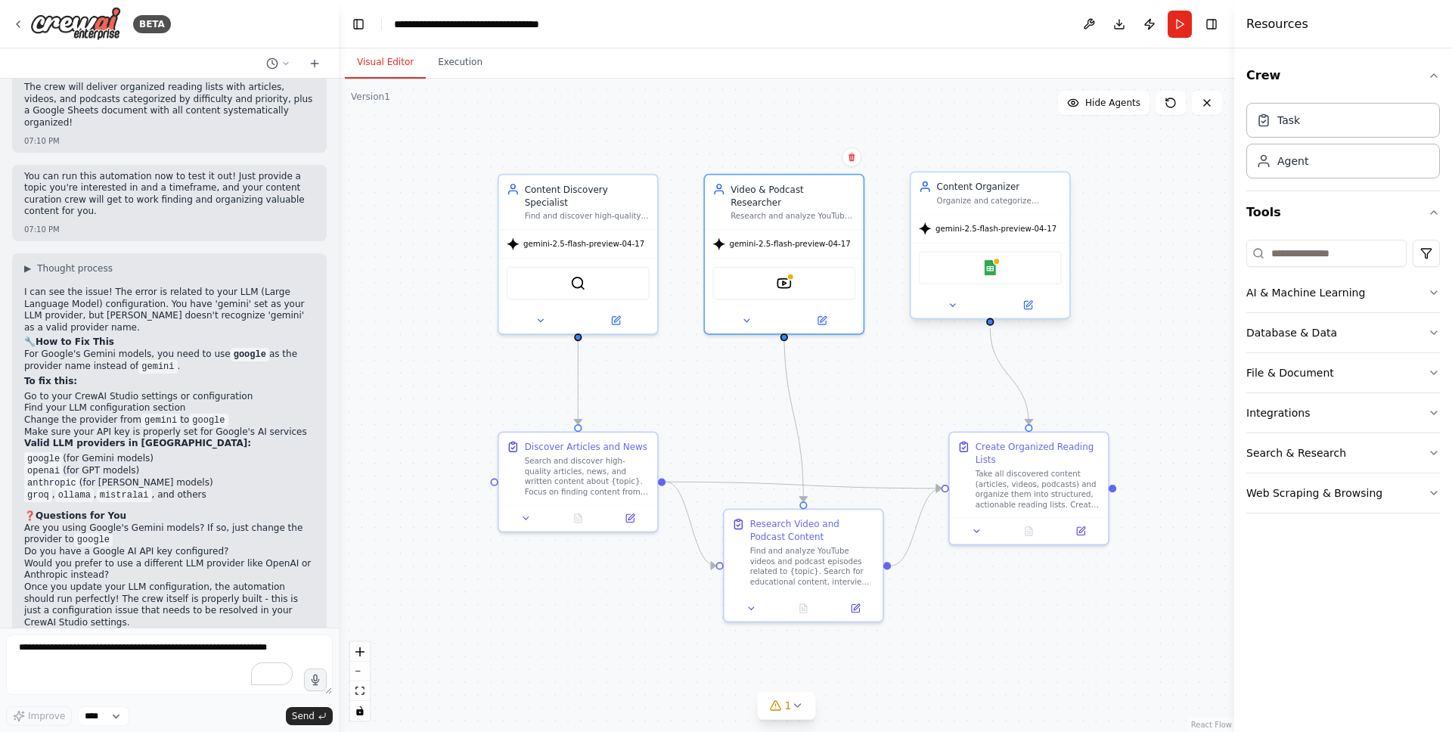
click at [969, 234] on div "gemini-2.5-flash-preview-04-17" at bounding box center [988, 228] width 138 height 13
click at [1032, 306] on icon at bounding box center [1028, 305] width 8 height 8
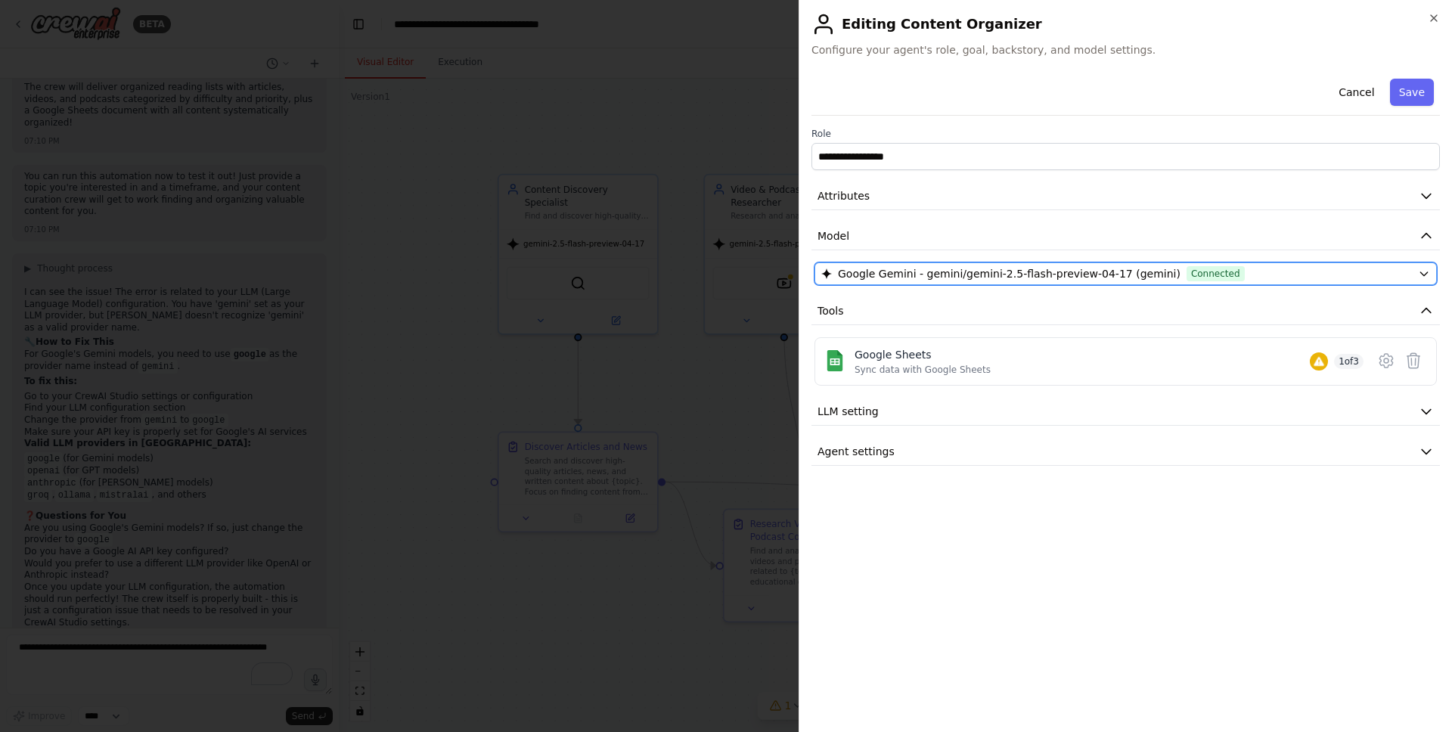
click at [1056, 272] on span "Google Gemini - gemini/gemini-2.5-flash-preview-04-17 (gemini)" at bounding box center [1009, 273] width 343 height 15
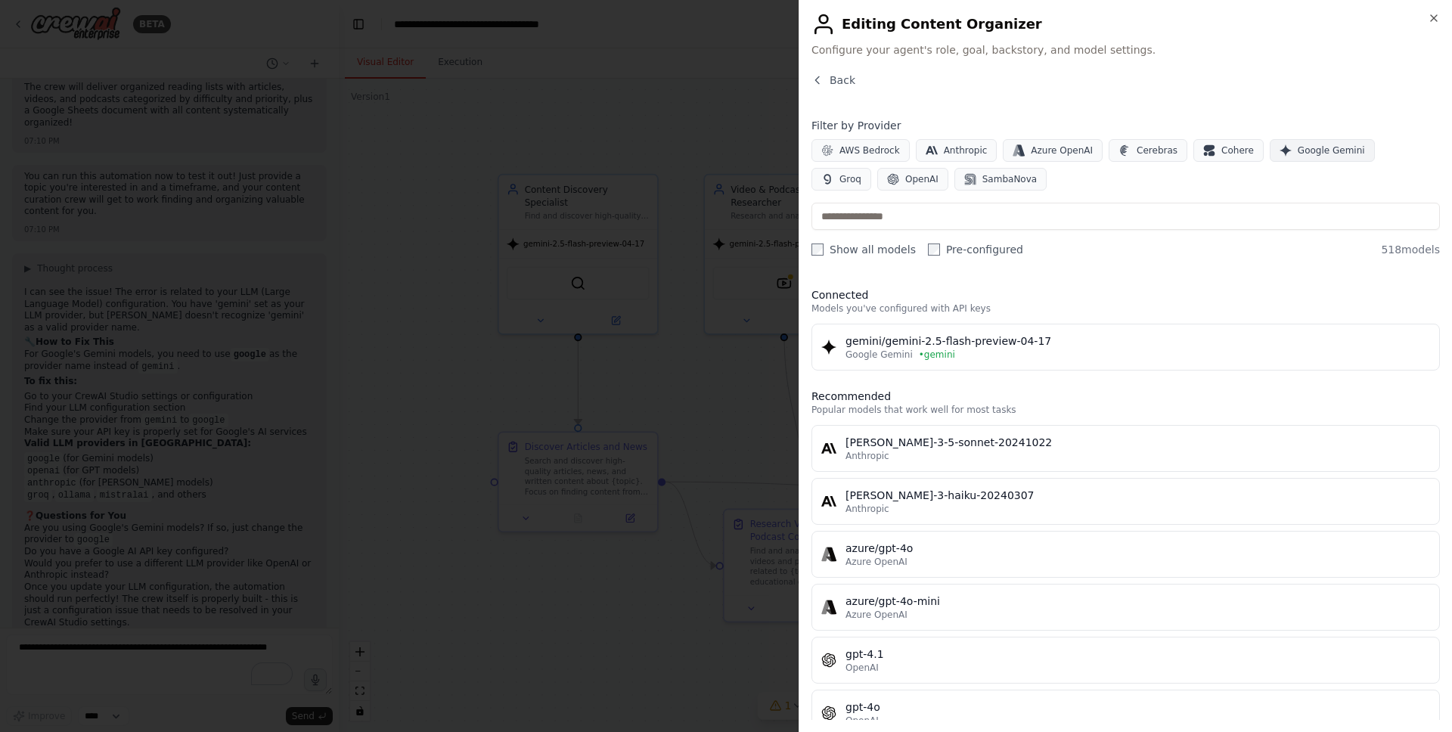
click at [1311, 149] on span "Google Gemini" at bounding box center [1331, 150] width 67 height 12
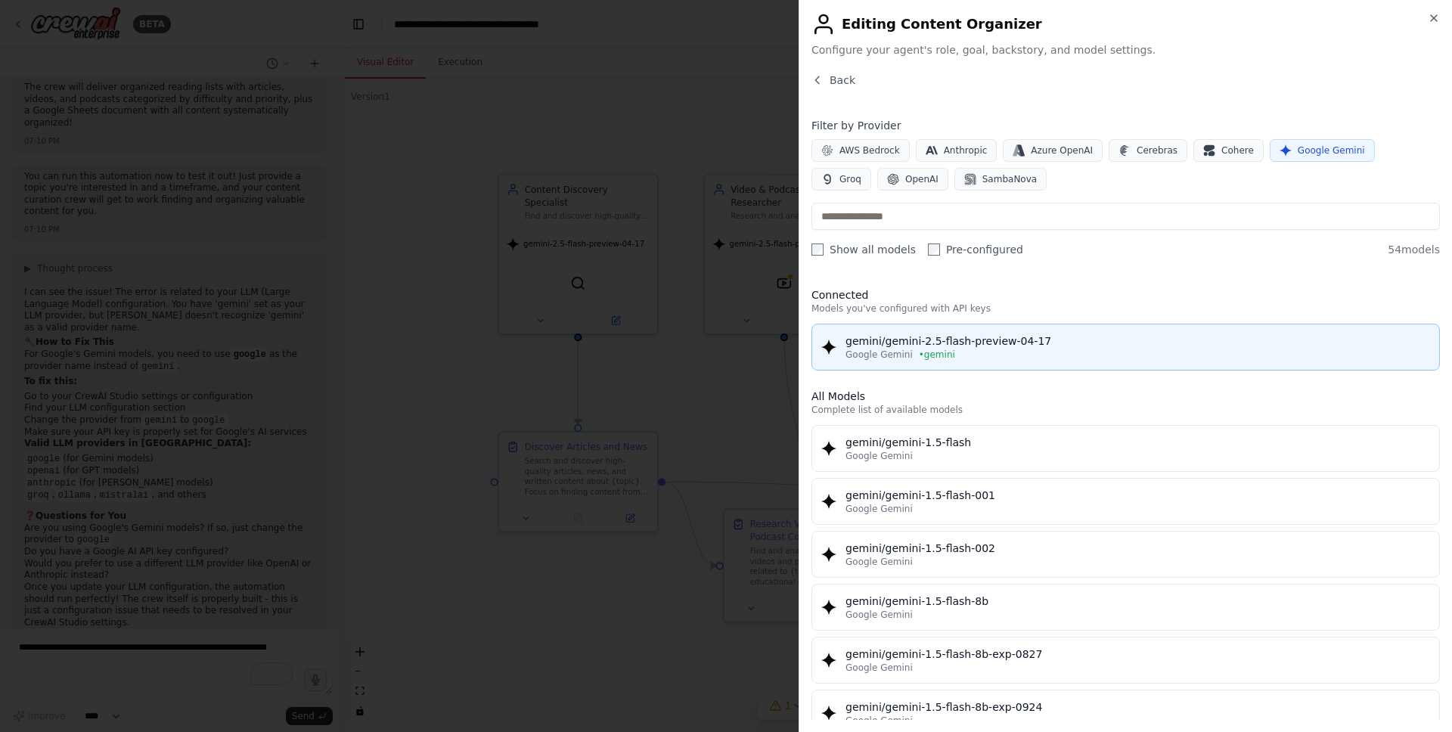
click at [873, 338] on div "gemini/gemini-2.5-flash-preview-04-17" at bounding box center [1138, 341] width 585 height 15
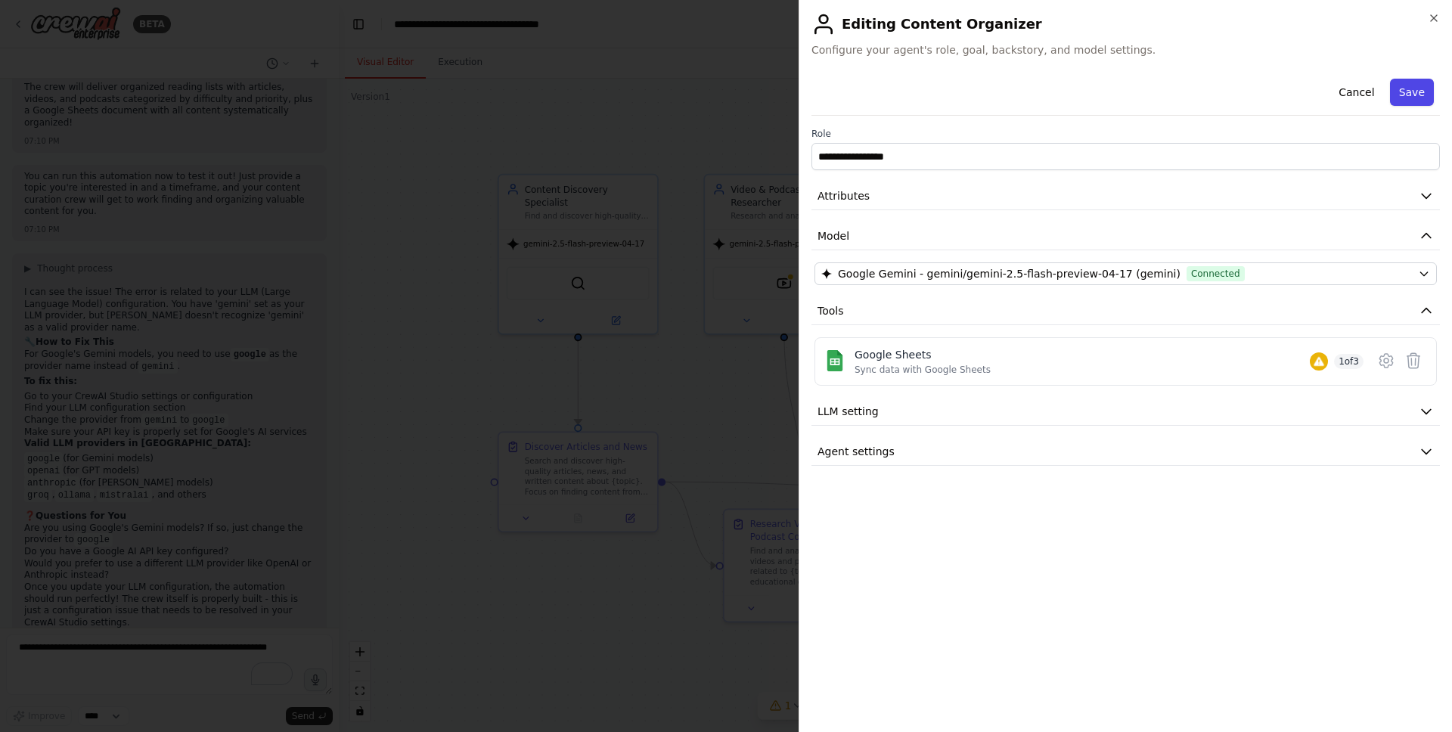
click at [1419, 89] on button "Save" at bounding box center [1412, 92] width 44 height 27
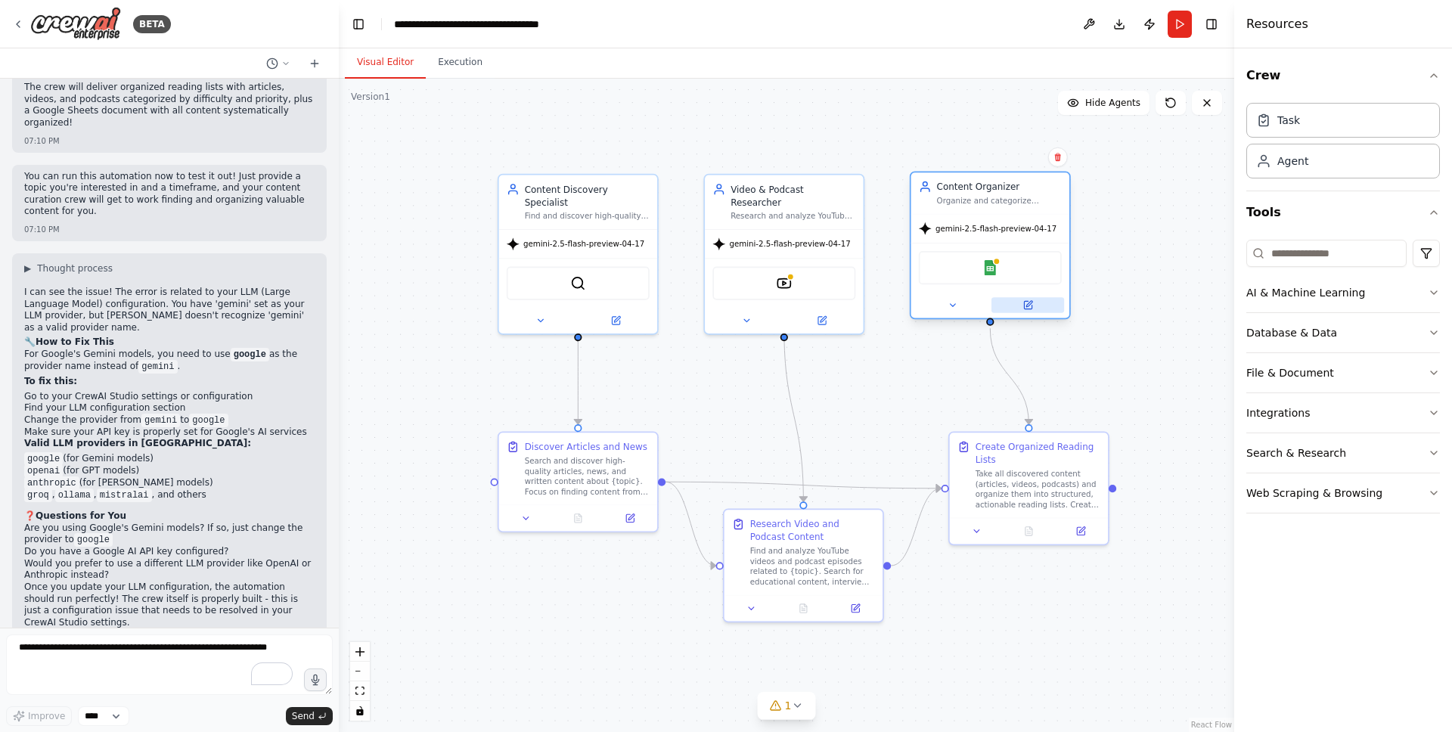
click at [1027, 304] on icon at bounding box center [1029, 304] width 6 height 6
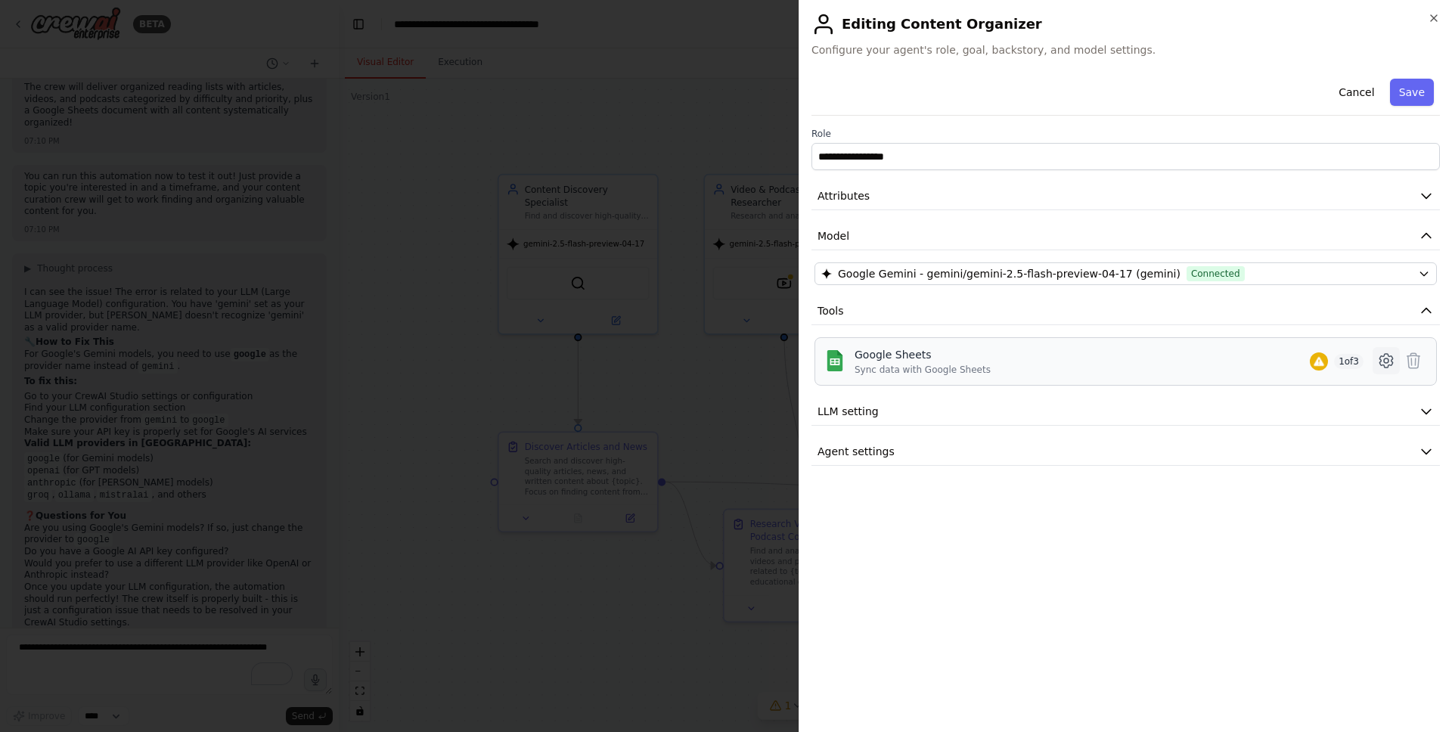
click at [1384, 362] on icon at bounding box center [1386, 361] width 5 height 5
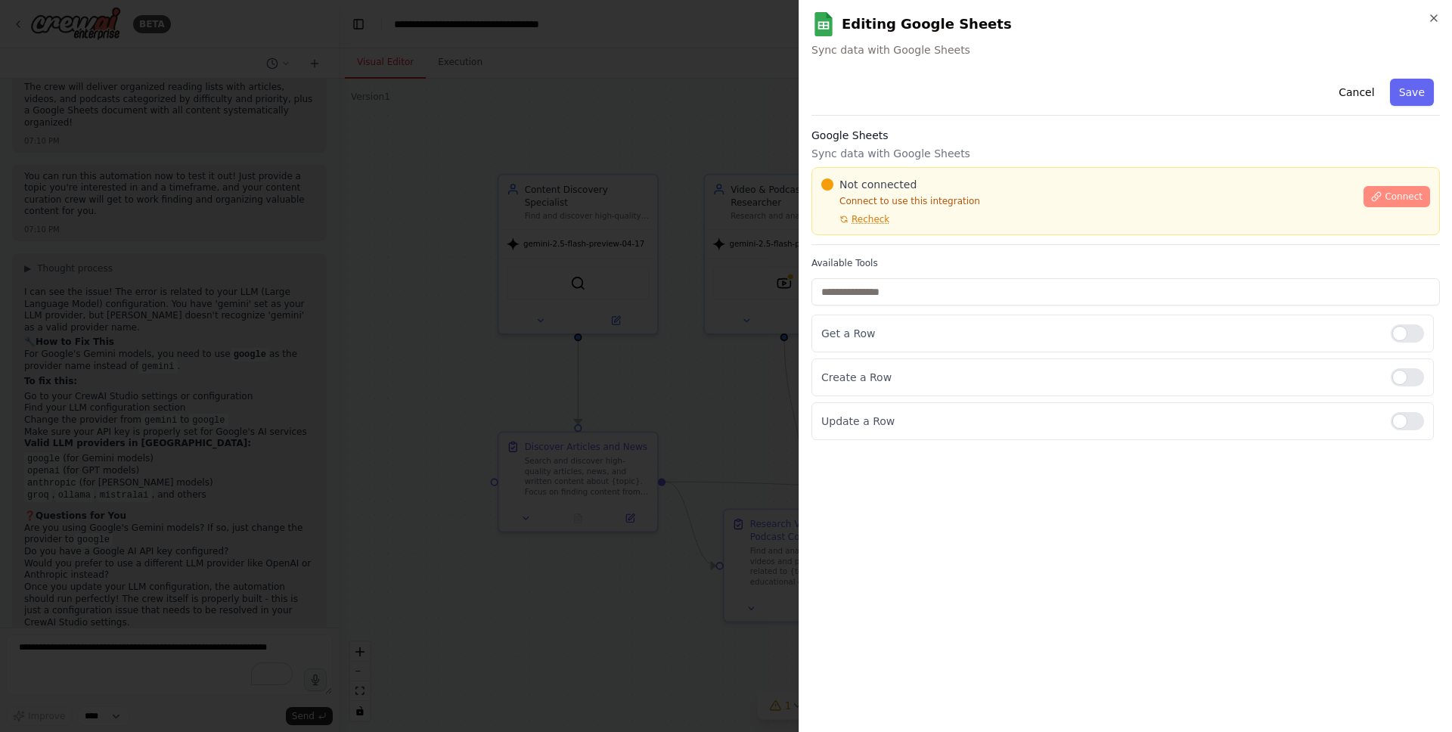
click at [1407, 191] on span "Connect" at bounding box center [1404, 197] width 38 height 12
click at [898, 238] on div "Google Sheets Sync data with Google Sheets Not connected Connect to use this in…" at bounding box center [1126, 186] width 629 height 117
click at [623, 309] on div at bounding box center [726, 366] width 1452 height 732
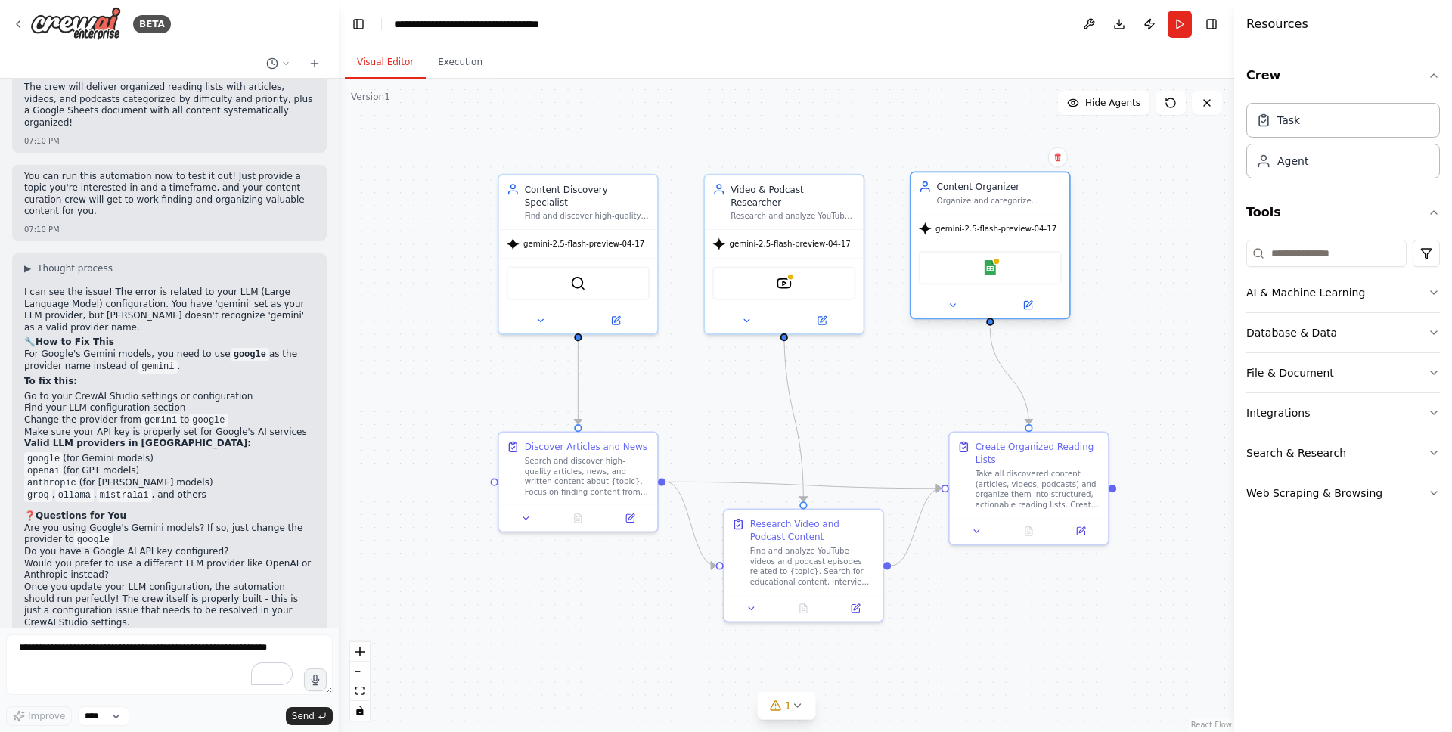
click at [952, 316] on div at bounding box center [990, 306] width 158 height 26
click at [1174, 26] on button "Run" at bounding box center [1180, 24] width 24 height 27
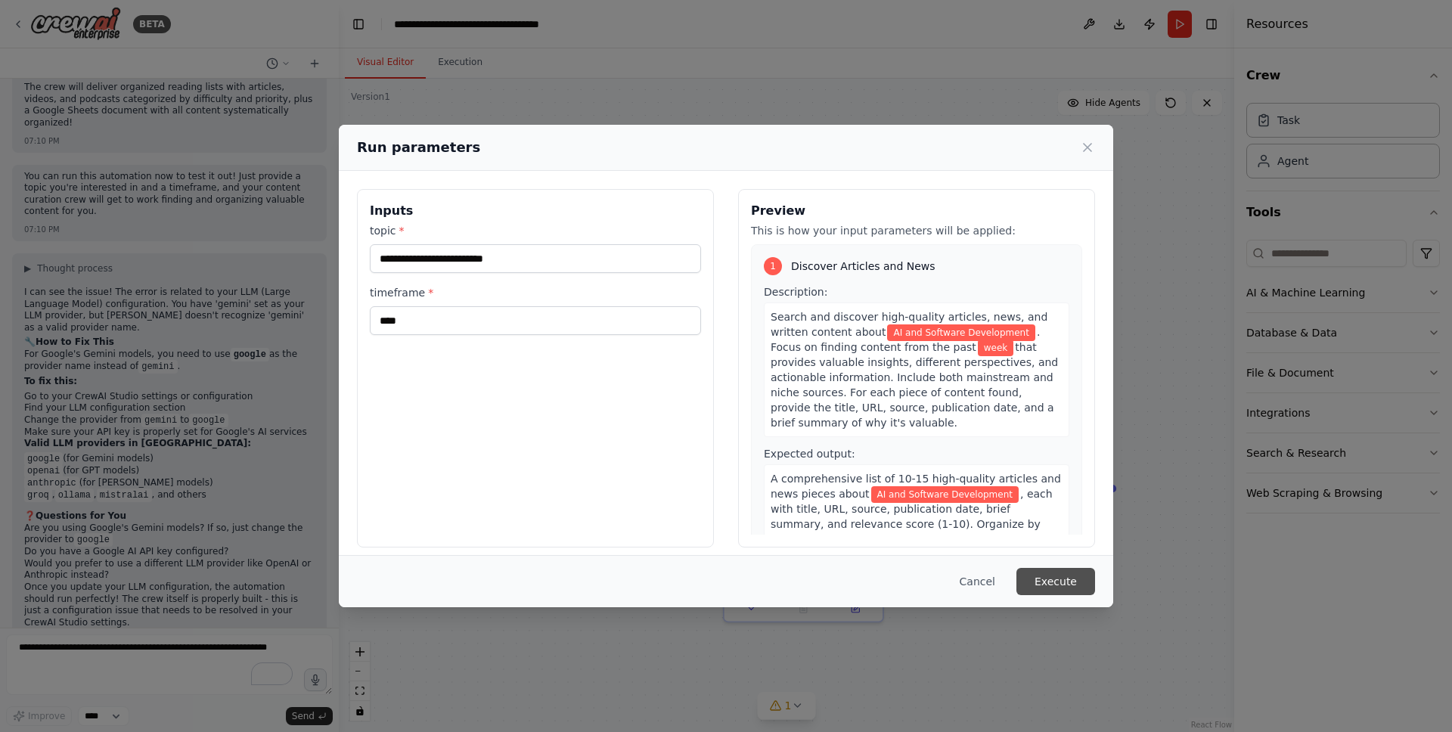
click at [1048, 579] on button "Execute" at bounding box center [1056, 581] width 79 height 27
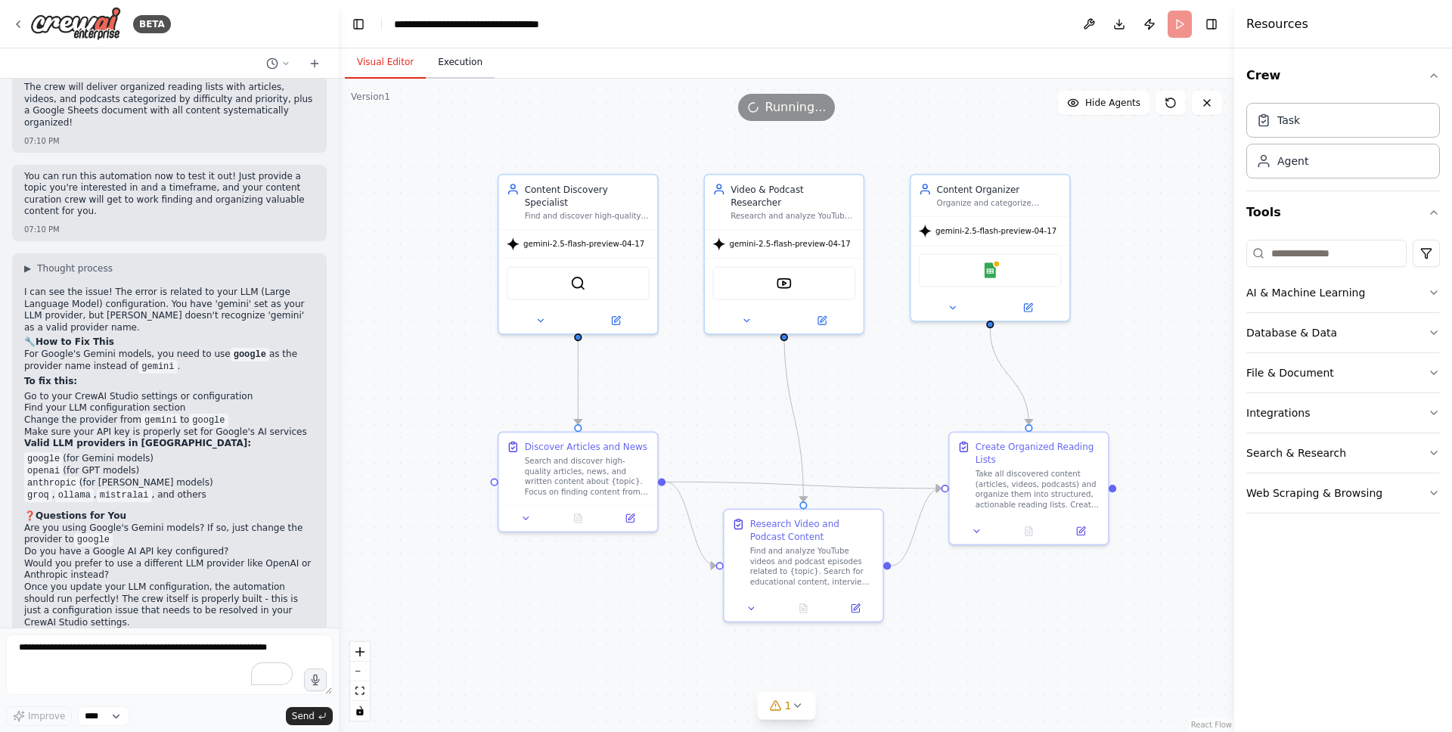
click at [461, 63] on button "Execution" at bounding box center [460, 63] width 69 height 32
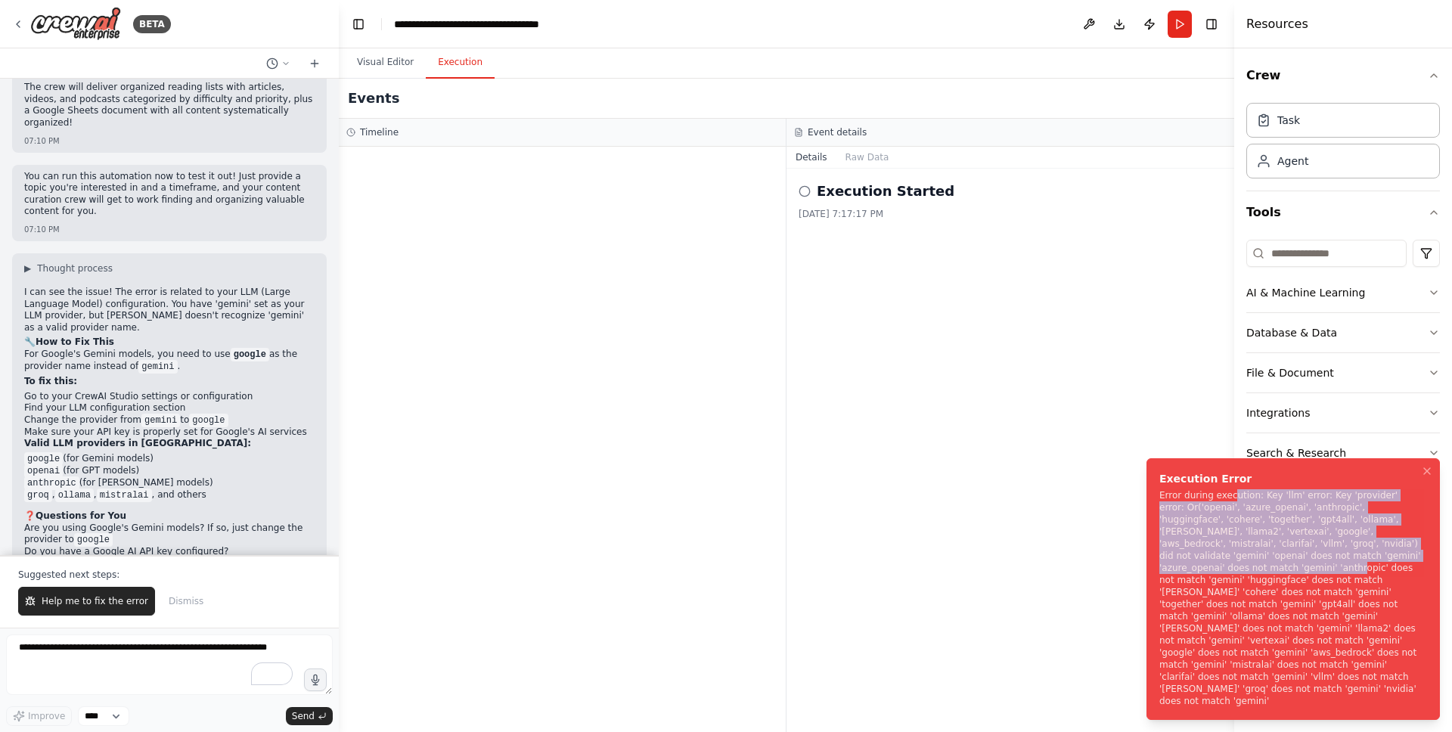
drag, startPoint x: 1234, startPoint y: 524, endPoint x: 1225, endPoint y: 587, distance: 63.4
click at [1225, 587] on div "Error during execution: Key 'llm' error: Key 'provider' error: Or('openai', 'az…" at bounding box center [1291, 598] width 262 height 218
click at [98, 598] on span "Help me to fix the error" at bounding box center [95, 601] width 107 height 12
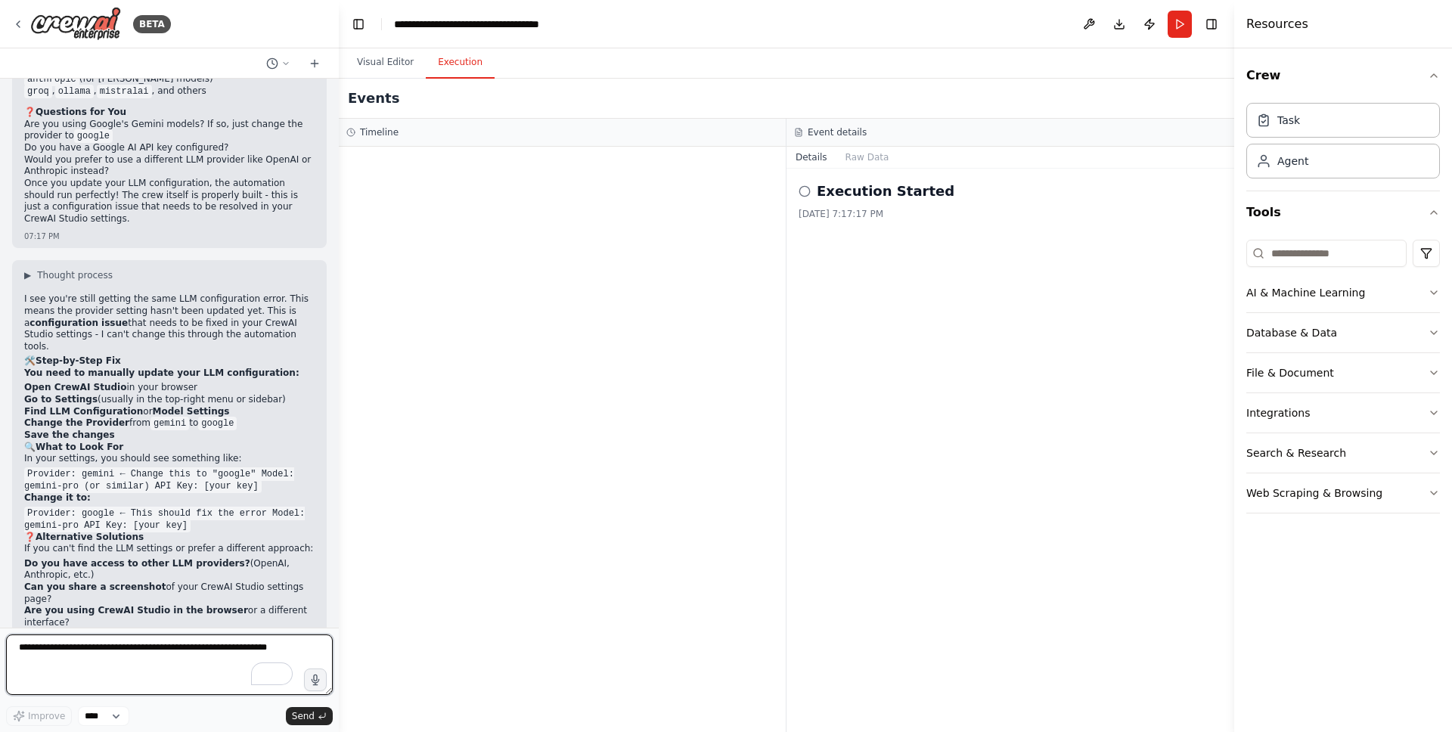
scroll to position [2169, 0]
click at [87, 470] on code "Provider: gemini ← Change this to "google" Model: gemini-pro (or similar) API K…" at bounding box center [159, 483] width 270 height 26
click at [376, 56] on button "Visual Editor" at bounding box center [385, 63] width 81 height 32
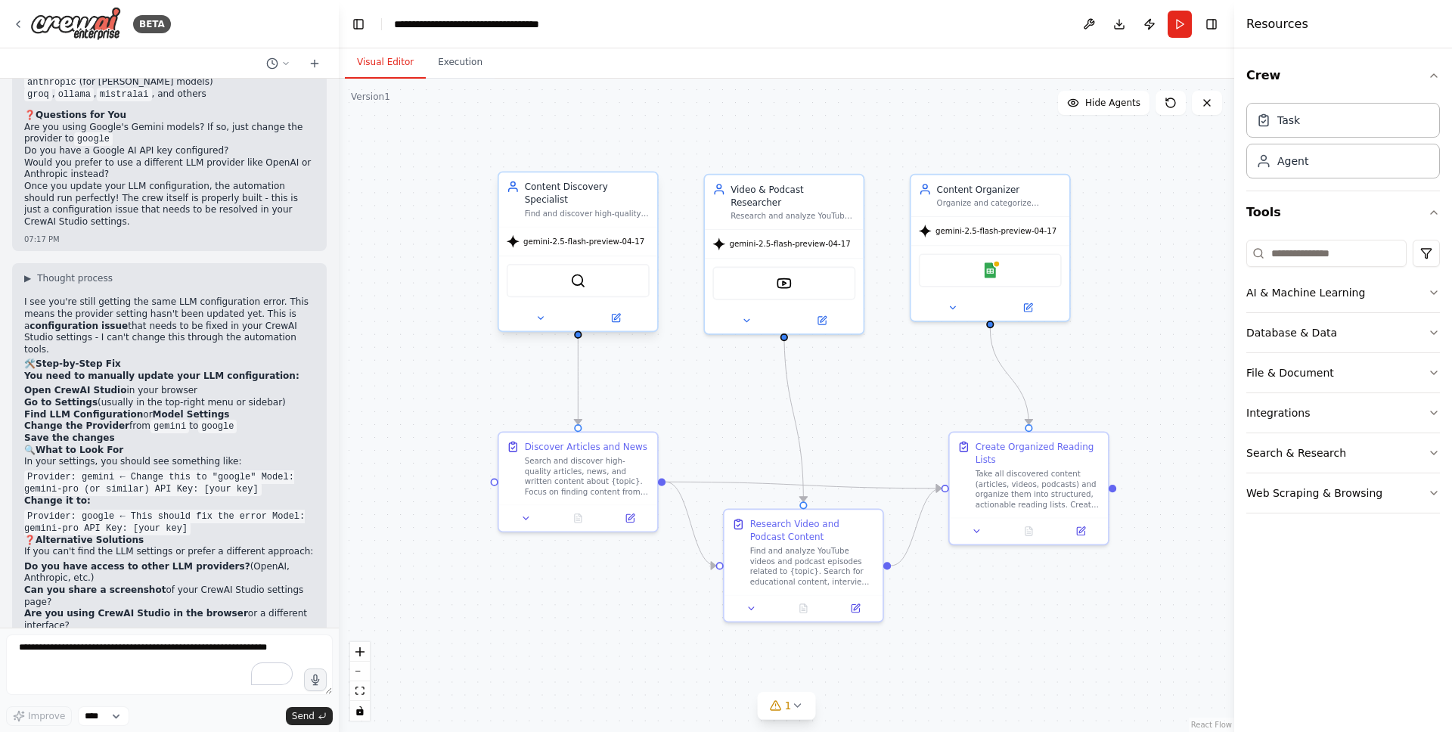
click at [620, 280] on div "SerperDevTool" at bounding box center [578, 280] width 143 height 33
click at [617, 314] on icon at bounding box center [616, 318] width 8 height 8
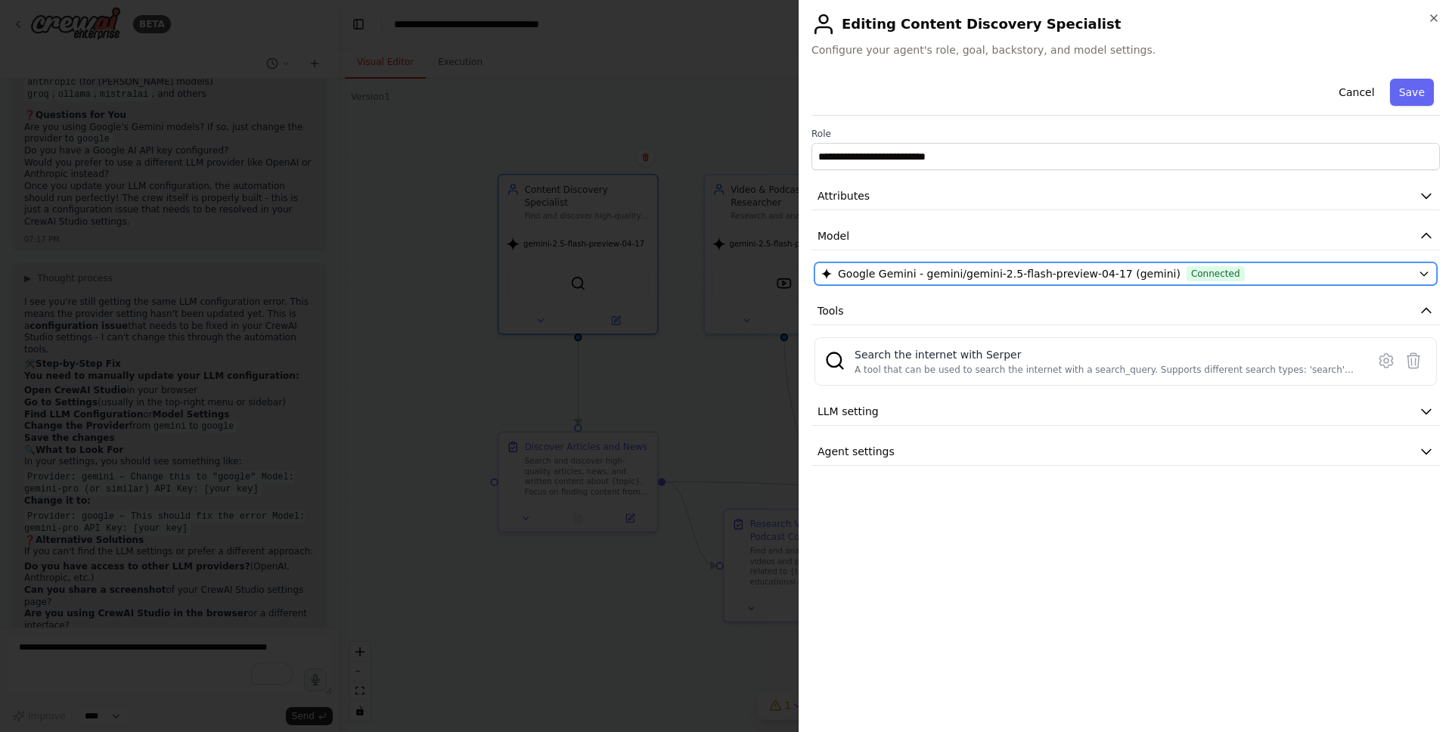
click at [902, 272] on span "Google Gemini - gemini/gemini-2.5-flash-preview-04-17 (gemini)" at bounding box center [1009, 273] width 343 height 15
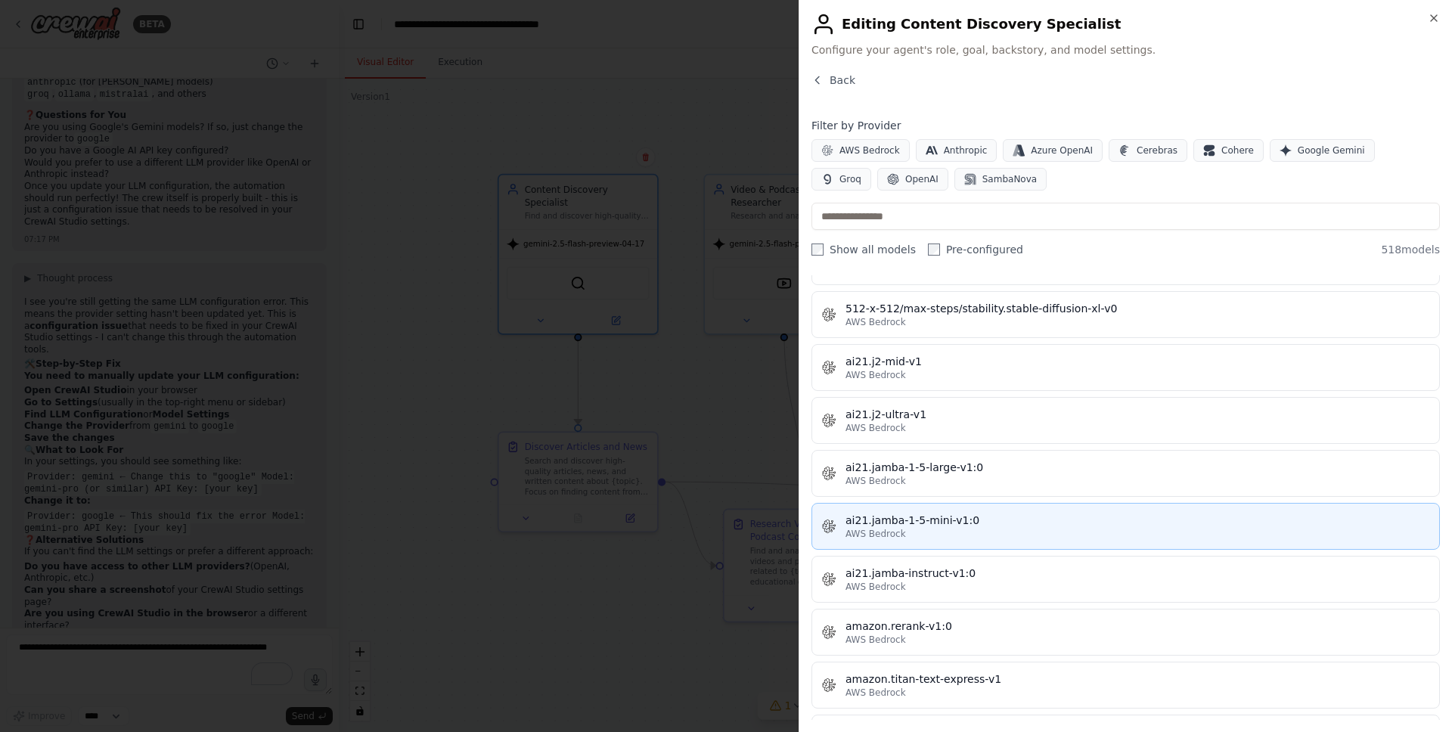
scroll to position [766, 0]
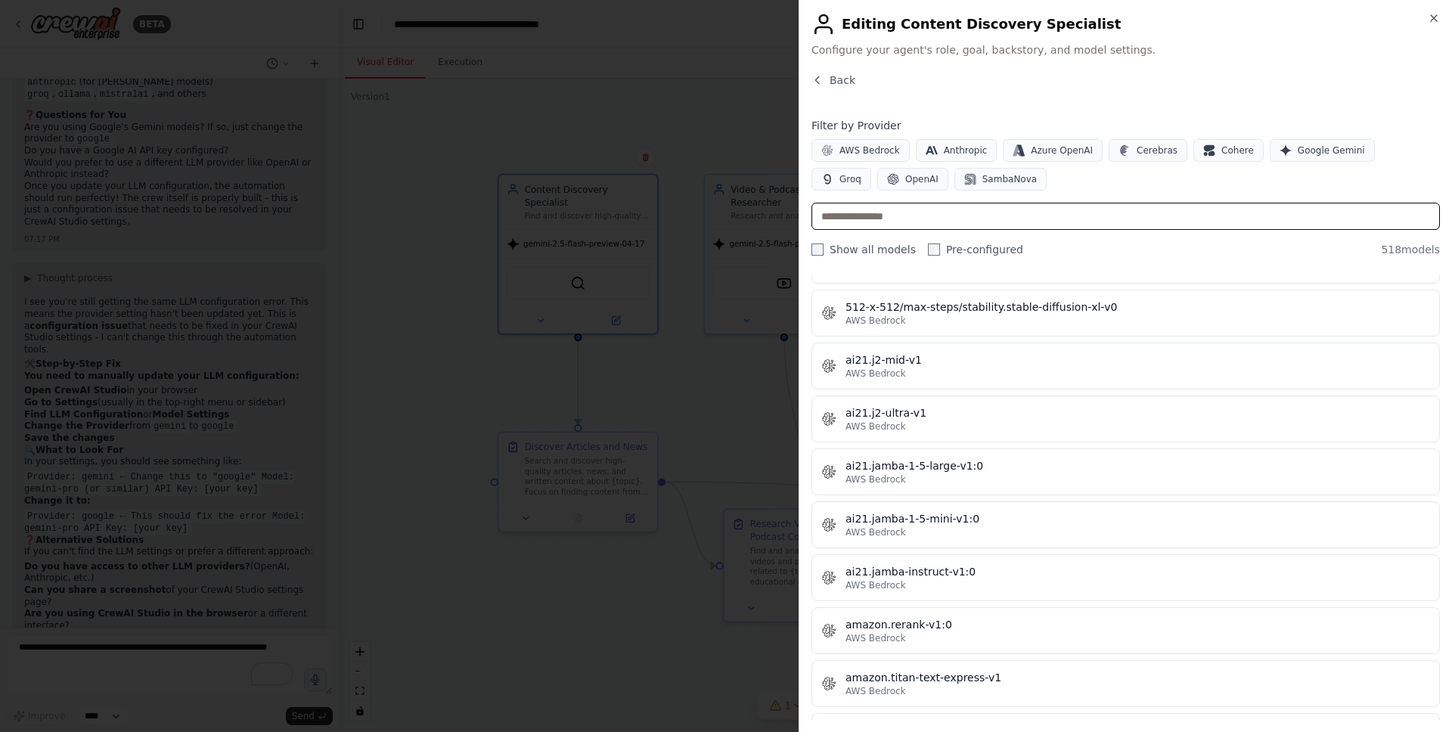
click at [904, 221] on input "text" at bounding box center [1126, 216] width 629 height 27
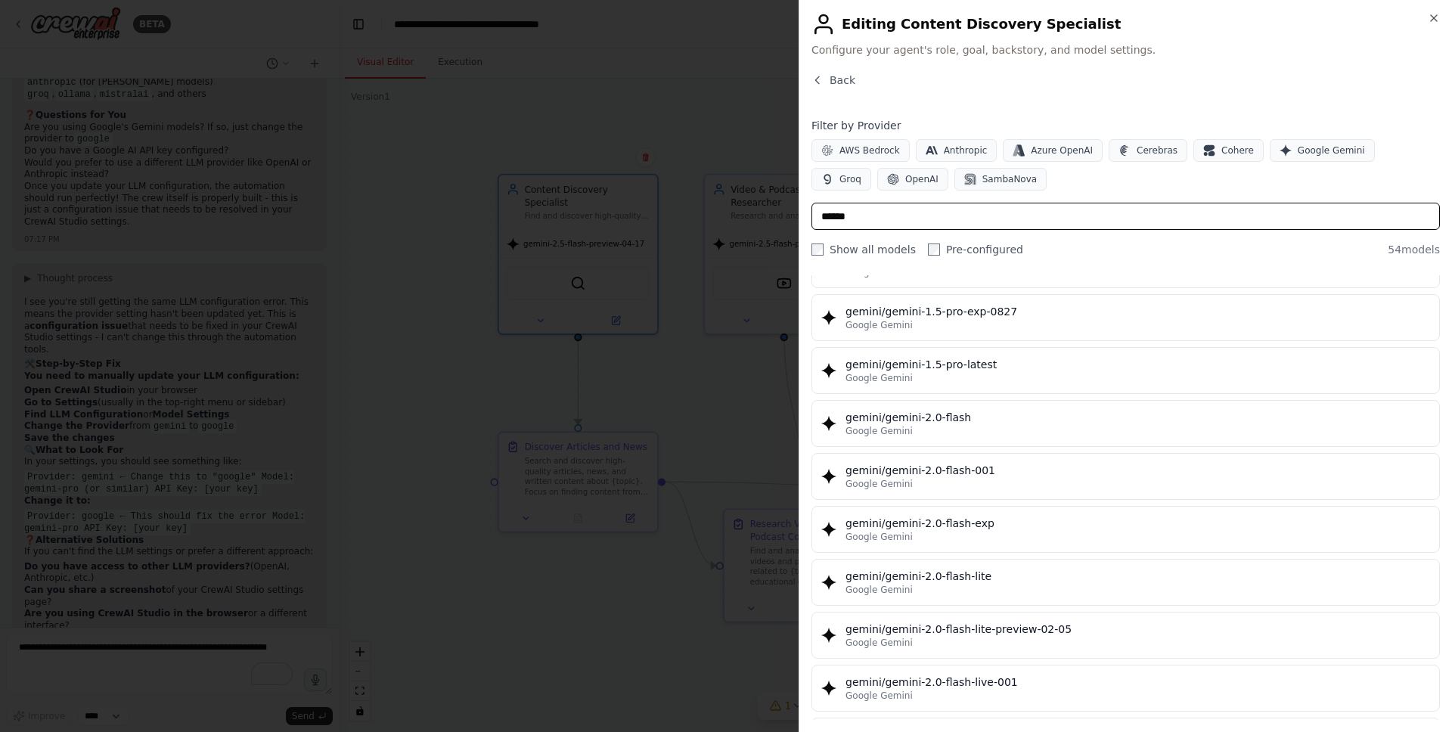
type input "******"
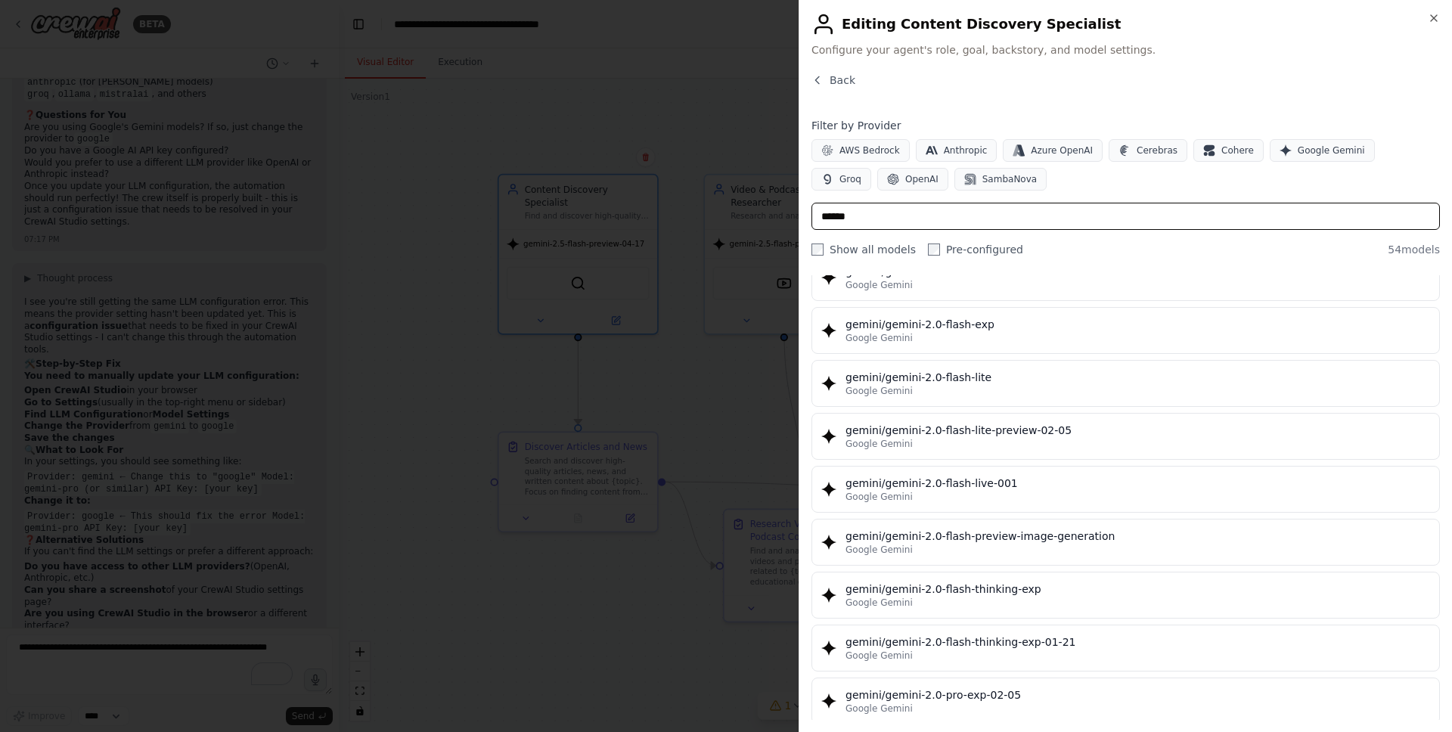
scroll to position [964, 0]
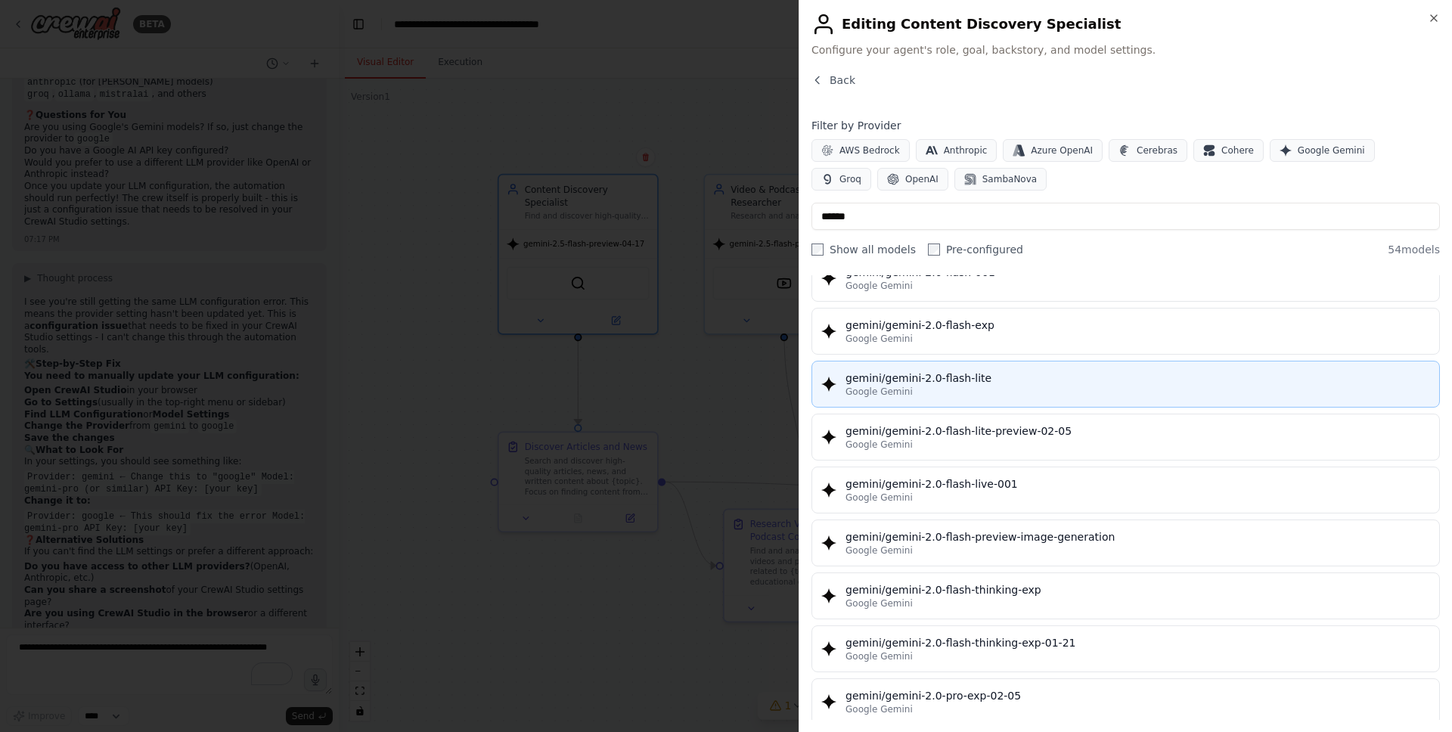
click at [889, 384] on div "gemini/gemini-2.0-flash-lite" at bounding box center [1138, 378] width 585 height 15
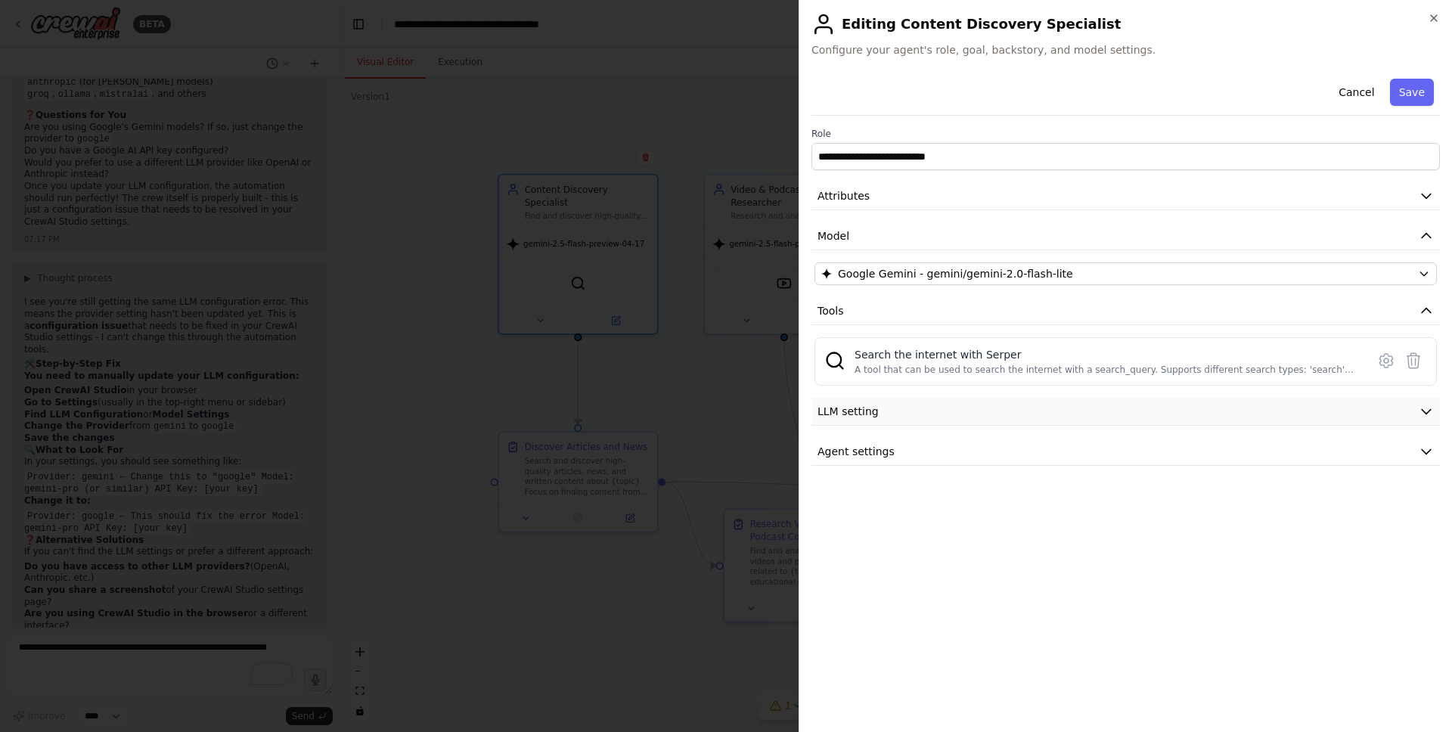
click at [894, 415] on button "LLM setting" at bounding box center [1126, 412] width 629 height 28
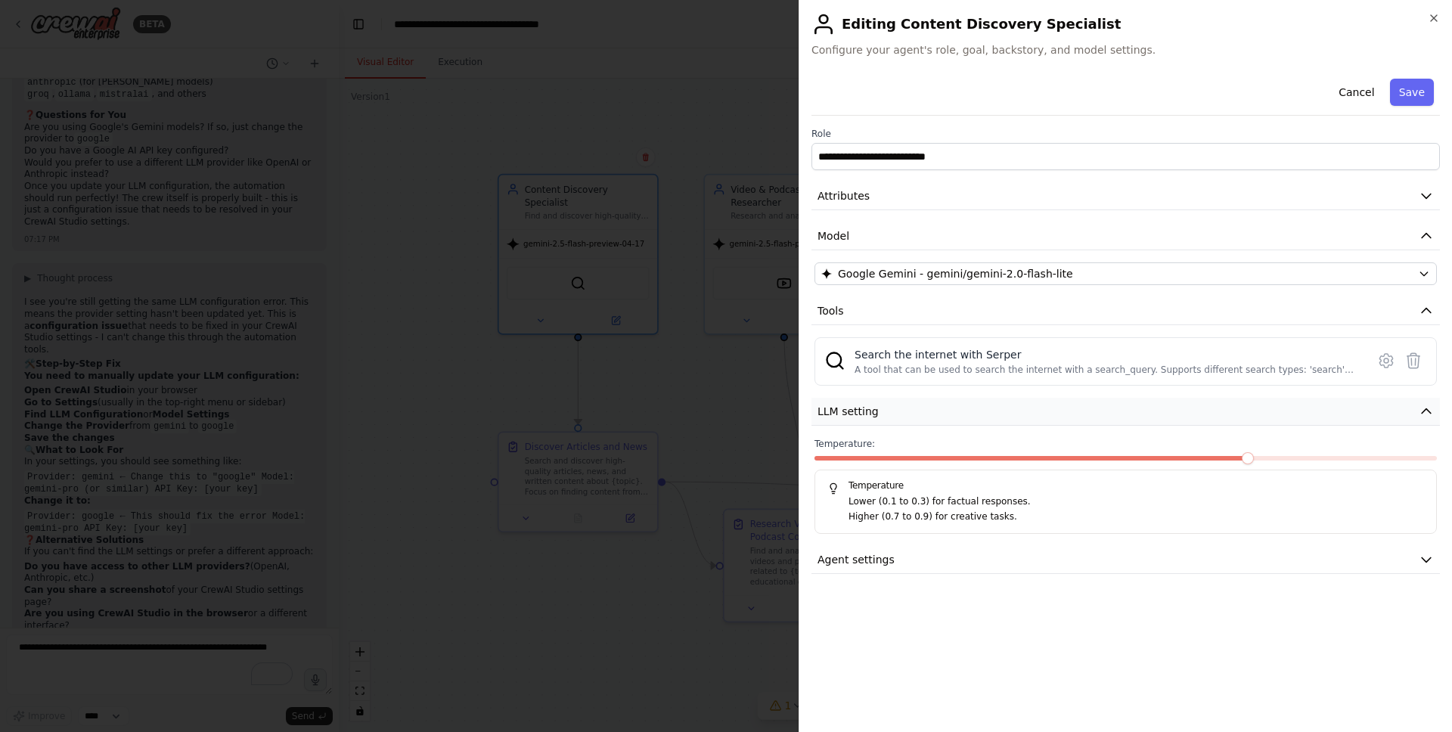
click at [894, 415] on button "LLM setting" at bounding box center [1126, 412] width 629 height 28
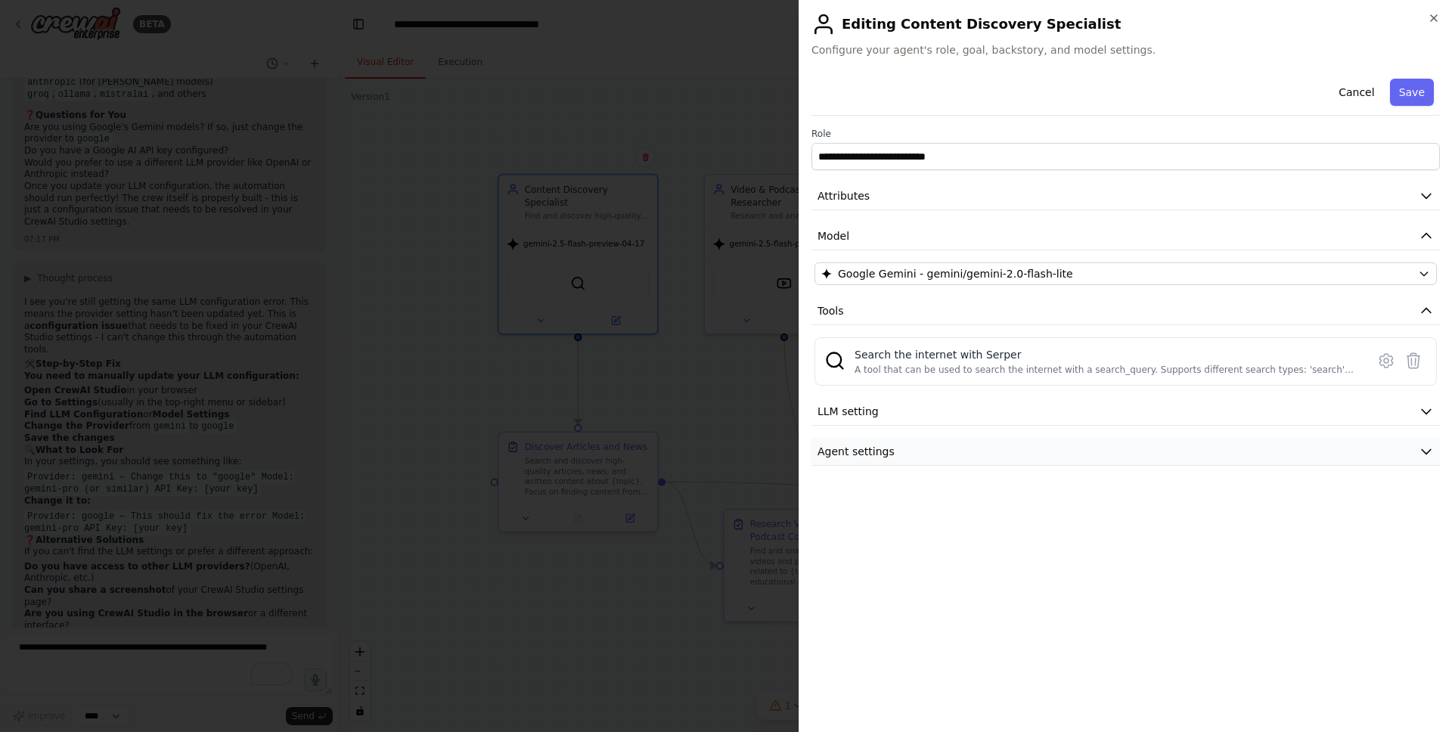
click at [875, 449] on span "Agent settings" at bounding box center [856, 451] width 77 height 15
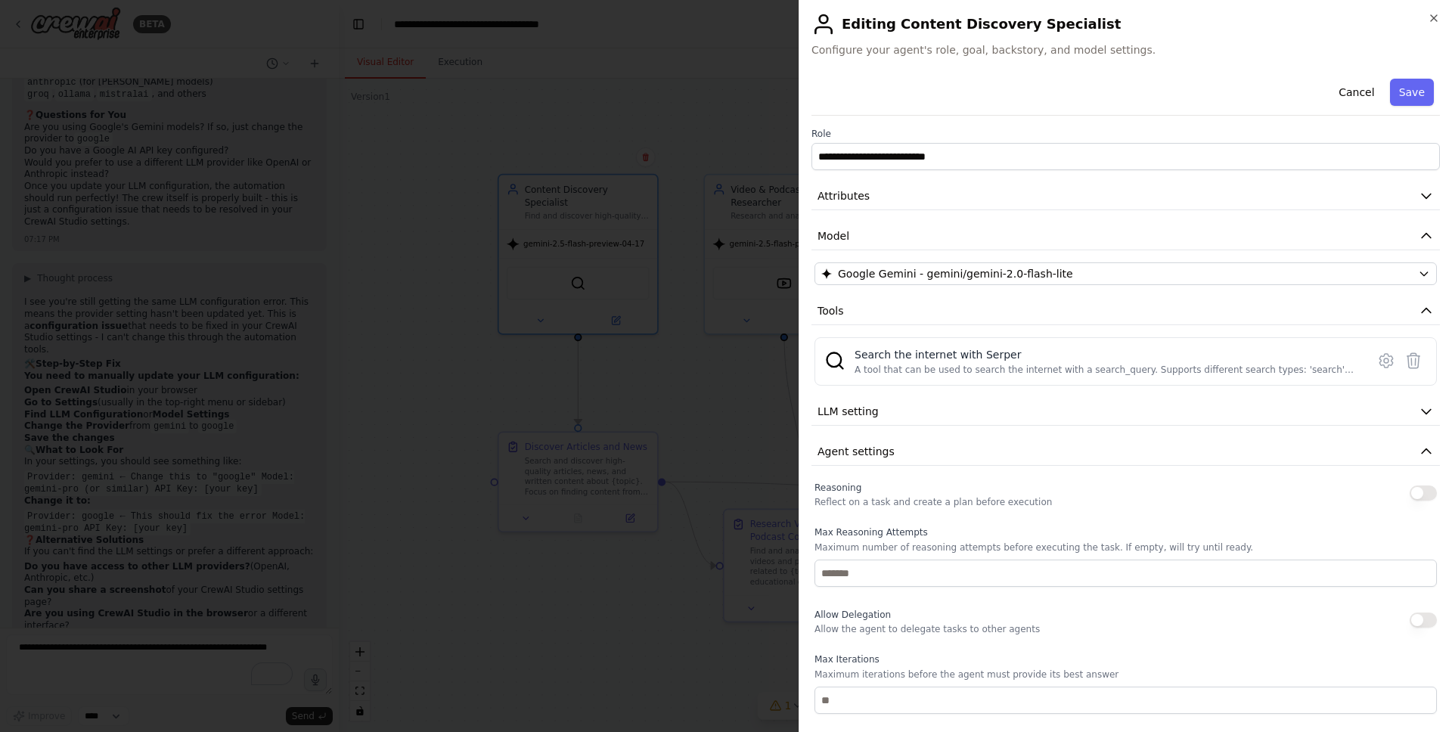
scroll to position [151, 0]
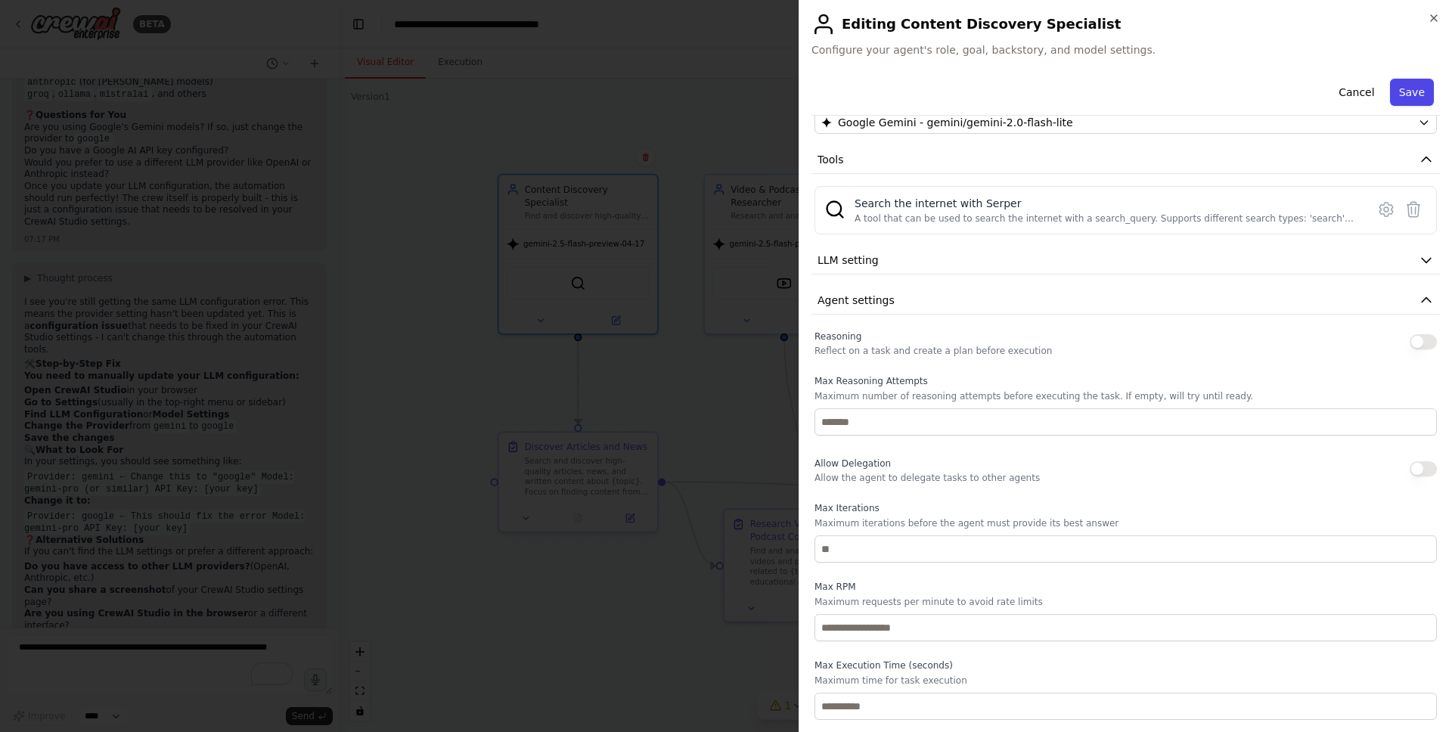
click at [1406, 85] on button "Save" at bounding box center [1412, 92] width 44 height 27
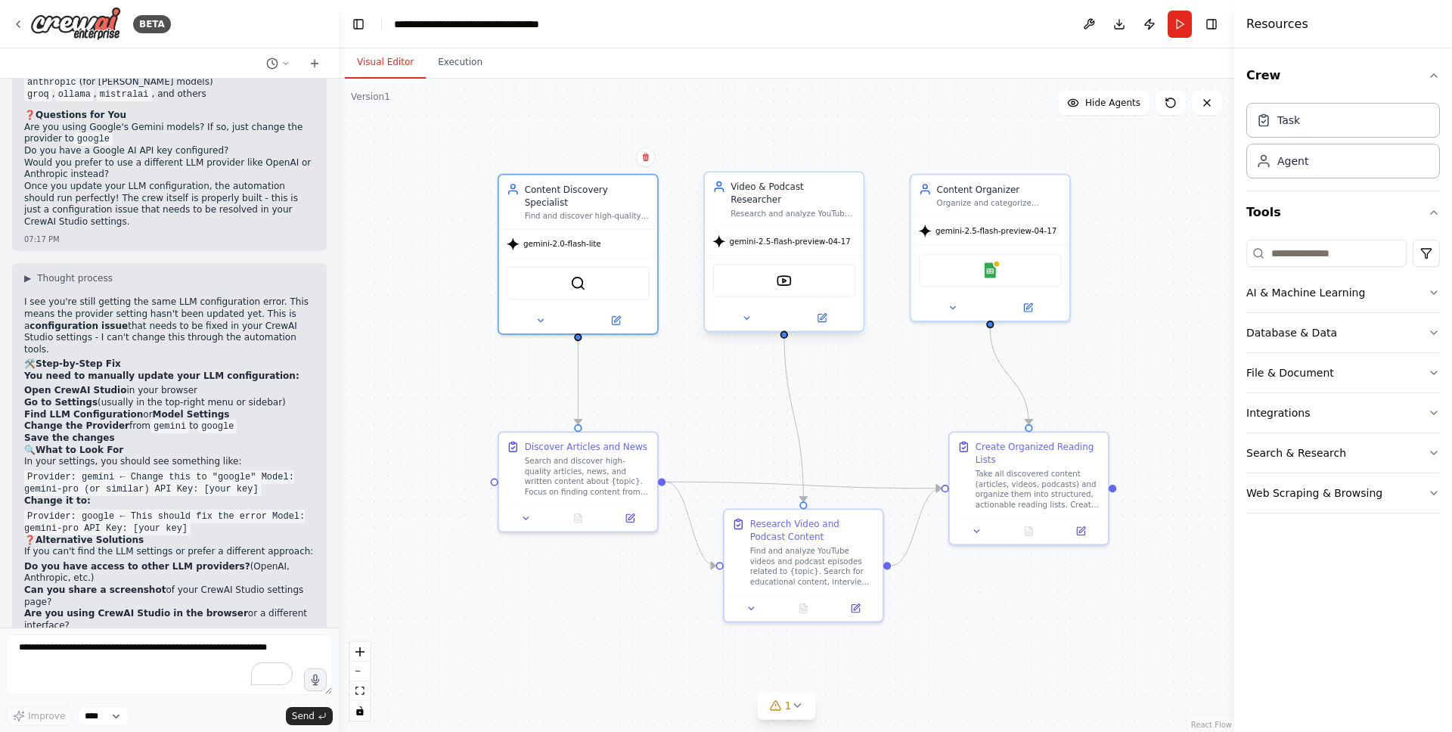
click at [769, 236] on span "gemini-2.5-flash-preview-04-17" at bounding box center [789, 241] width 121 height 11
click at [820, 314] on icon at bounding box center [822, 318] width 8 height 8
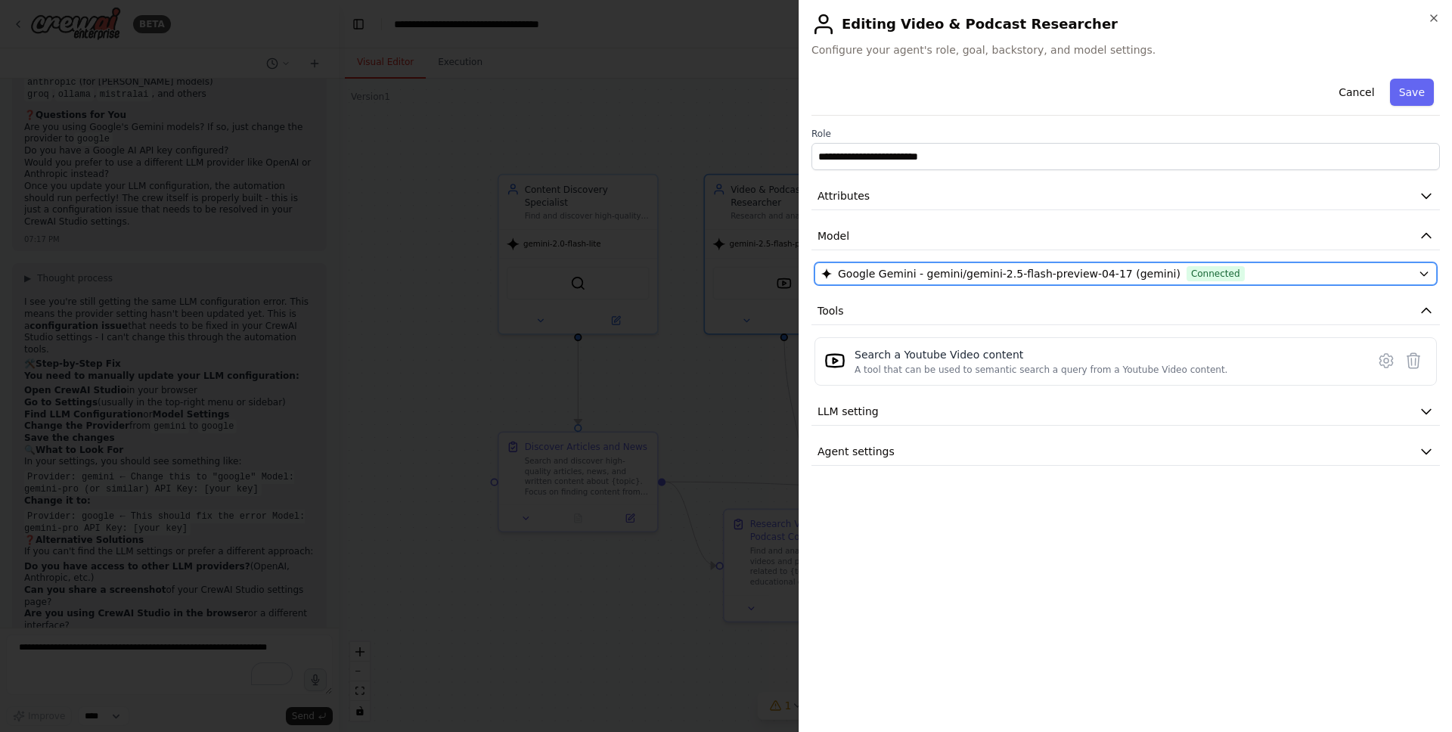
click at [888, 268] on span "Google Gemini - gemini/gemini-2.5-flash-preview-04-17 (gemini)" at bounding box center [1009, 273] width 343 height 15
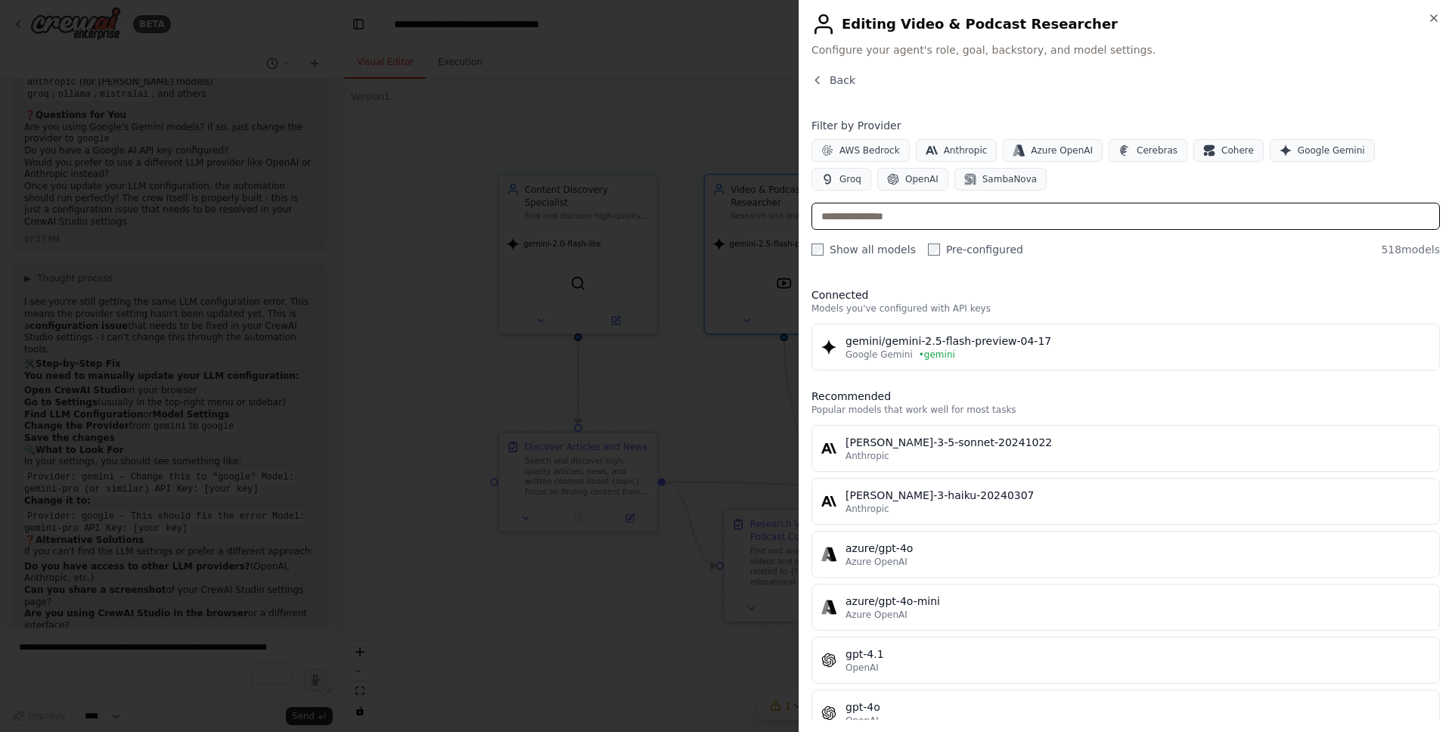
click at [901, 214] on input "text" at bounding box center [1126, 216] width 629 height 27
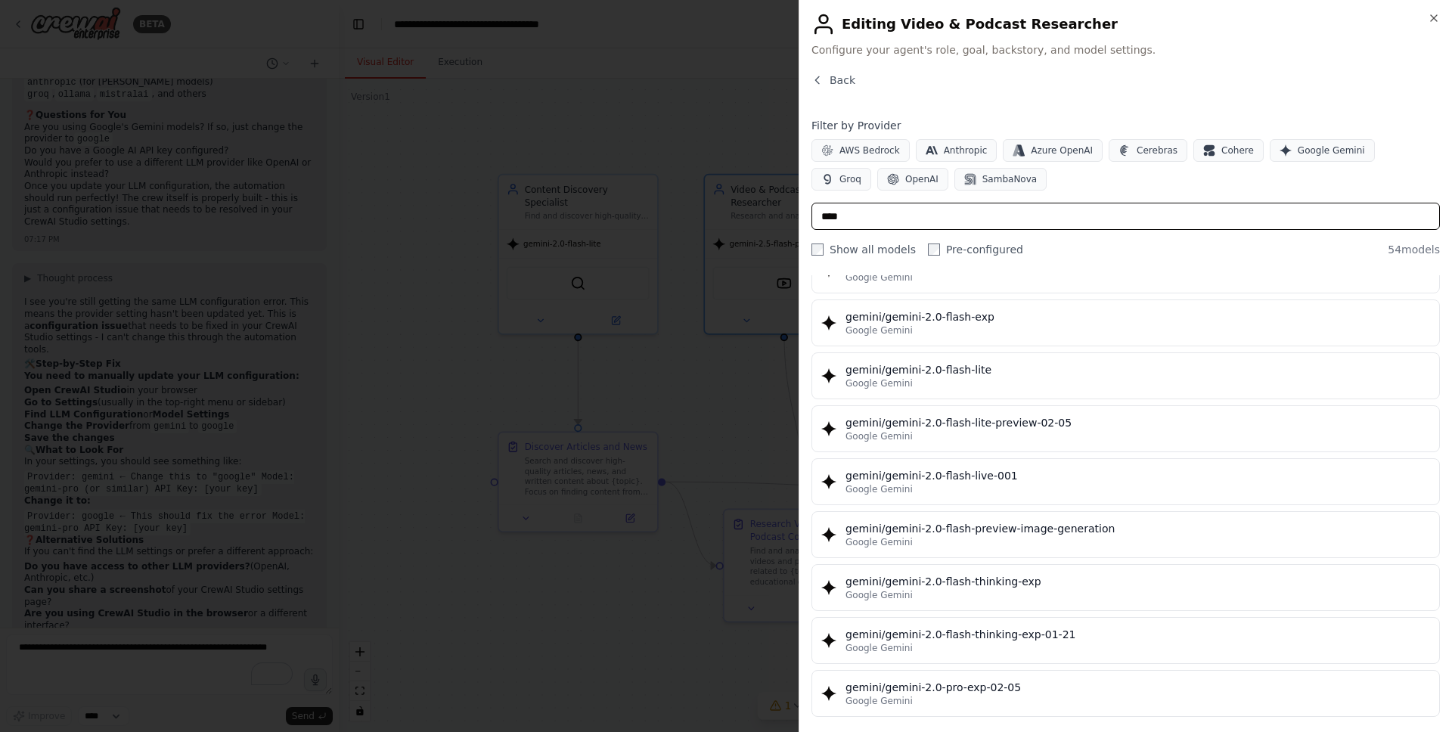
scroll to position [822, 0]
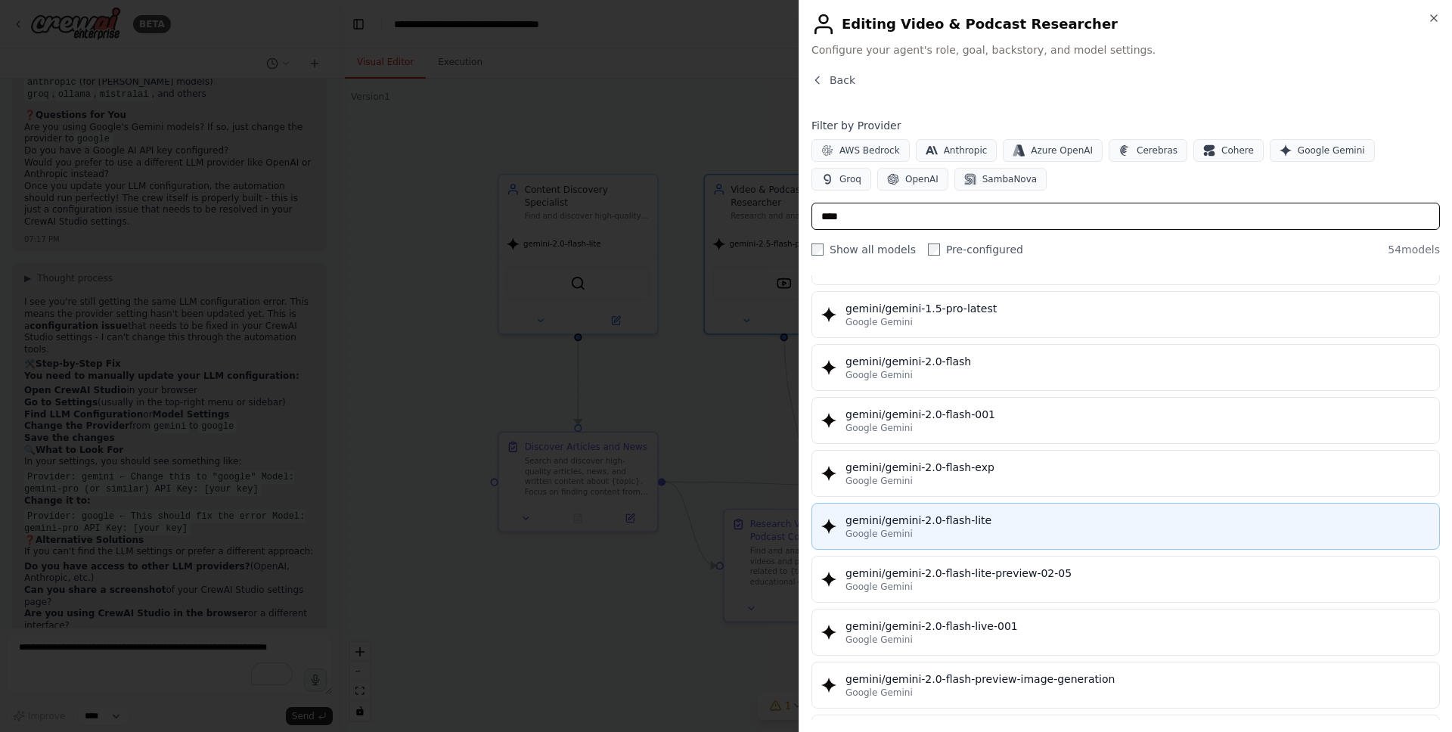
type input "****"
click at [897, 524] on div "gemini/gemini-2.0-flash-lite" at bounding box center [1138, 520] width 585 height 15
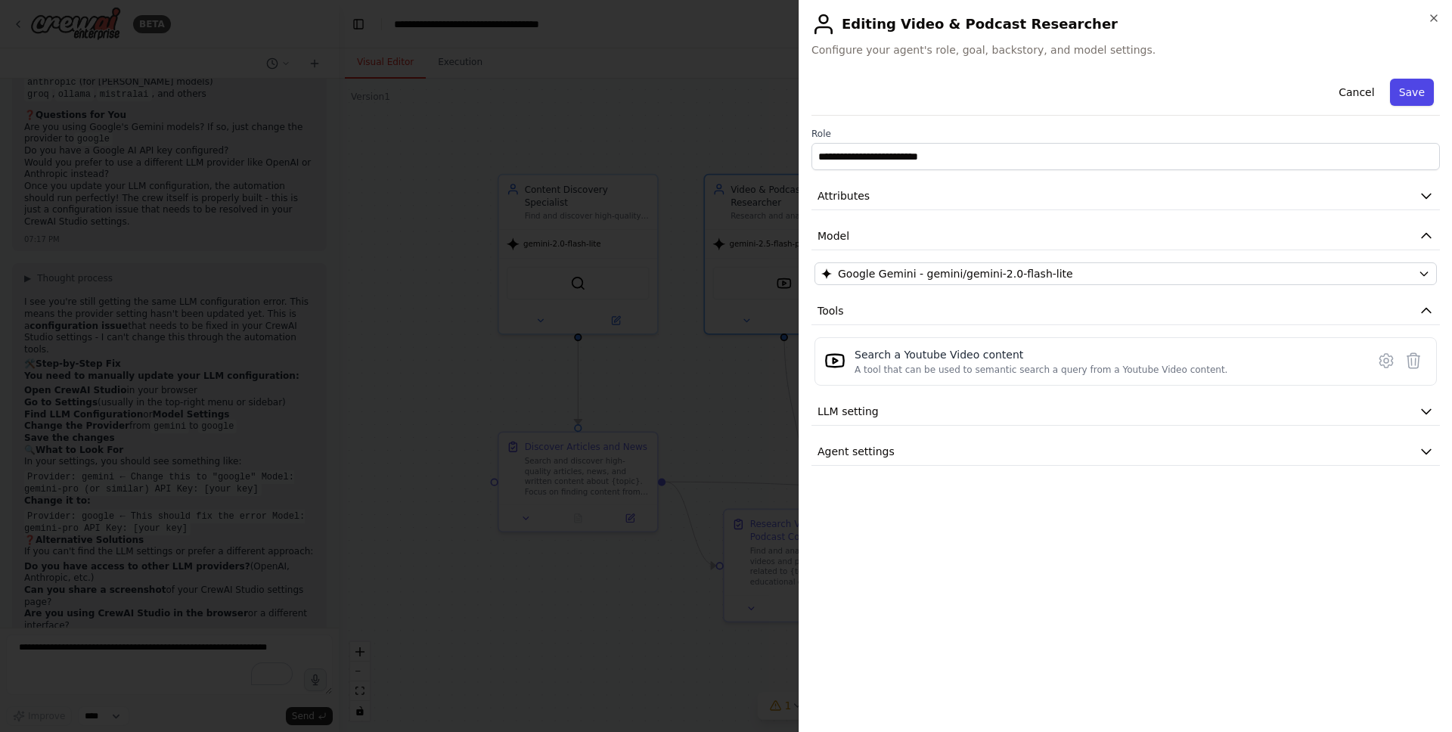
click at [1415, 85] on button "Save" at bounding box center [1412, 92] width 44 height 27
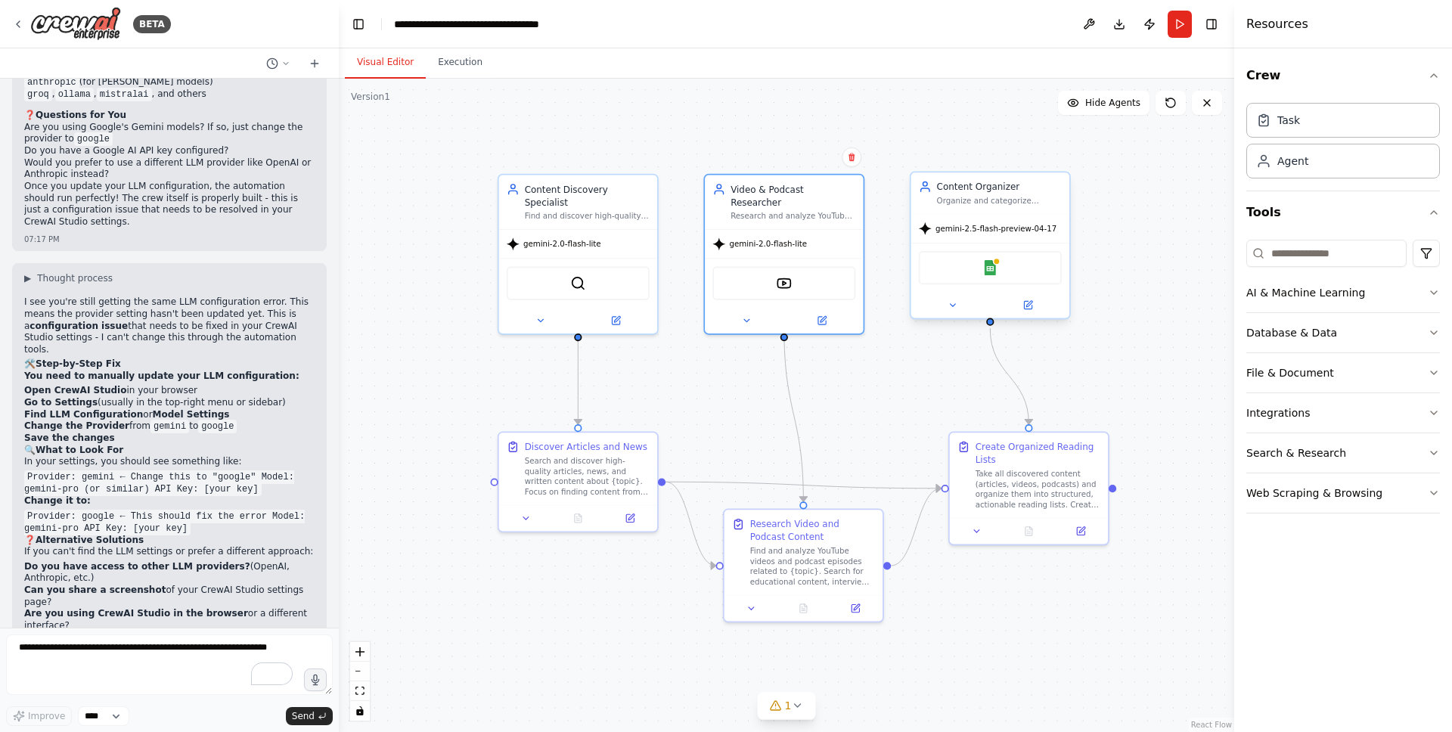
click at [958, 280] on div "Google Sheets" at bounding box center [990, 267] width 143 height 33
click at [954, 312] on button at bounding box center [952, 304] width 73 height 15
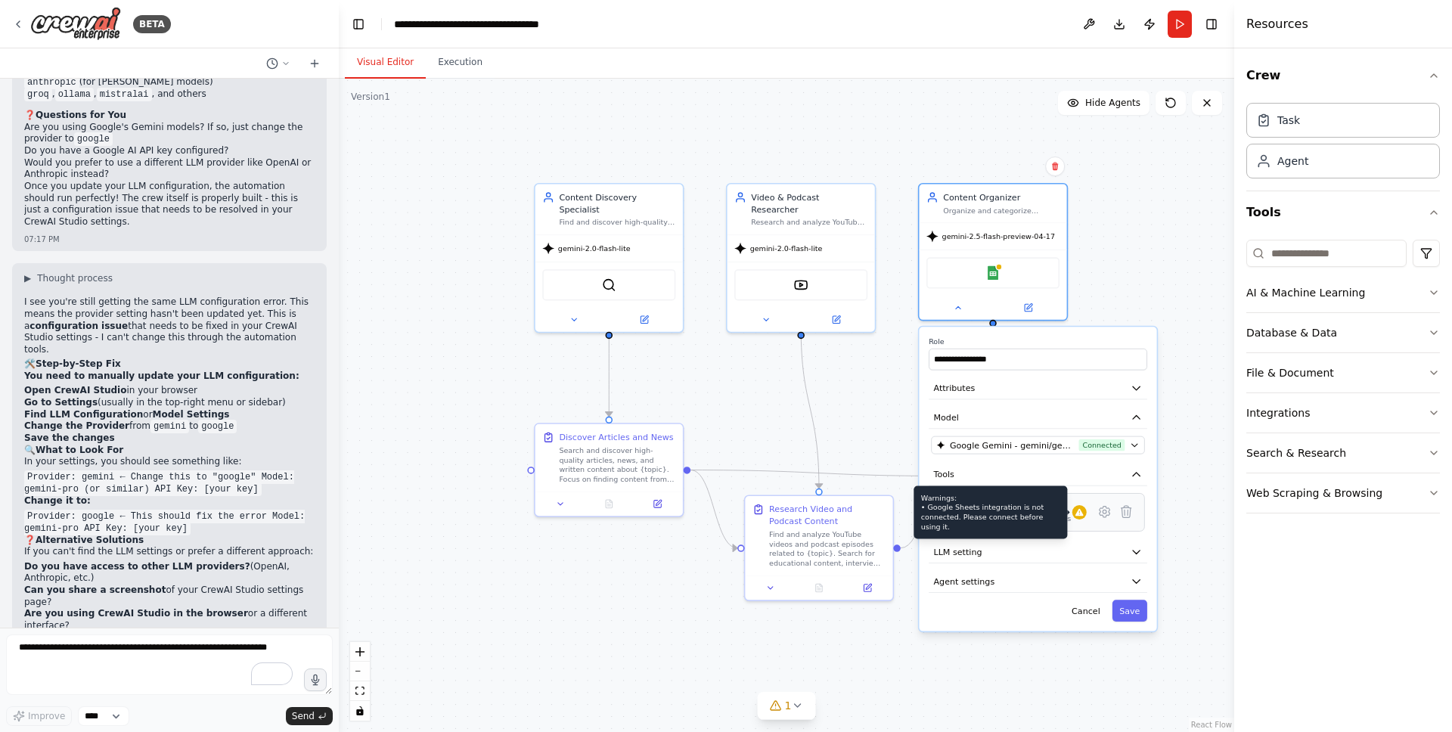
click at [1081, 518] on div at bounding box center [1080, 512] width 14 height 14
click at [1038, 518] on div "Sync data with Google Sheets" at bounding box center [1017, 519] width 108 height 10
click at [854, 642] on div ".deletable-edge-delete-btn { width: 20px; height: 20px; border: 0px solid #ffff…" at bounding box center [787, 406] width 896 height 654
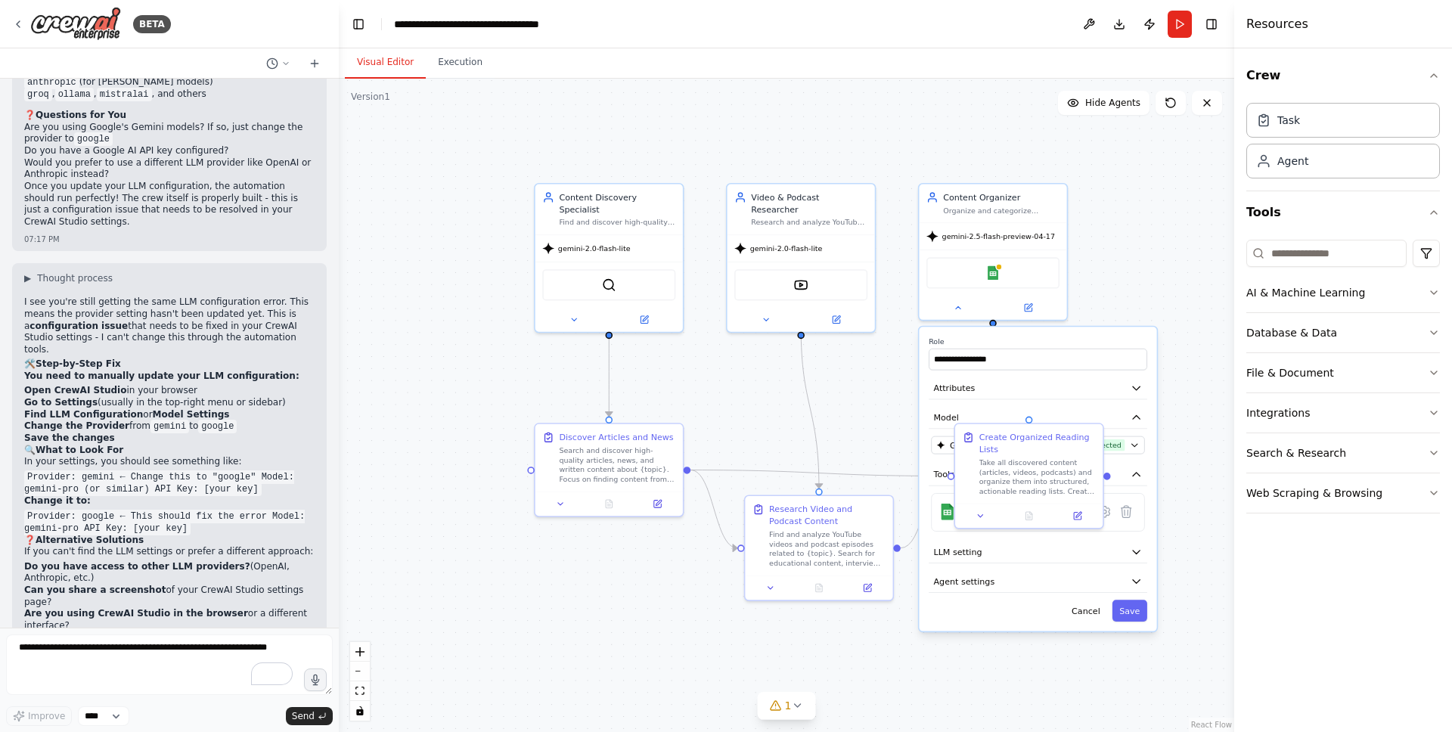
click at [854, 642] on div ".deletable-edge-delete-btn { width: 20px; height: 20px; border: 0px solid #ffff…" at bounding box center [787, 406] width 896 height 654
click at [685, 617] on div ".deletable-edge-delete-btn { width: 20px; height: 20px; border: 0px solid #ffff…" at bounding box center [787, 406] width 896 height 654
click at [1183, 17] on button "Run" at bounding box center [1180, 24] width 24 height 27
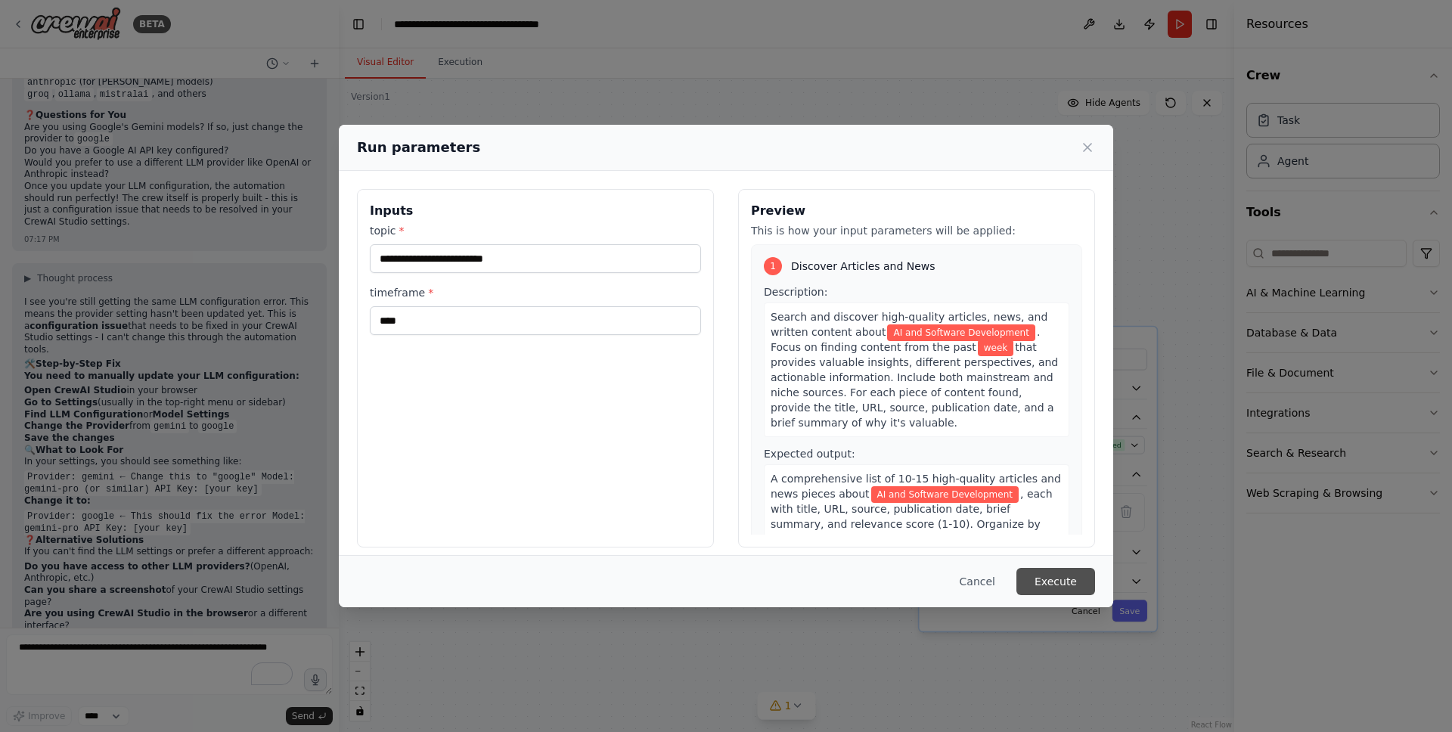
click at [1052, 579] on button "Execute" at bounding box center [1056, 581] width 79 height 27
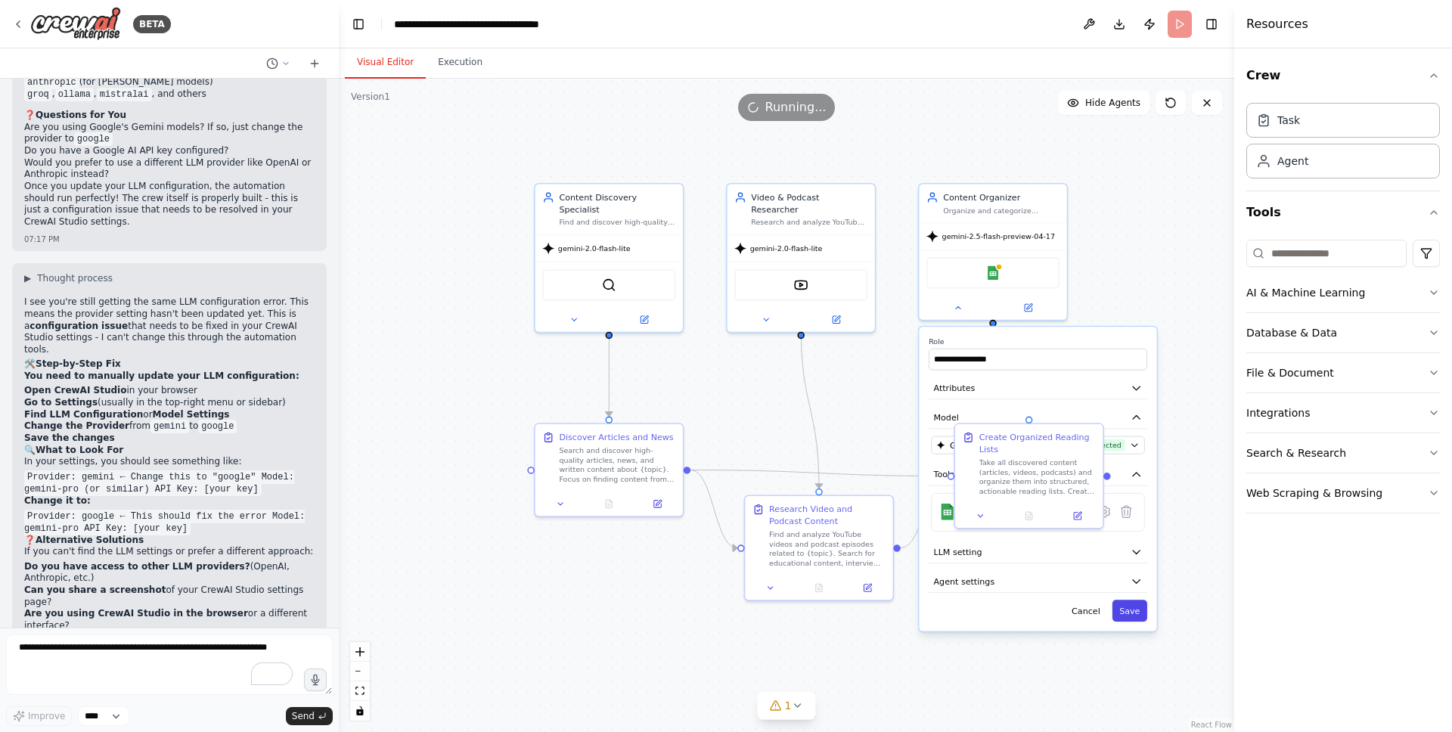
click at [1138, 619] on button "Save" at bounding box center [1130, 611] width 35 height 22
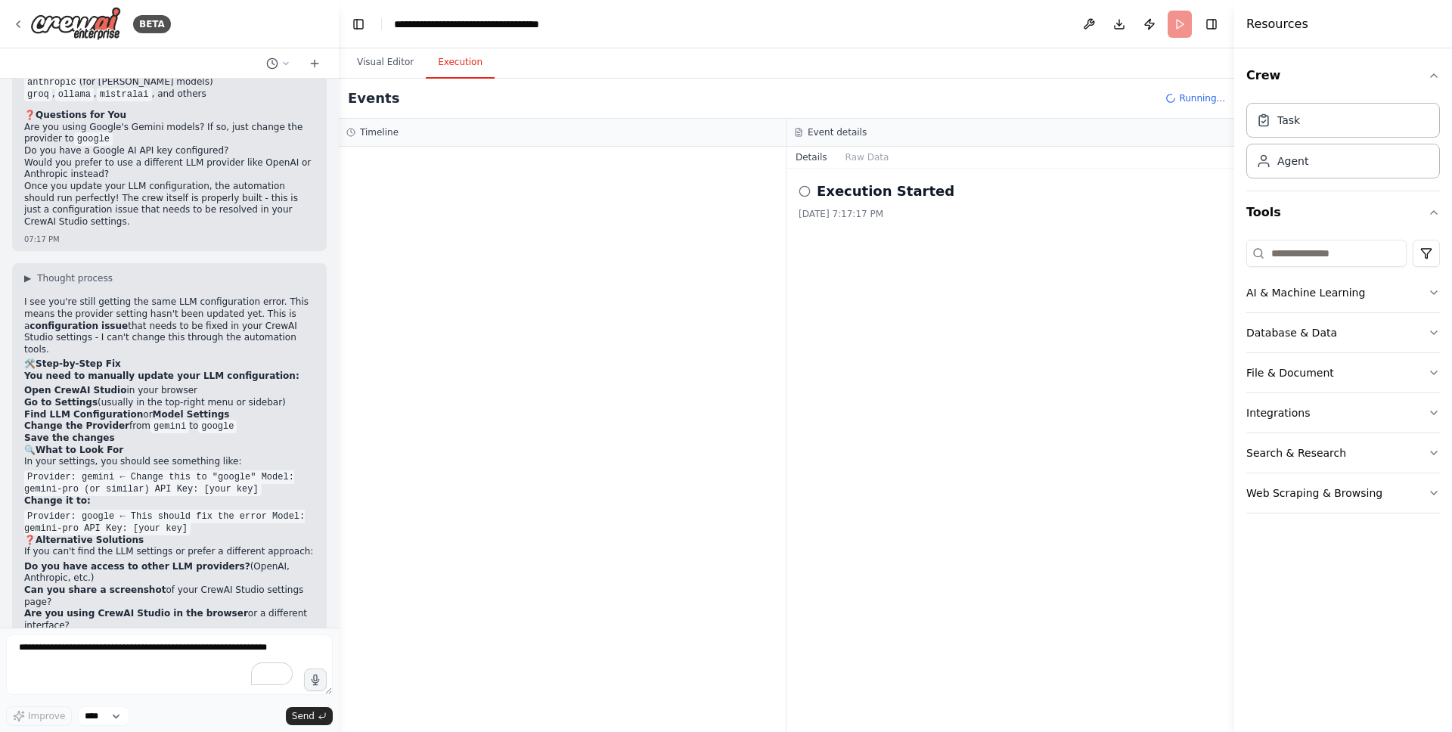
click at [466, 59] on button "Execution" at bounding box center [460, 63] width 69 height 32
